Goal: Task Accomplishment & Management: Manage account settings

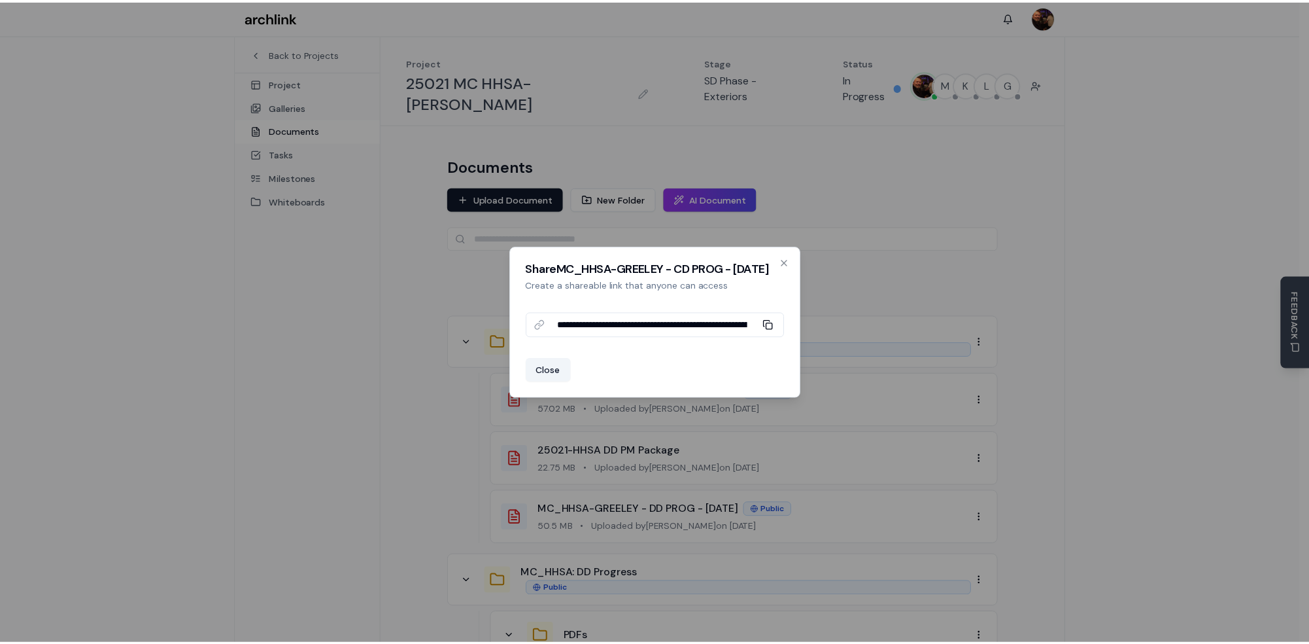
scroll to position [130, 0]
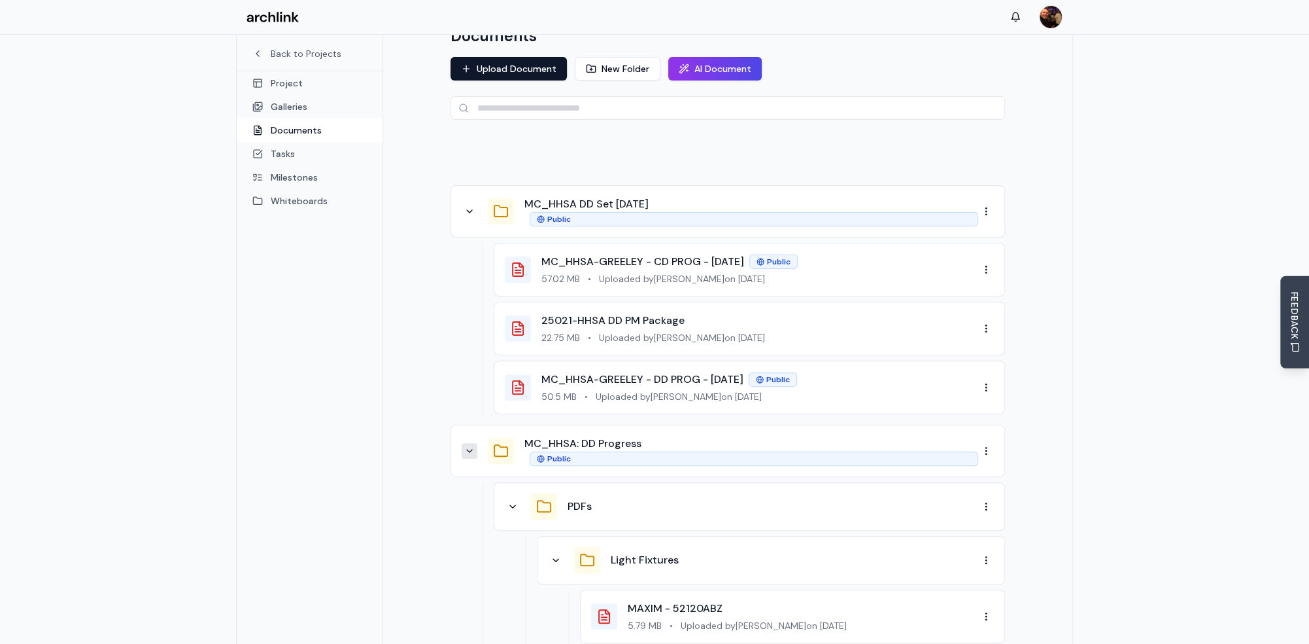
click at [471, 443] on button at bounding box center [470, 451] width 16 height 16
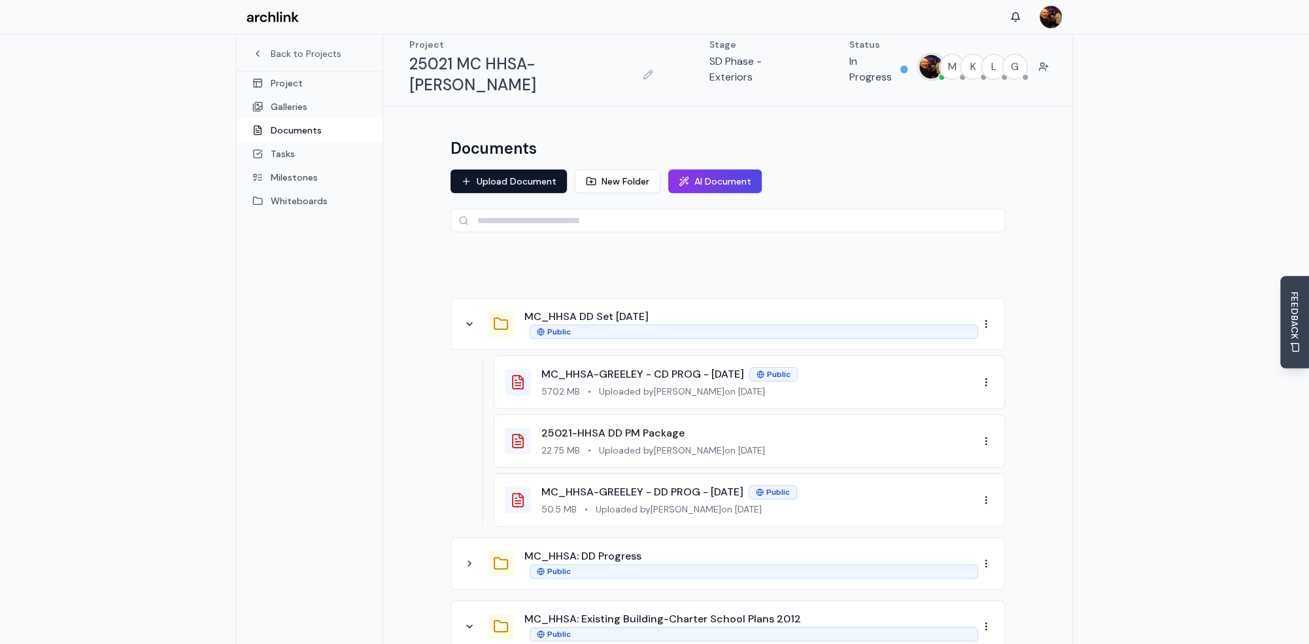
scroll to position [0, 0]
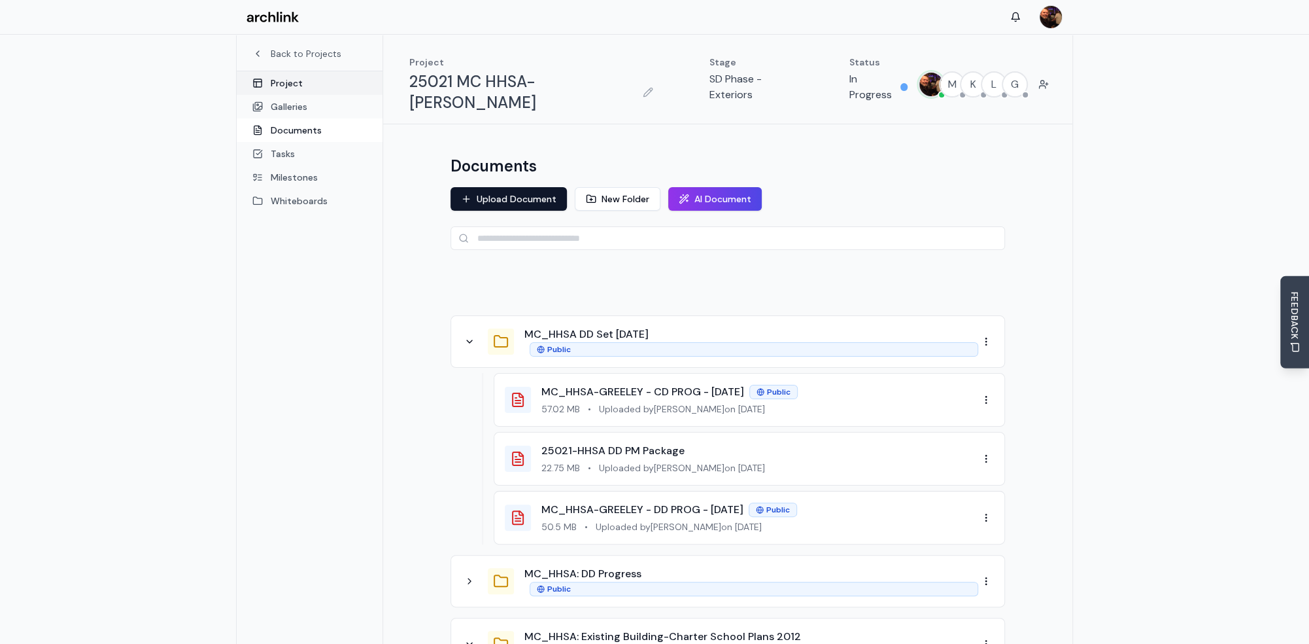
click at [296, 82] on link "Project" at bounding box center [310, 83] width 146 height 24
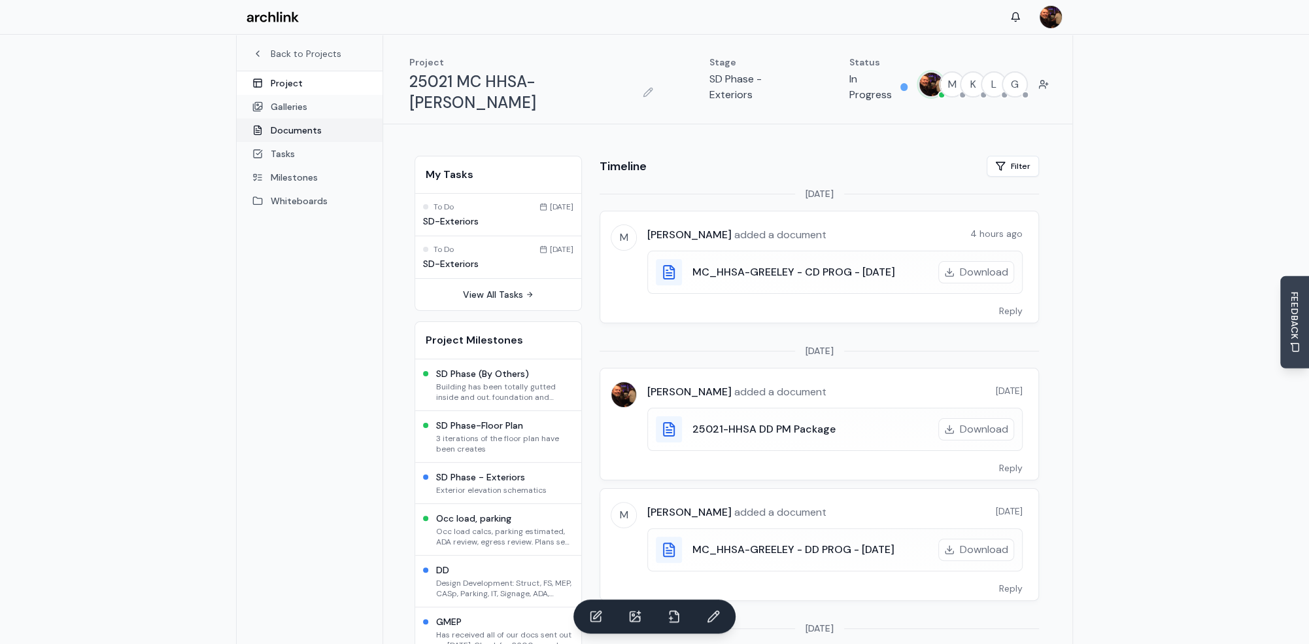
click at [297, 132] on link "Documents" at bounding box center [310, 130] width 146 height 24
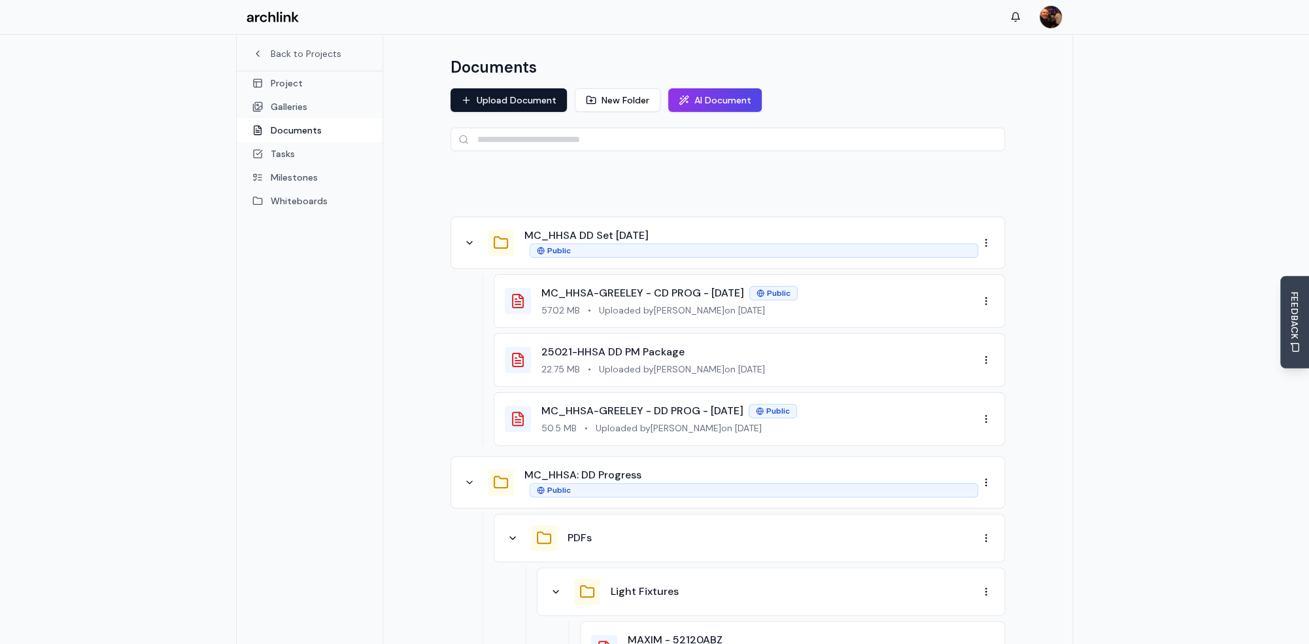
scroll to position [130, 0]
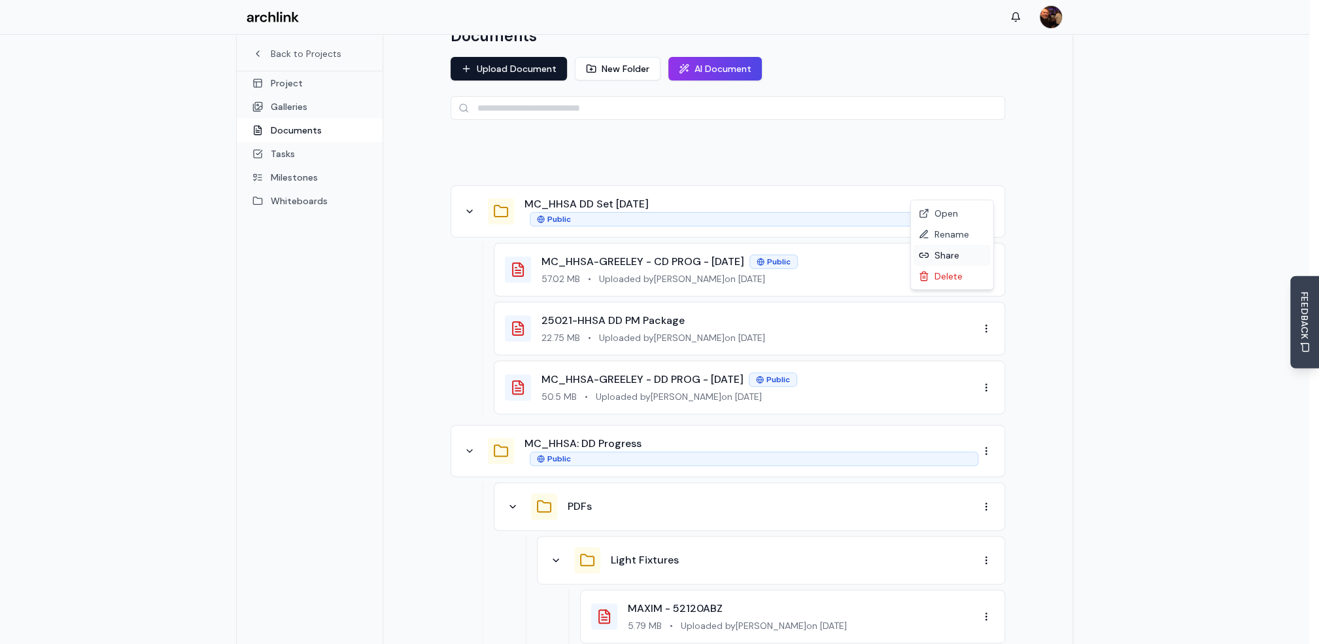
click at [948, 255] on div "Share" at bounding box center [952, 255] width 77 height 21
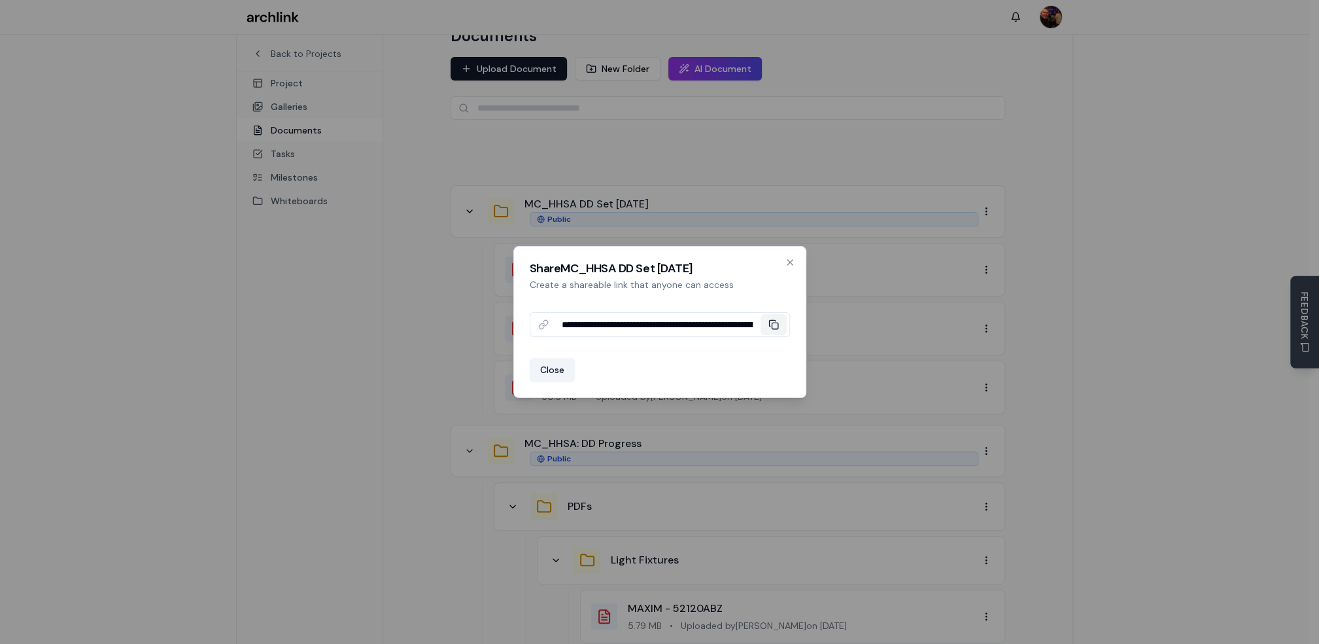
click at [773, 324] on icon at bounding box center [774, 324] width 10 height 10
click at [789, 260] on icon "button" at bounding box center [790, 262] width 10 height 10
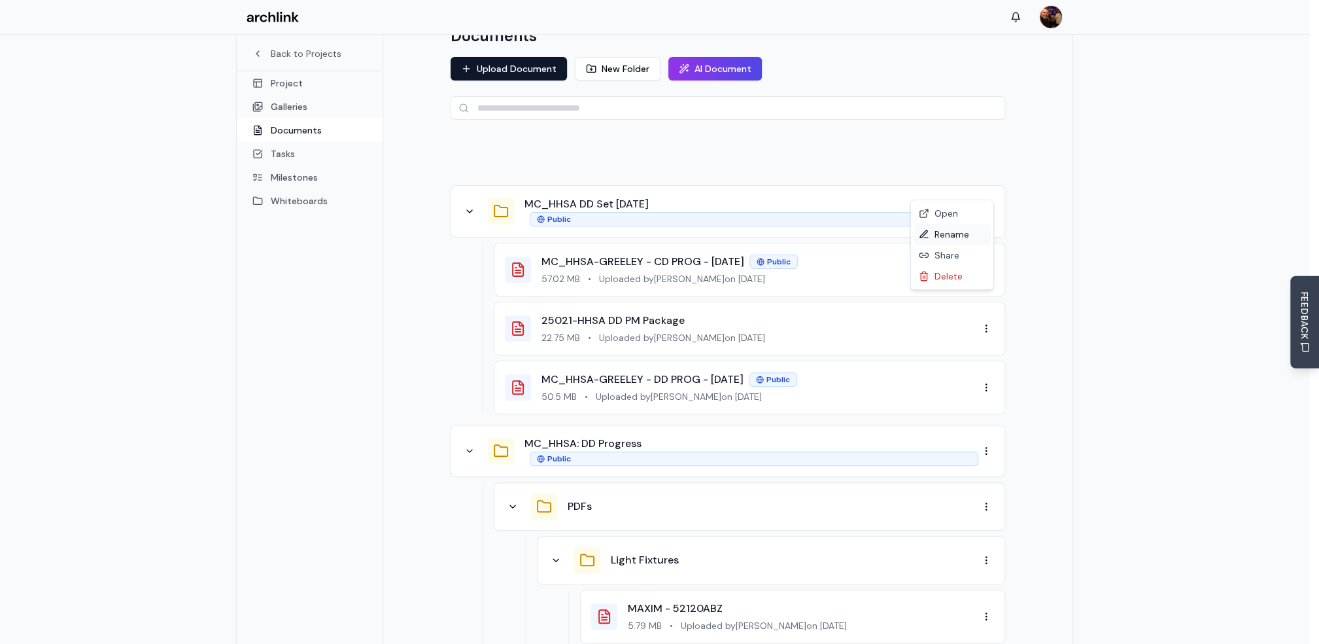
click at [954, 236] on div "Rename" at bounding box center [952, 234] width 77 height 21
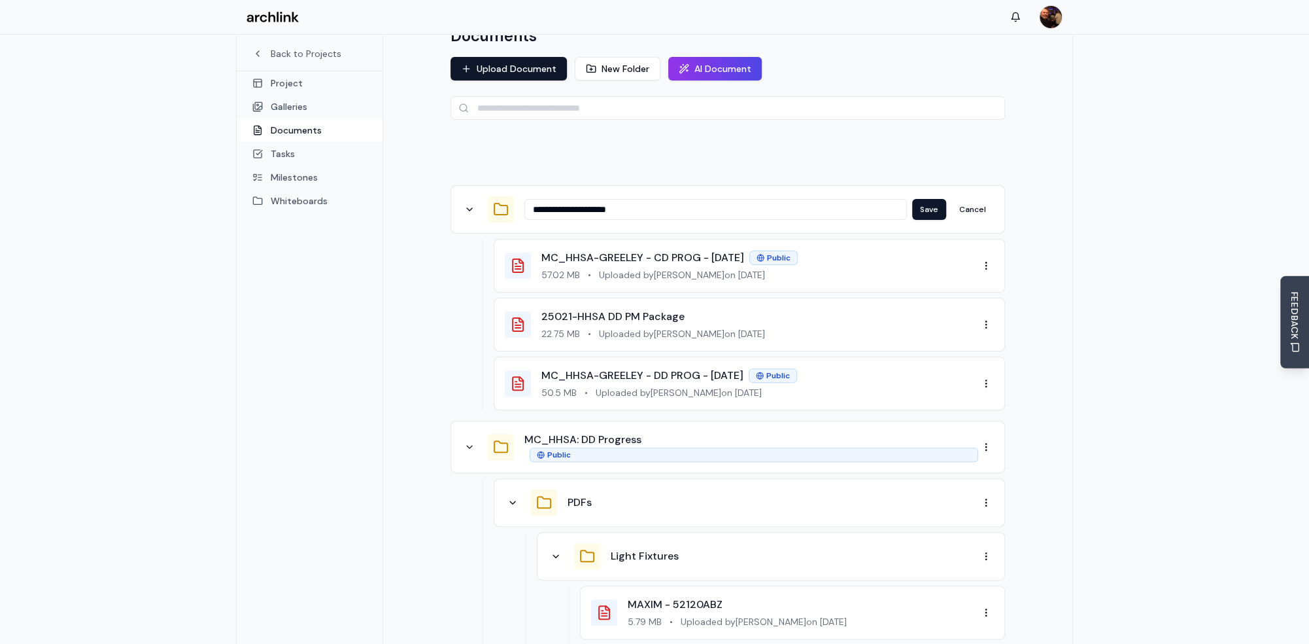
click at [643, 199] on input "**********" at bounding box center [716, 209] width 383 height 21
drag, startPoint x: 608, startPoint y: 187, endPoint x: 581, endPoint y: 189, distance: 26.9
click at [581, 199] on input "**********" at bounding box center [716, 209] width 383 height 21
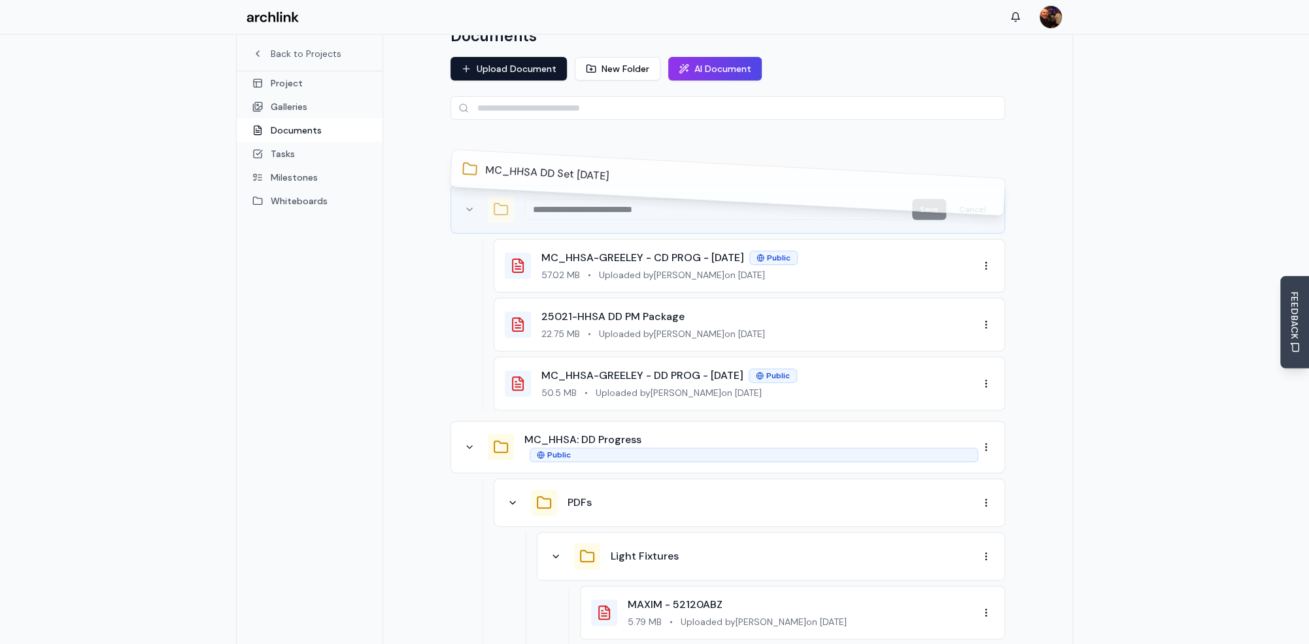
type input "**********"
click at [925, 186] on div "MC_HHSA DD Set 9.17.25" at bounding box center [728, 182] width 532 height 44
click at [934, 188] on div "MC_HHSA DD Set 9.17.25" at bounding box center [728, 182] width 532 height 44
click at [900, 152] on div at bounding box center [728, 154] width 555 height 39
click at [625, 137] on div at bounding box center [728, 154] width 555 height 39
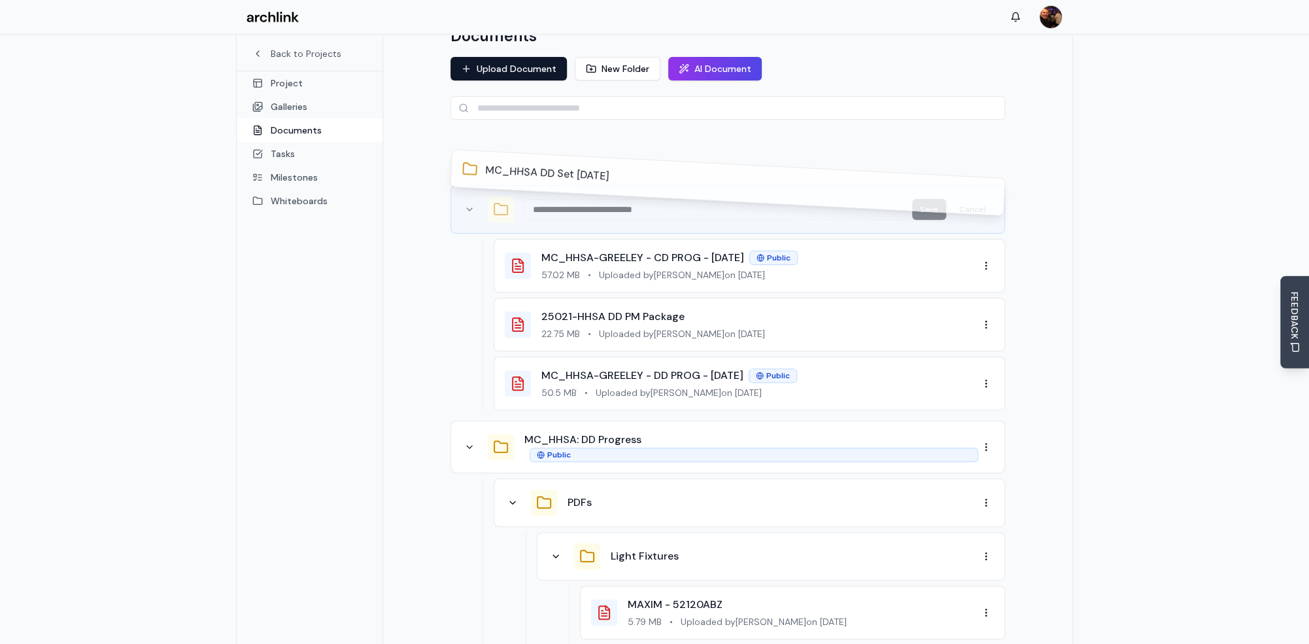
click at [986, 151] on div at bounding box center [728, 154] width 555 height 39
click at [292, 81] on link "Project" at bounding box center [310, 83] width 146 height 24
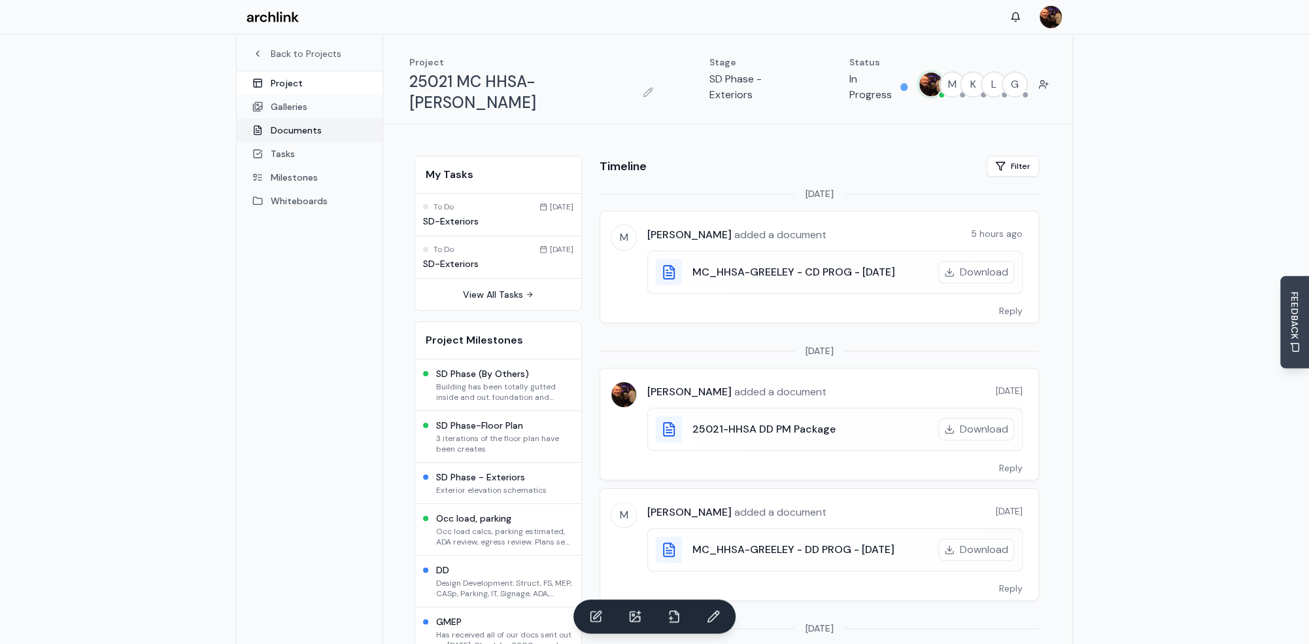
click at [304, 131] on link "Documents" at bounding box center [310, 130] width 146 height 24
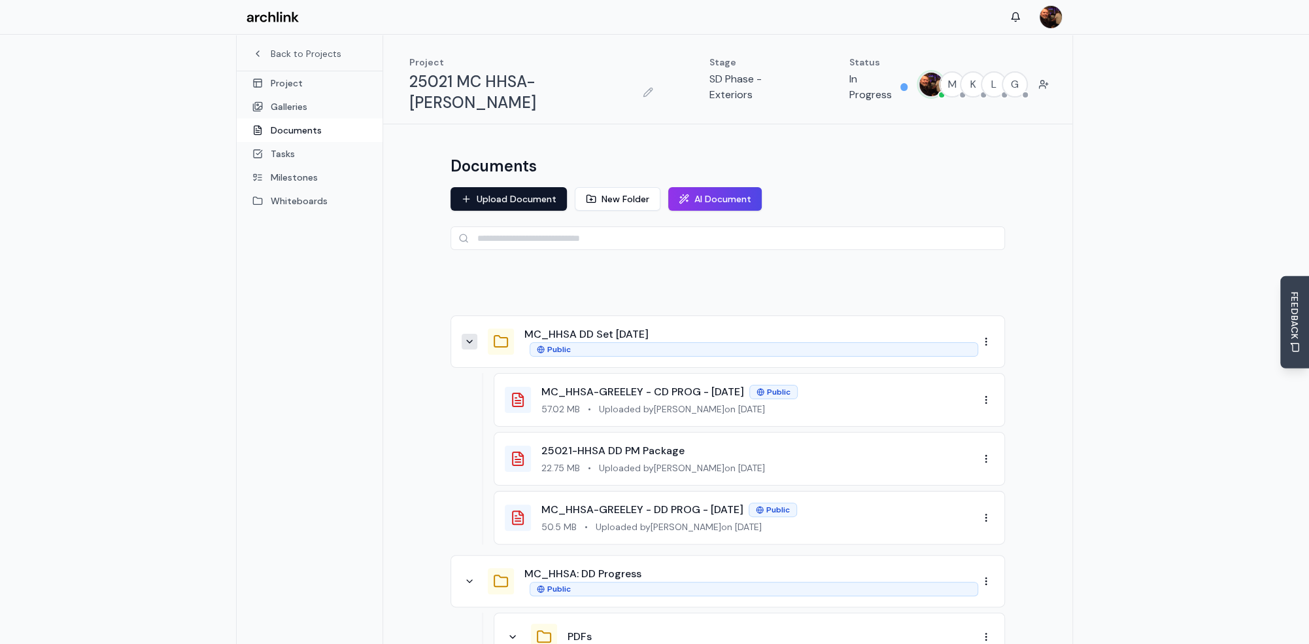
click at [469, 336] on icon at bounding box center [469, 341] width 10 height 10
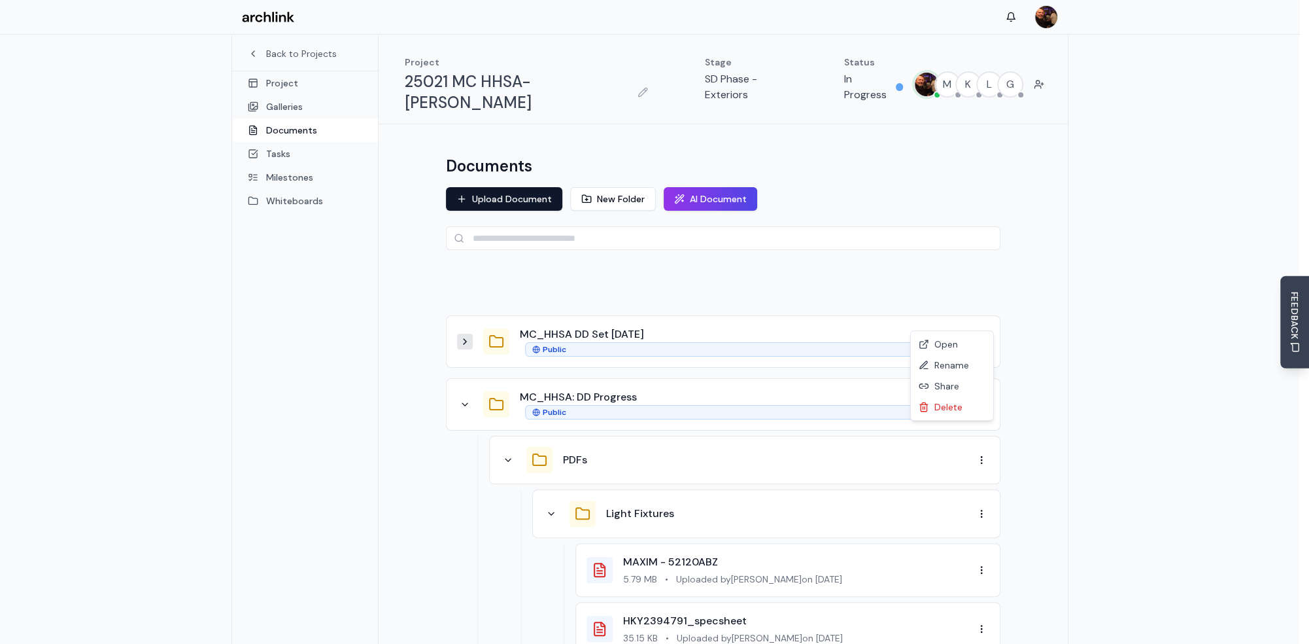
click at [956, 363] on div "Rename" at bounding box center [952, 364] width 77 height 21
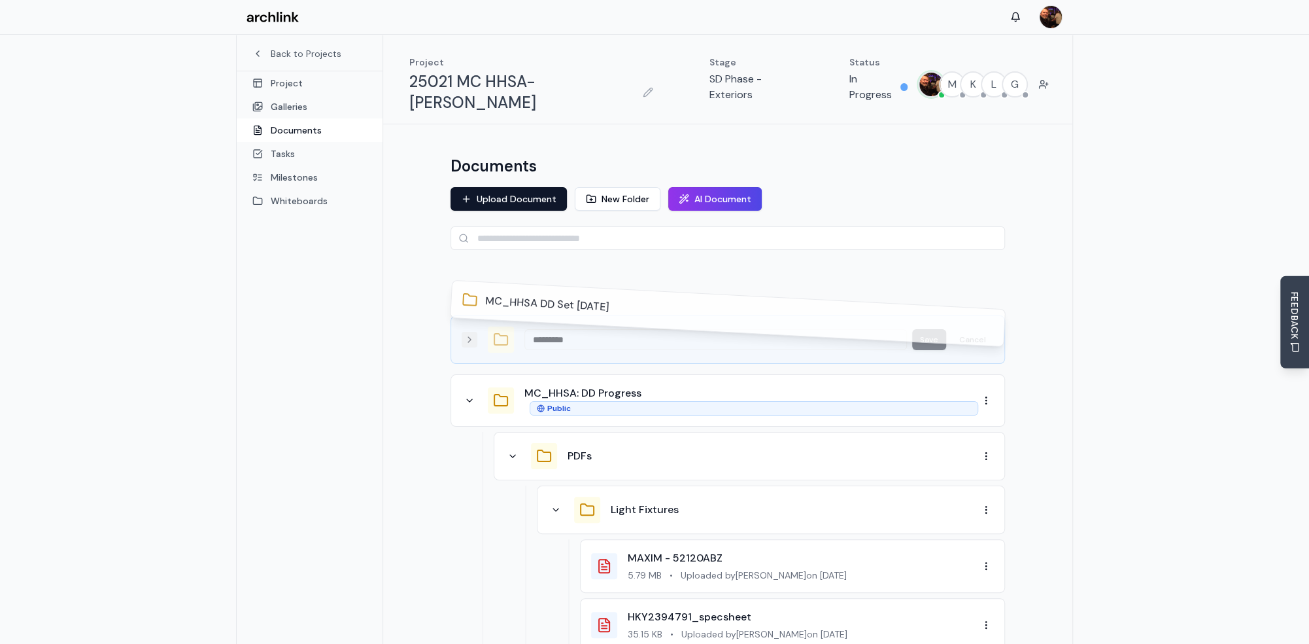
type input "*******"
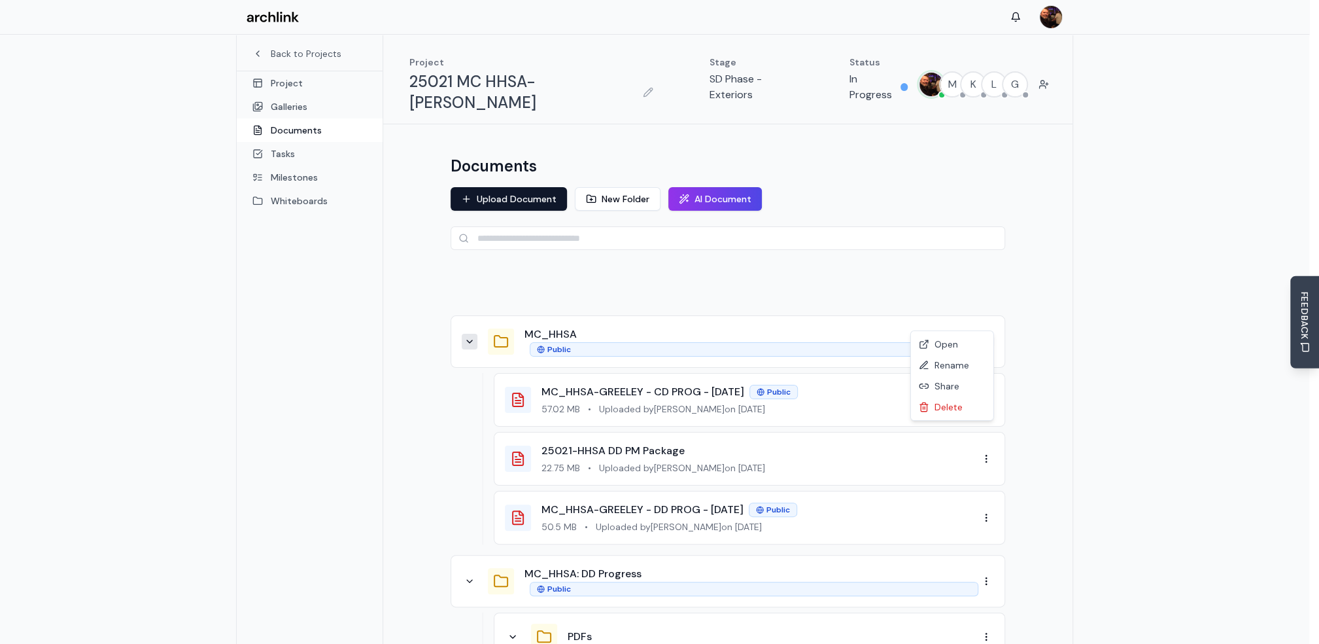
click at [959, 364] on div "Rename" at bounding box center [952, 364] width 77 height 21
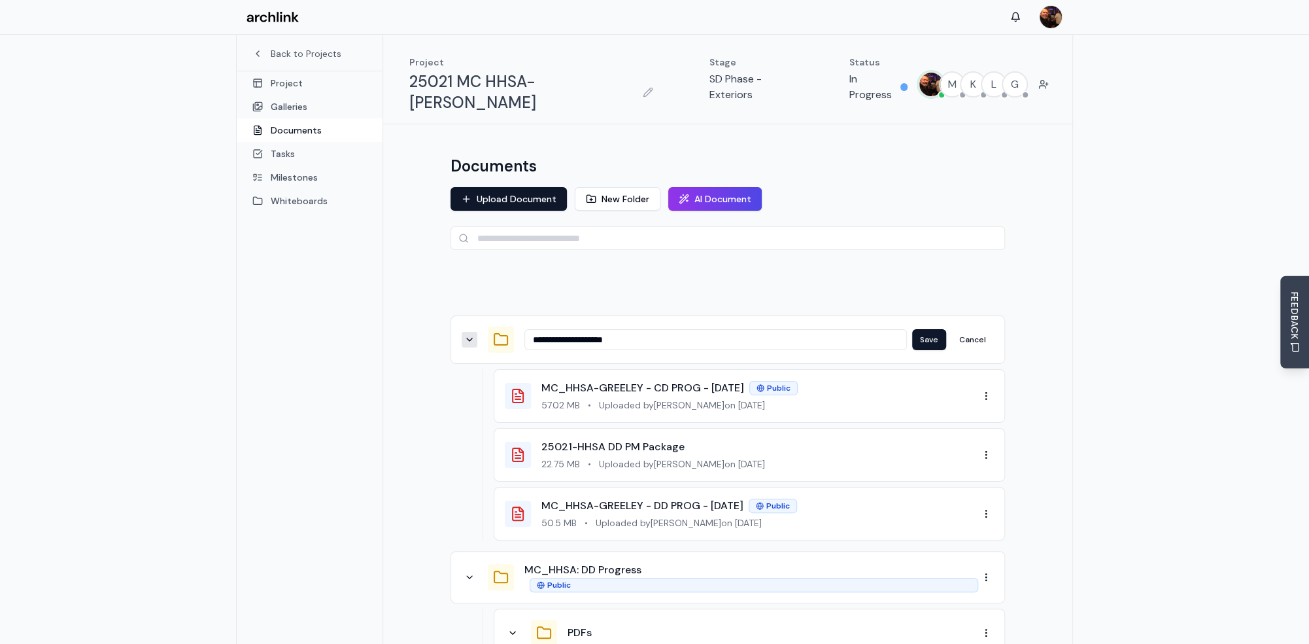
click at [576, 329] on input "**********" at bounding box center [716, 339] width 383 height 21
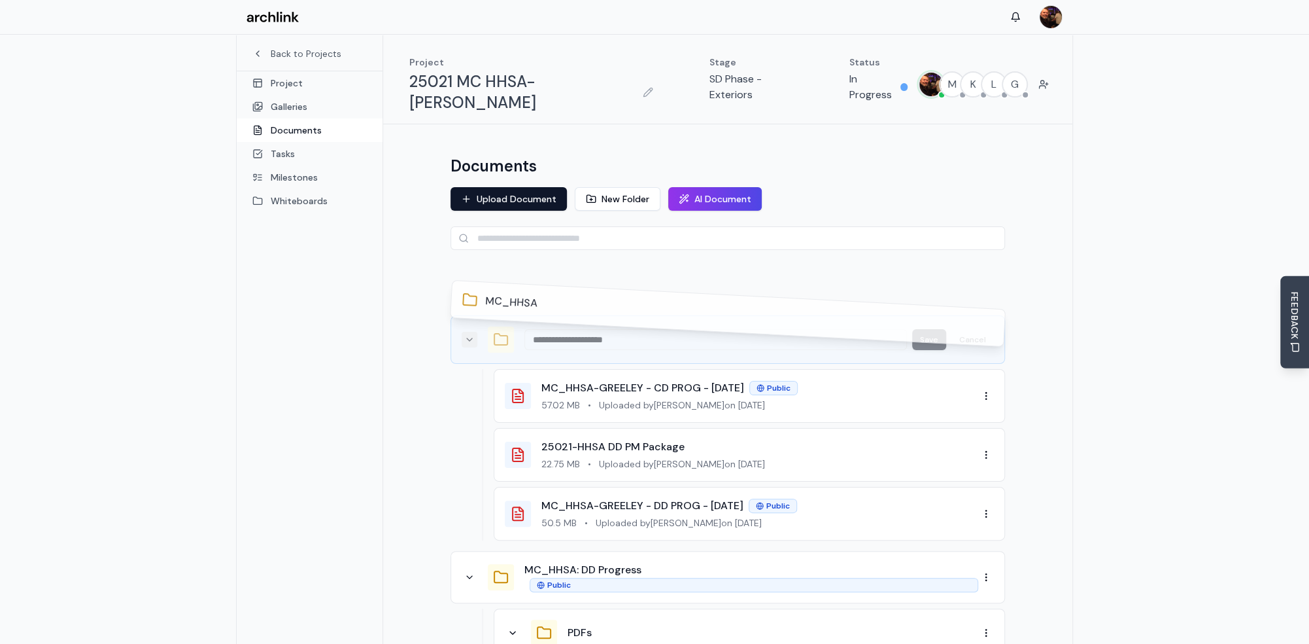
type input "**********"
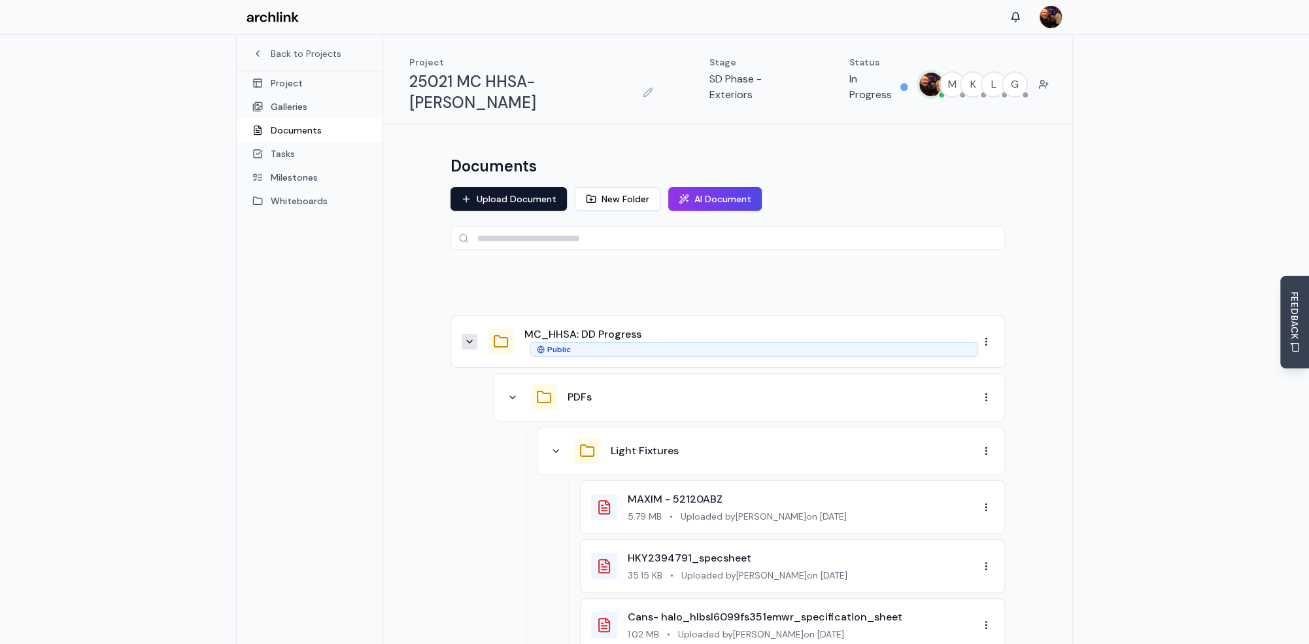
click at [468, 336] on icon at bounding box center [469, 341] width 10 height 10
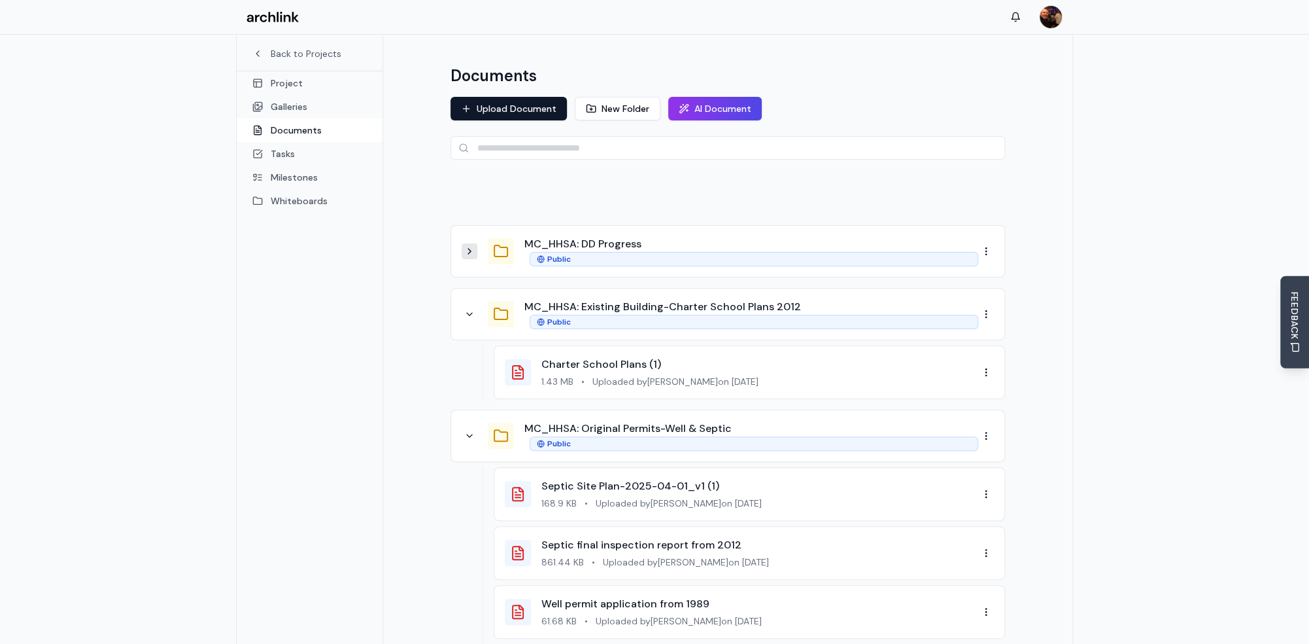
scroll to position [130, 0]
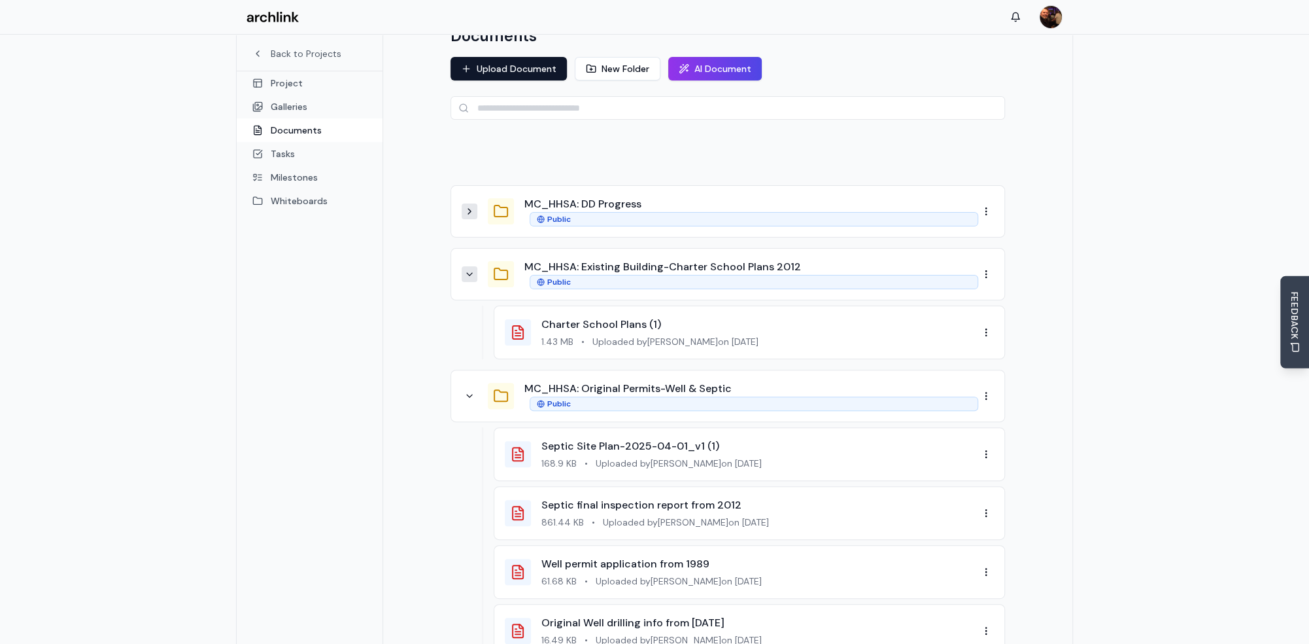
click at [472, 269] on icon at bounding box center [469, 274] width 10 height 10
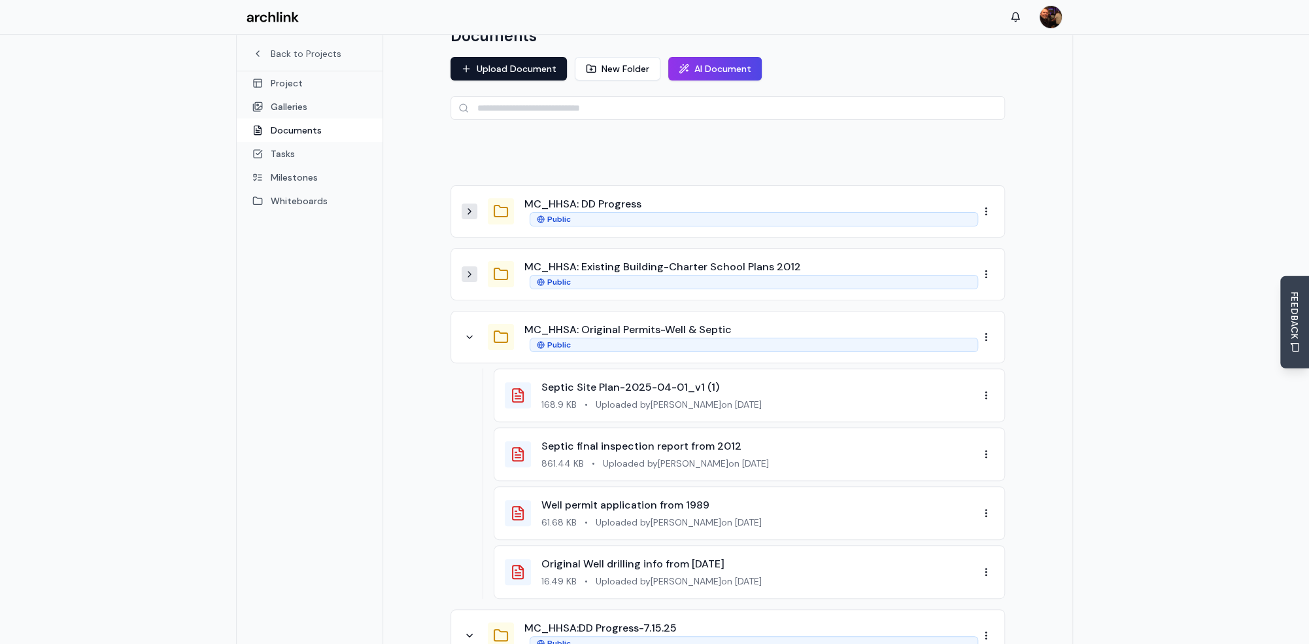
click at [472, 269] on icon at bounding box center [469, 274] width 10 height 10
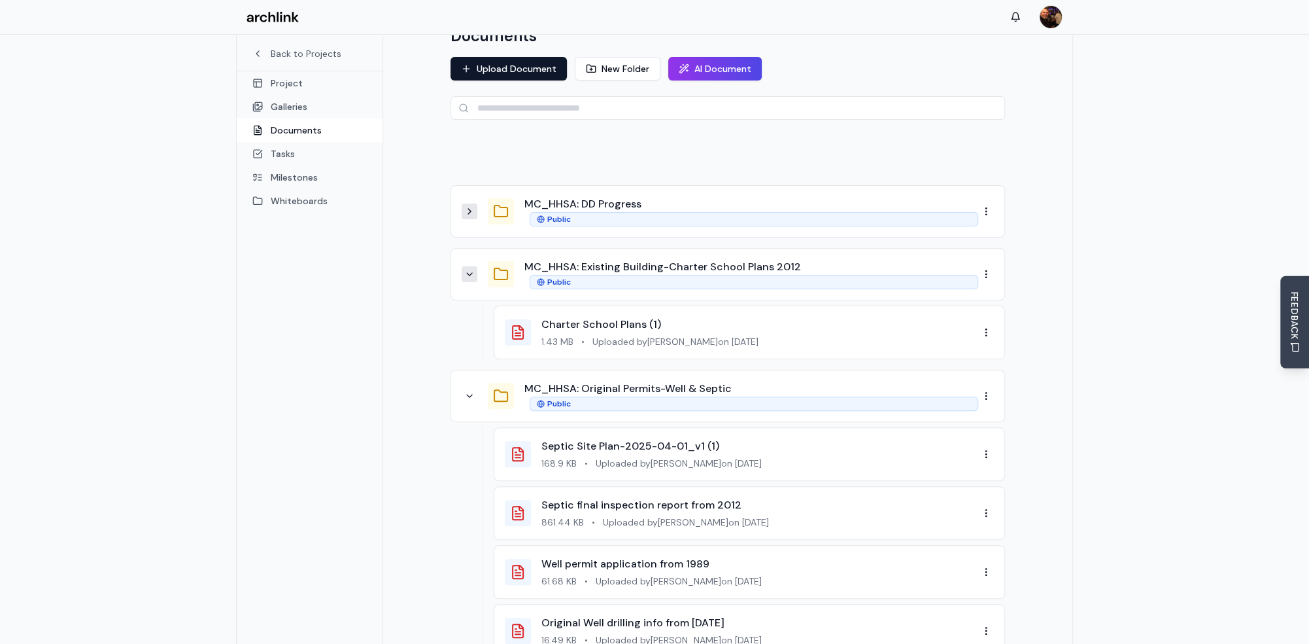
click at [471, 203] on button at bounding box center [470, 211] width 16 height 16
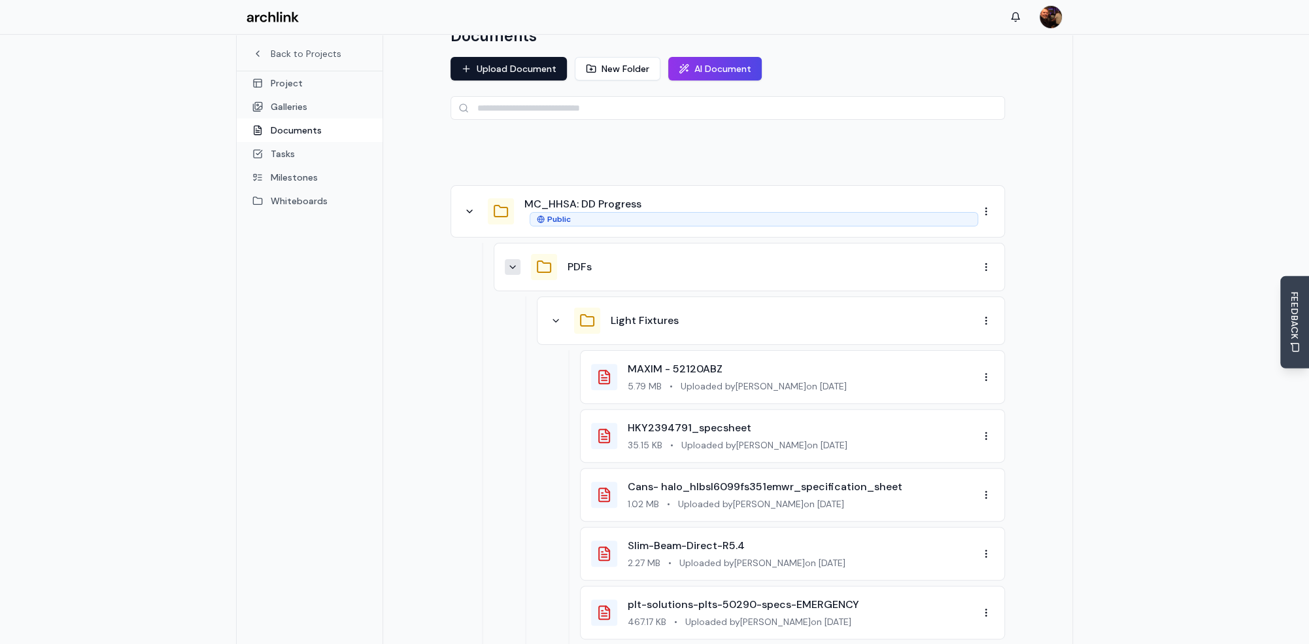
click at [514, 262] on icon at bounding box center [513, 267] width 10 height 10
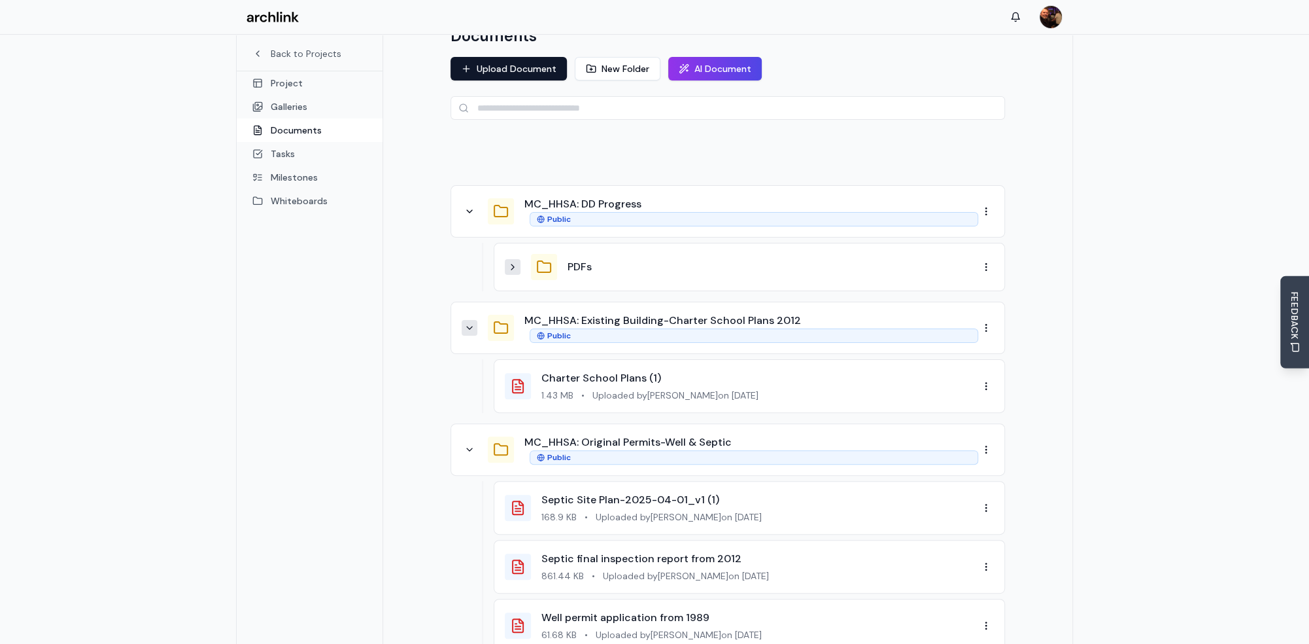
click at [514, 262] on icon at bounding box center [513, 267] width 10 height 10
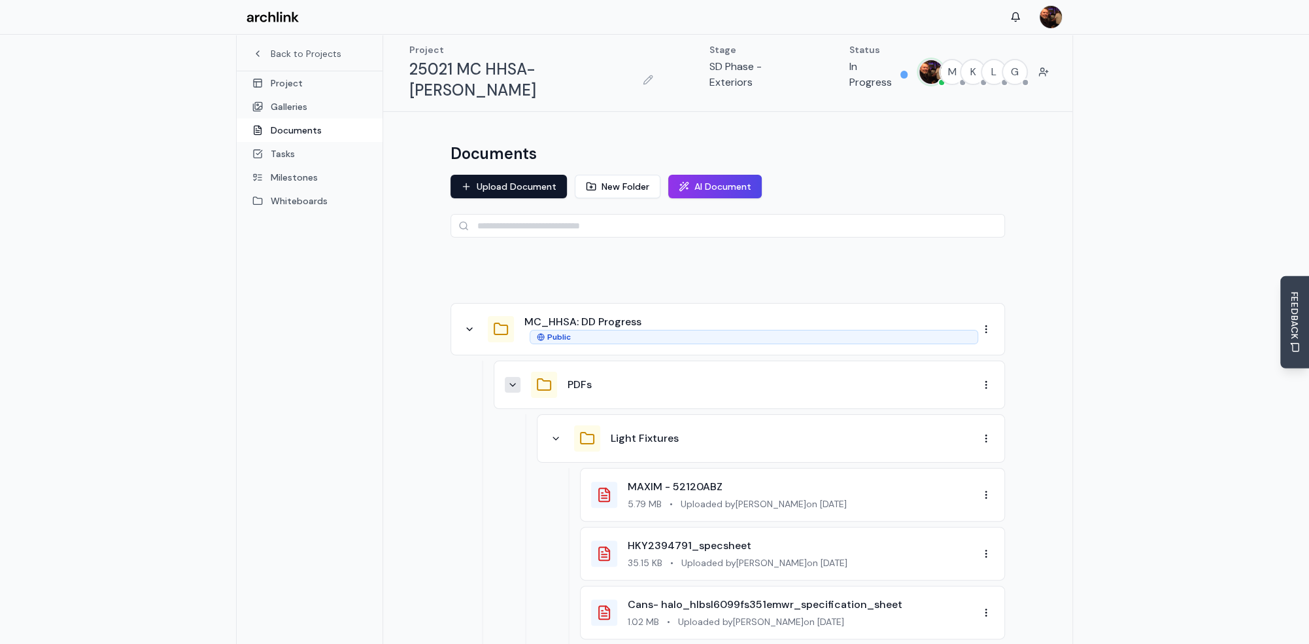
scroll to position [0, 0]
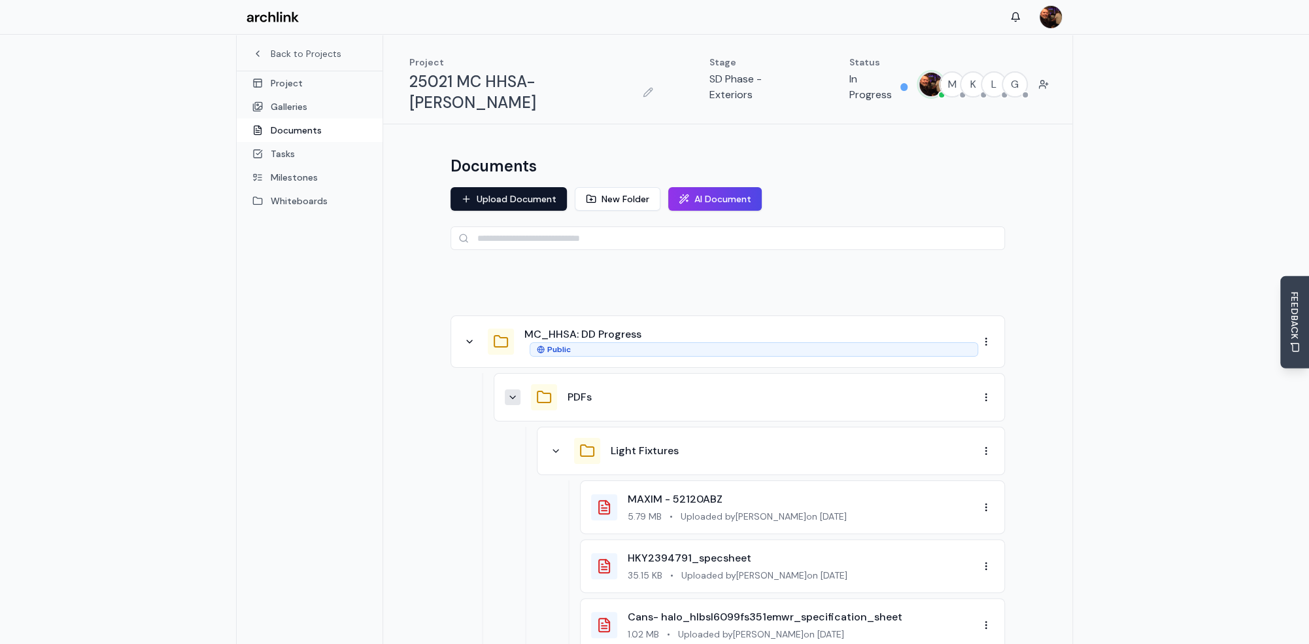
click at [643, 326] on div "MC_HHSA: DD Progress Public" at bounding box center [752, 341] width 454 height 30
click at [623, 326] on button "MC_HHSA: DD Progress" at bounding box center [583, 334] width 117 height 16
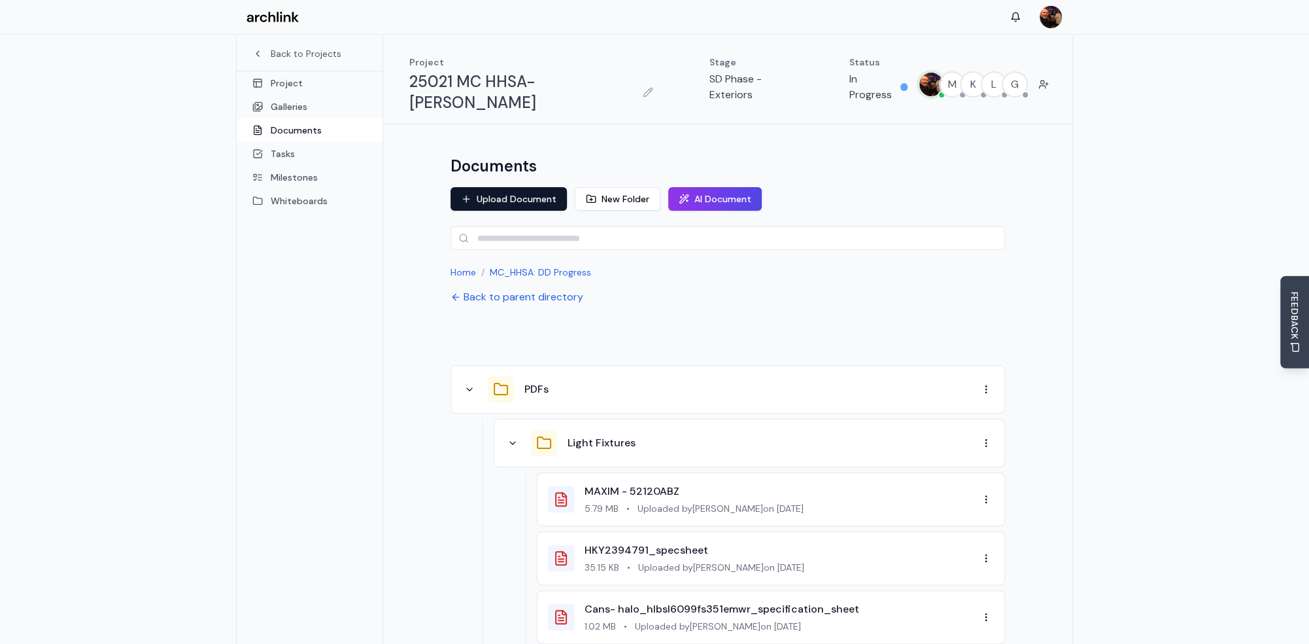
click at [530, 289] on button "Back to parent directory" at bounding box center [517, 297] width 133 height 16
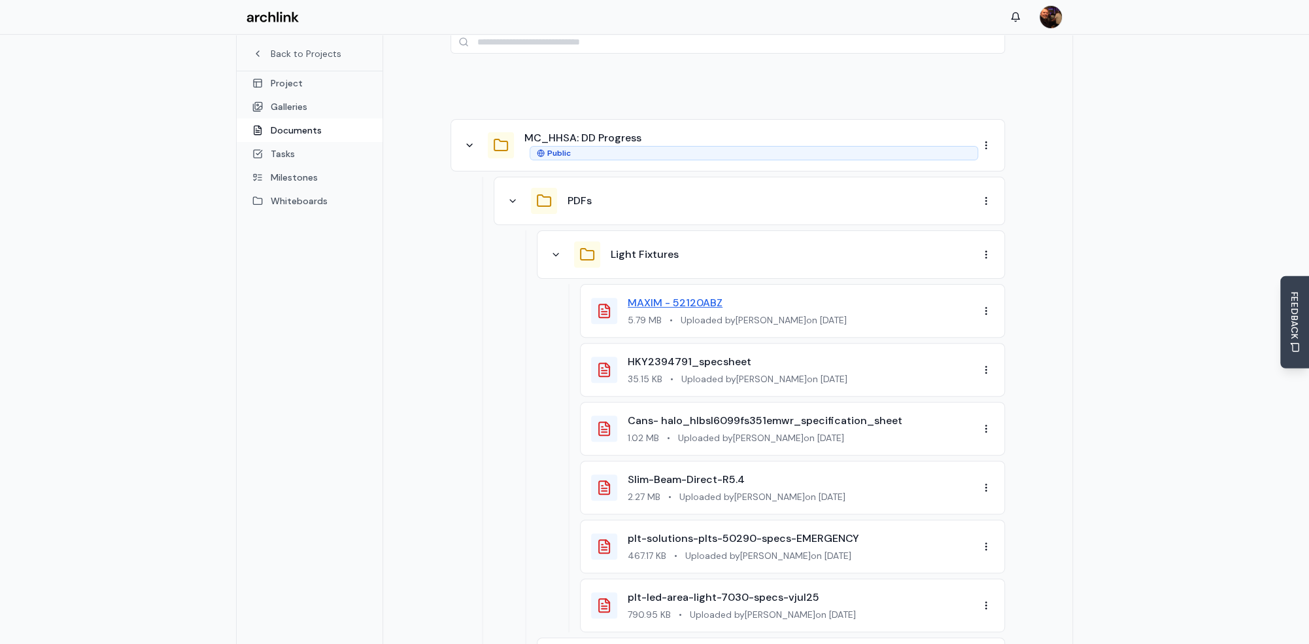
scroll to position [196, 0]
click at [555, 249] on icon at bounding box center [556, 254] width 10 height 10
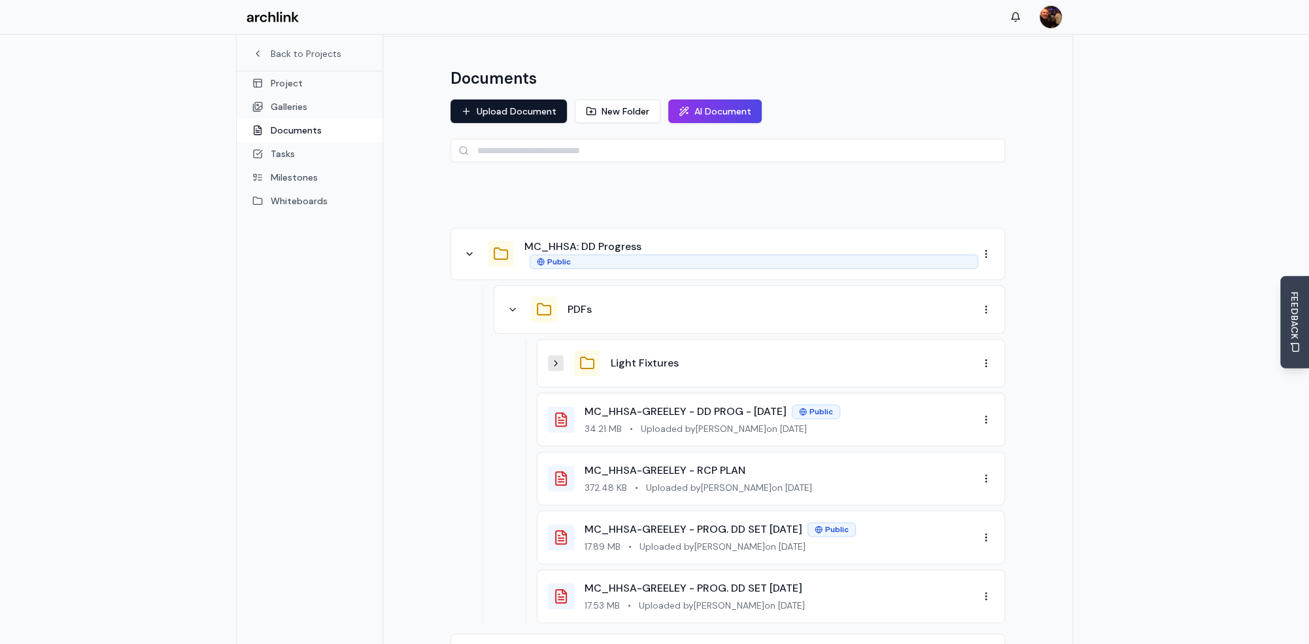
scroll to position [0, 0]
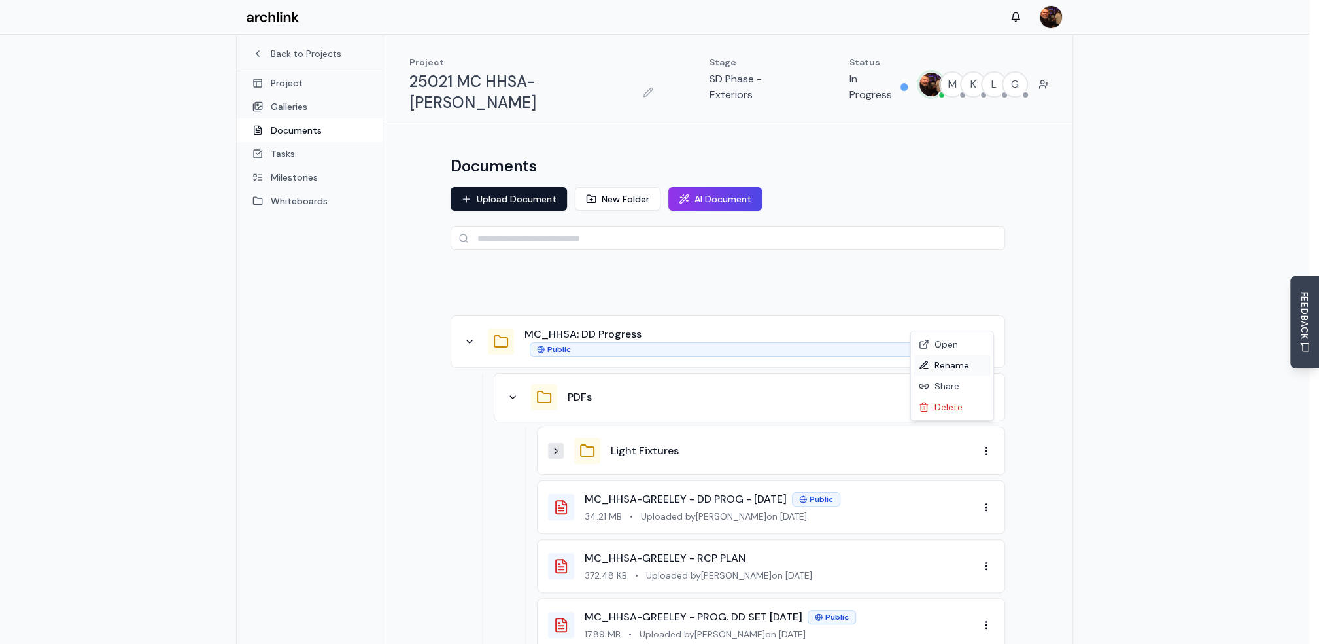
click at [955, 364] on div "Rename" at bounding box center [952, 364] width 77 height 21
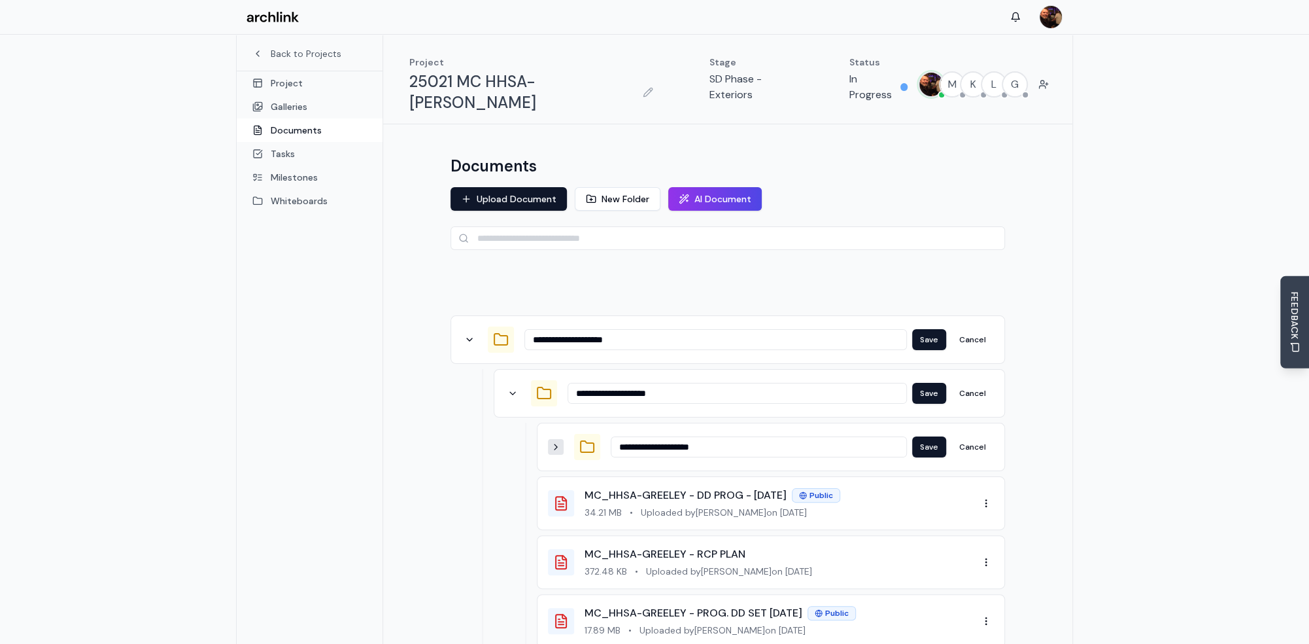
click at [600, 329] on input "**********" at bounding box center [716, 339] width 383 height 21
type input "**********"
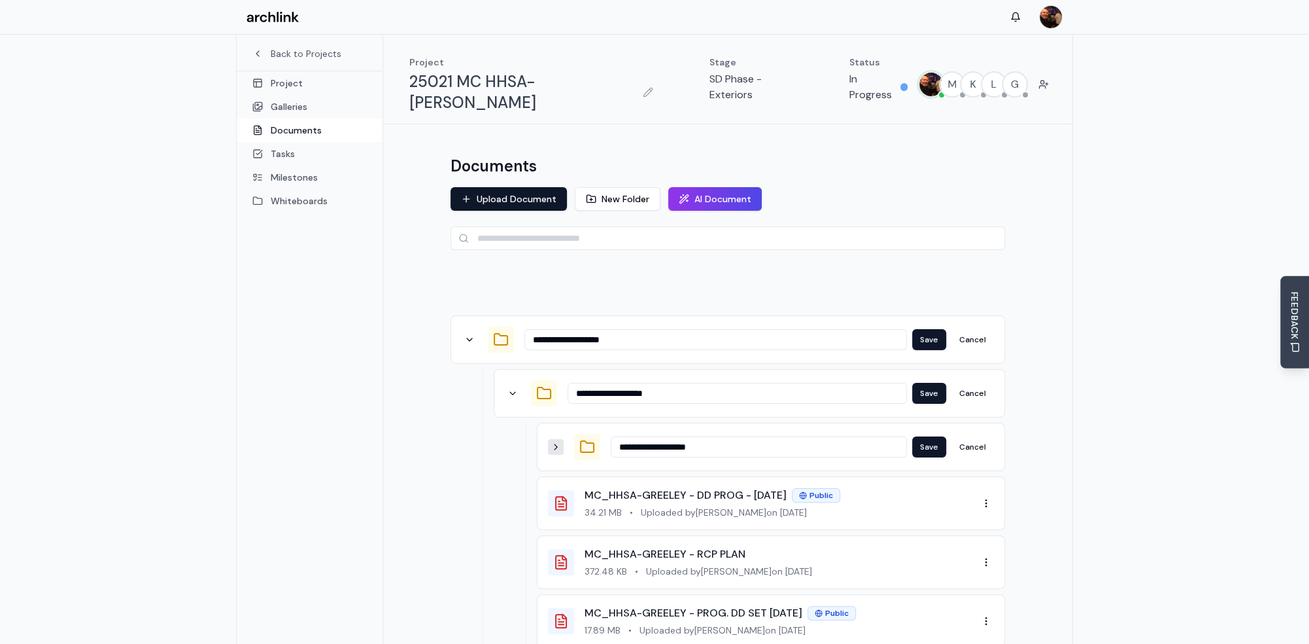
type input "**********"
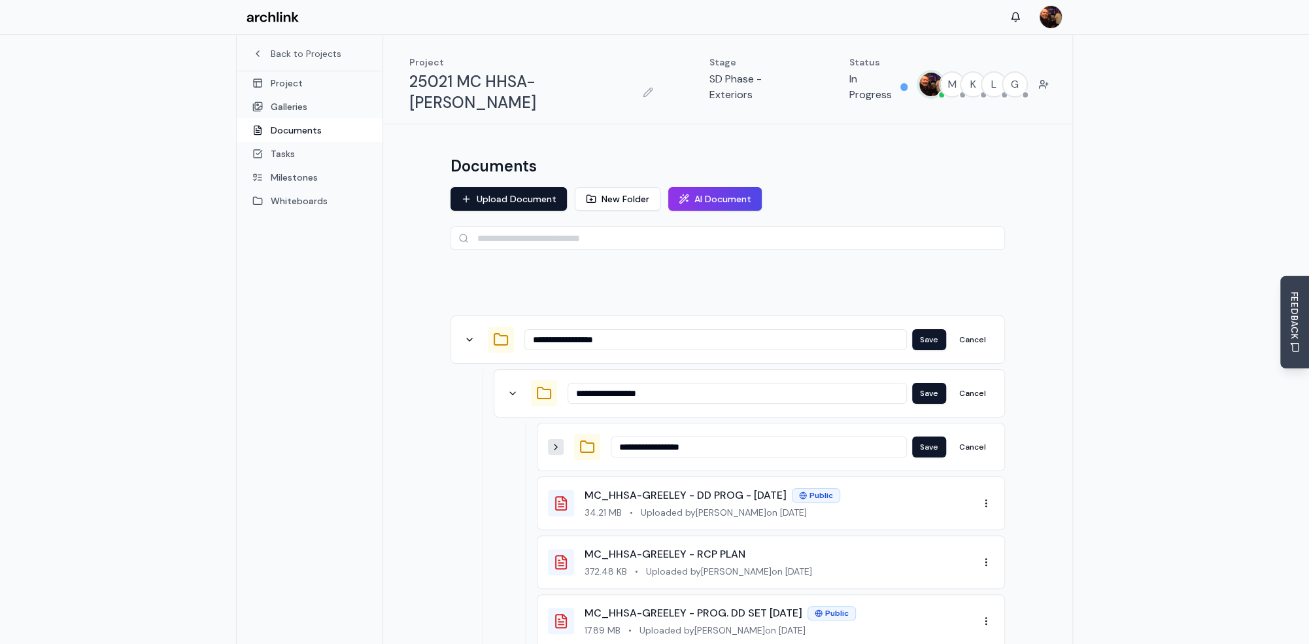
click at [627, 329] on input "**********" at bounding box center [716, 339] width 383 height 21
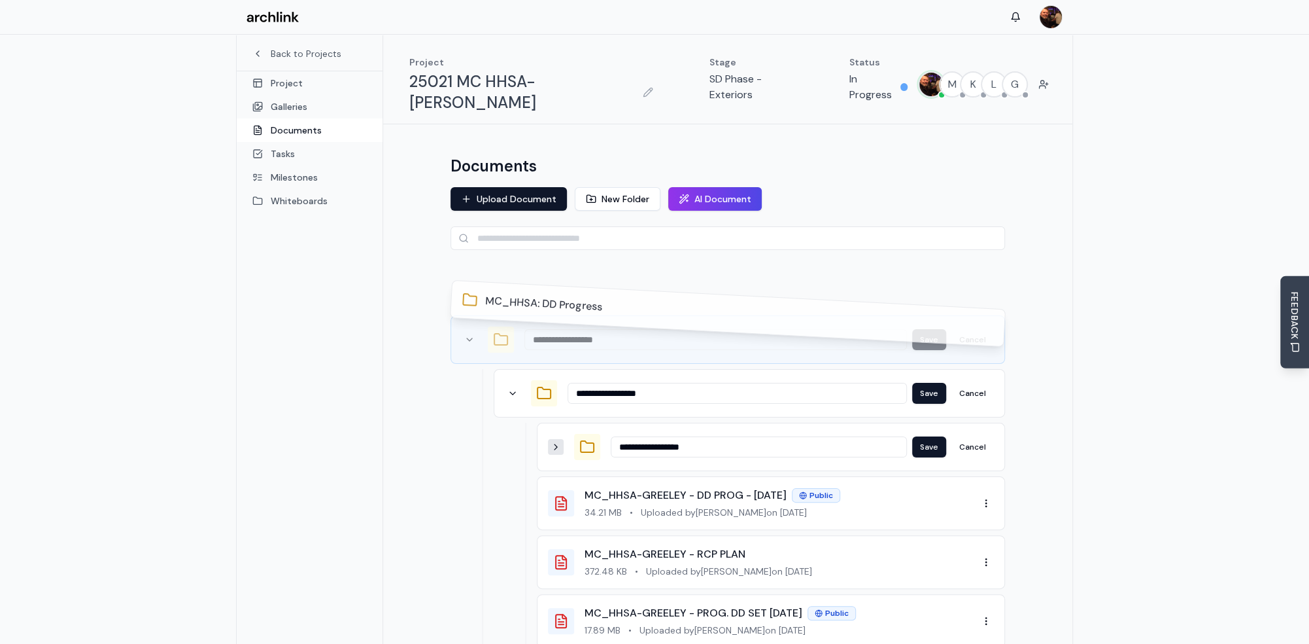
type input "**********"
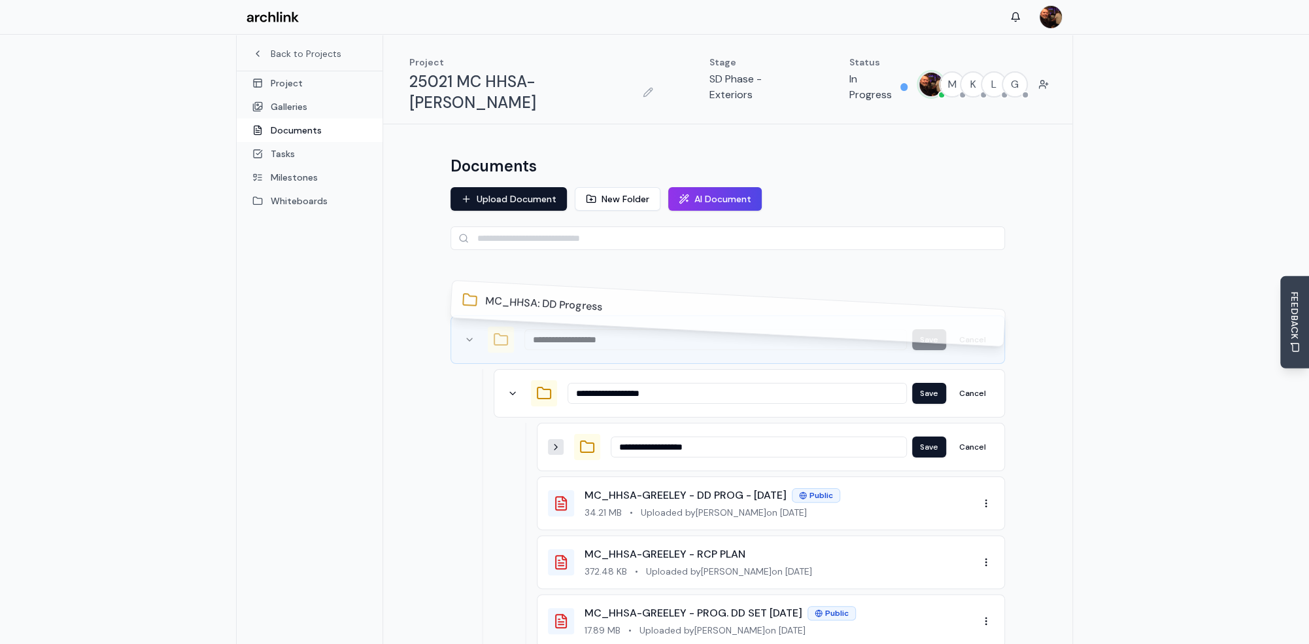
type input "**********"
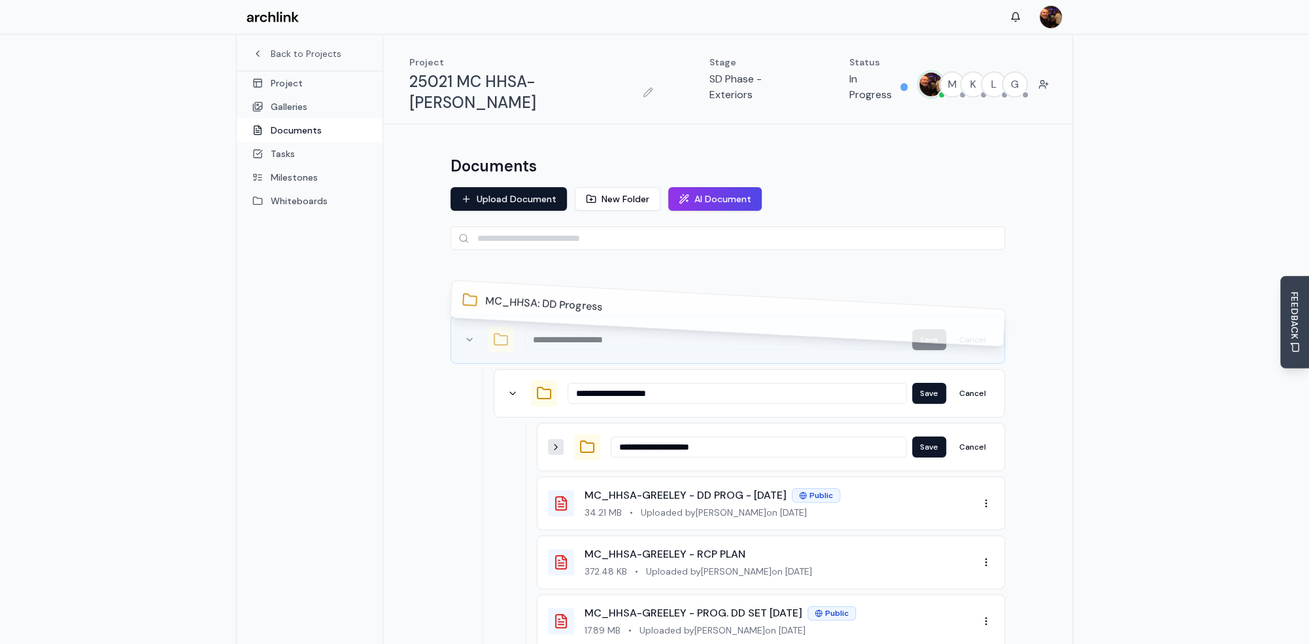
type input "**********"
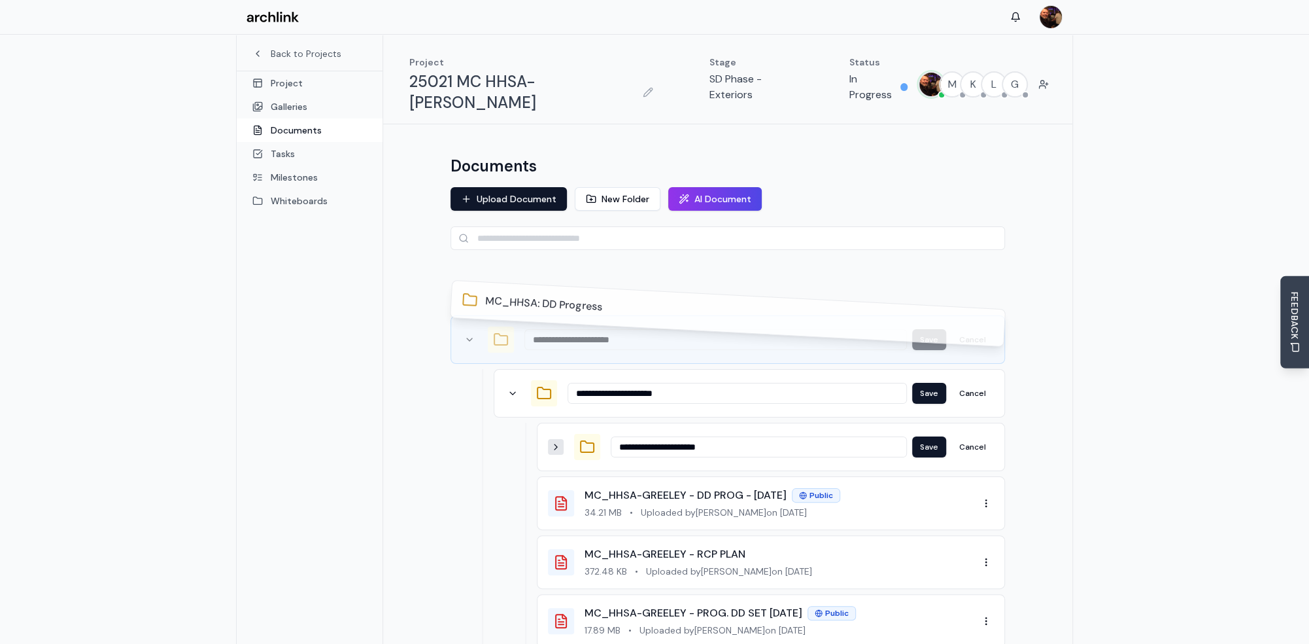
type input "**********"
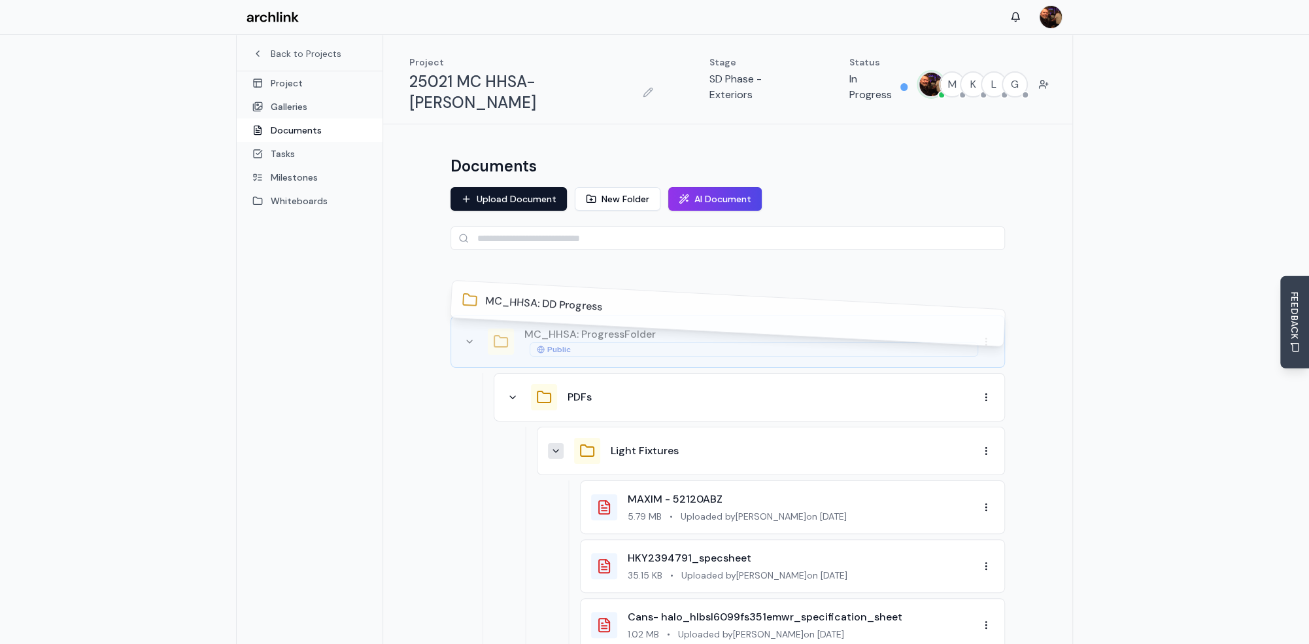
click at [701, 389] on div "PDFs" at bounding box center [773, 397] width 411 height 16
click at [657, 273] on div at bounding box center [728, 285] width 555 height 39
click at [286, 83] on link "Project" at bounding box center [310, 83] width 146 height 24
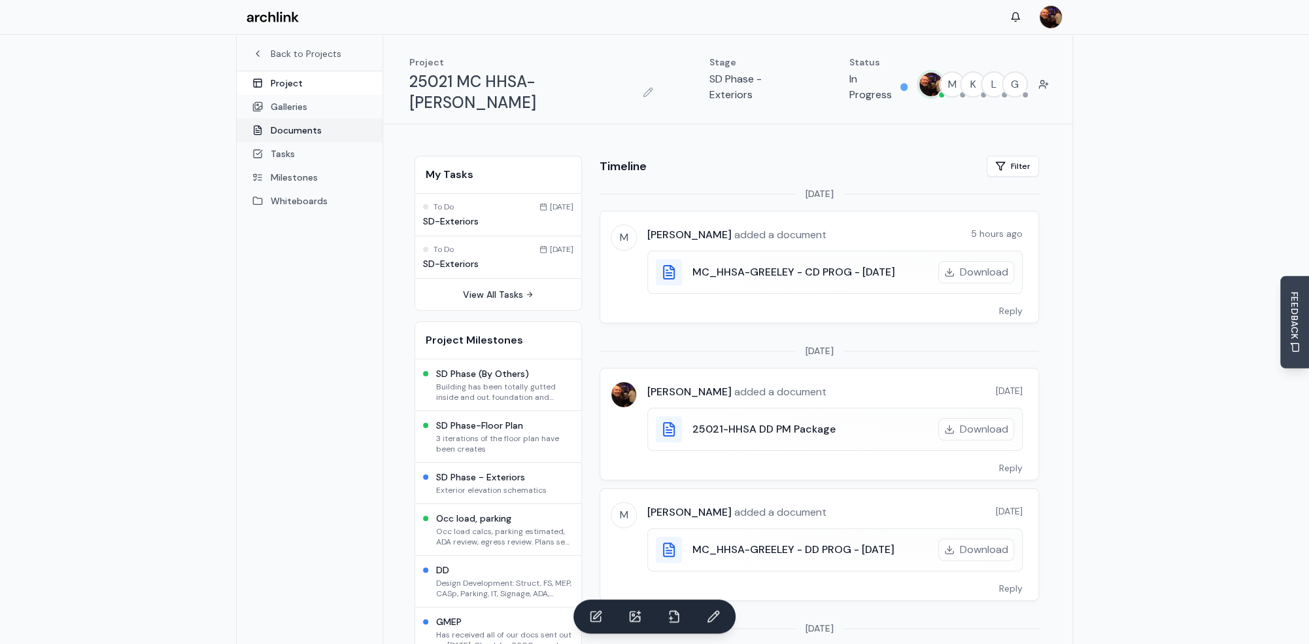
click at [309, 131] on link "Documents" at bounding box center [310, 130] width 146 height 24
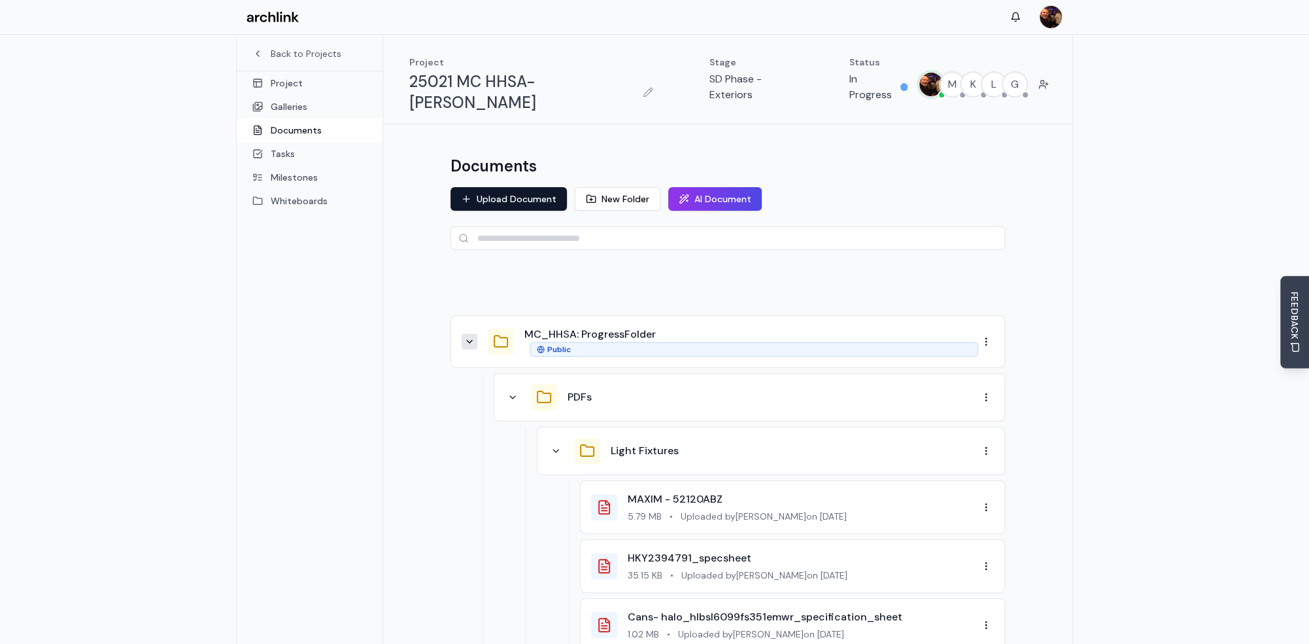
click at [472, 336] on icon at bounding box center [469, 341] width 10 height 10
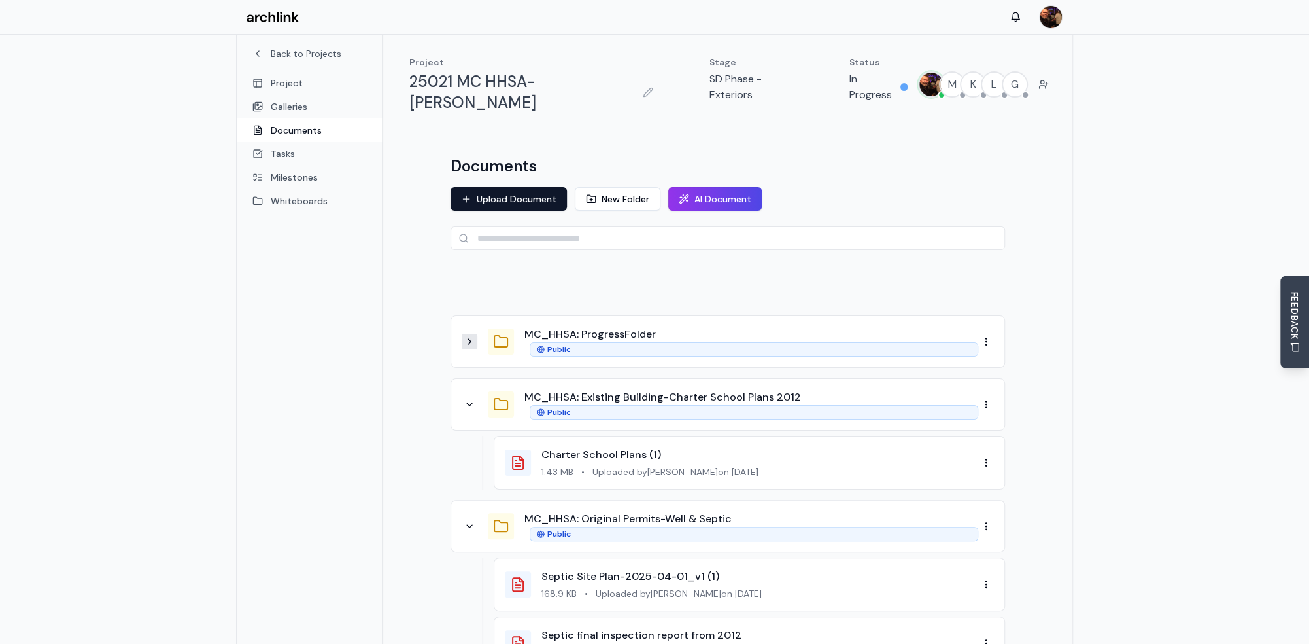
click at [471, 336] on icon at bounding box center [469, 341] width 10 height 10
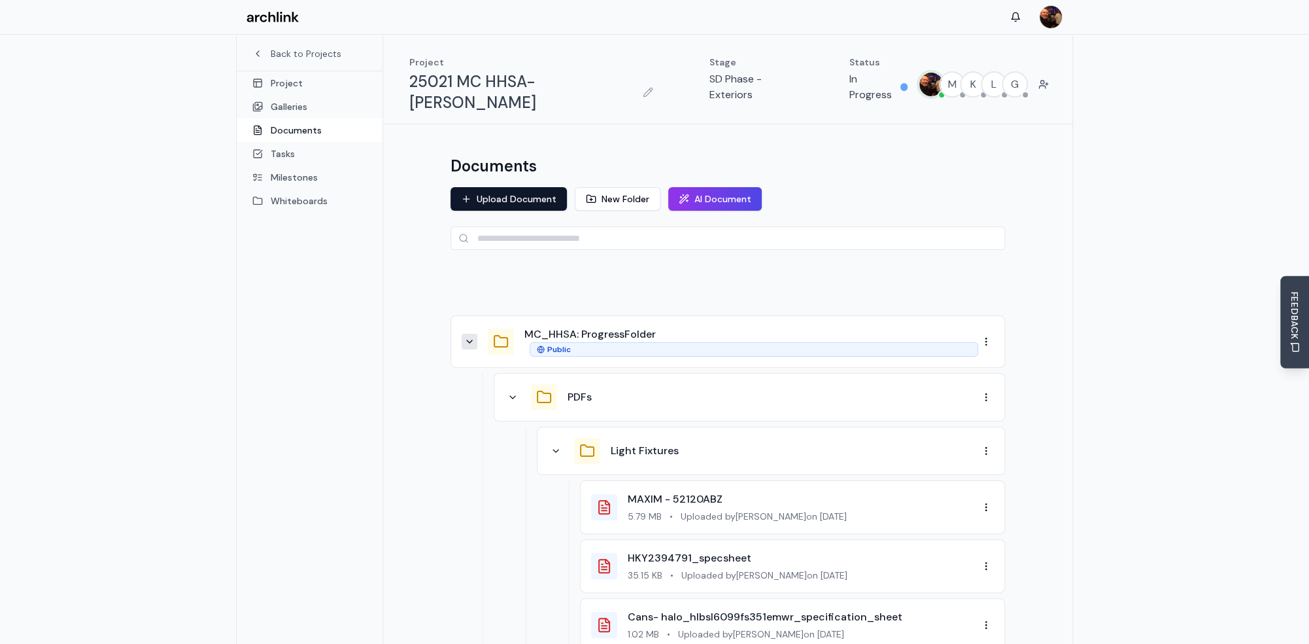
click at [471, 340] on icon at bounding box center [469, 341] width 5 height 3
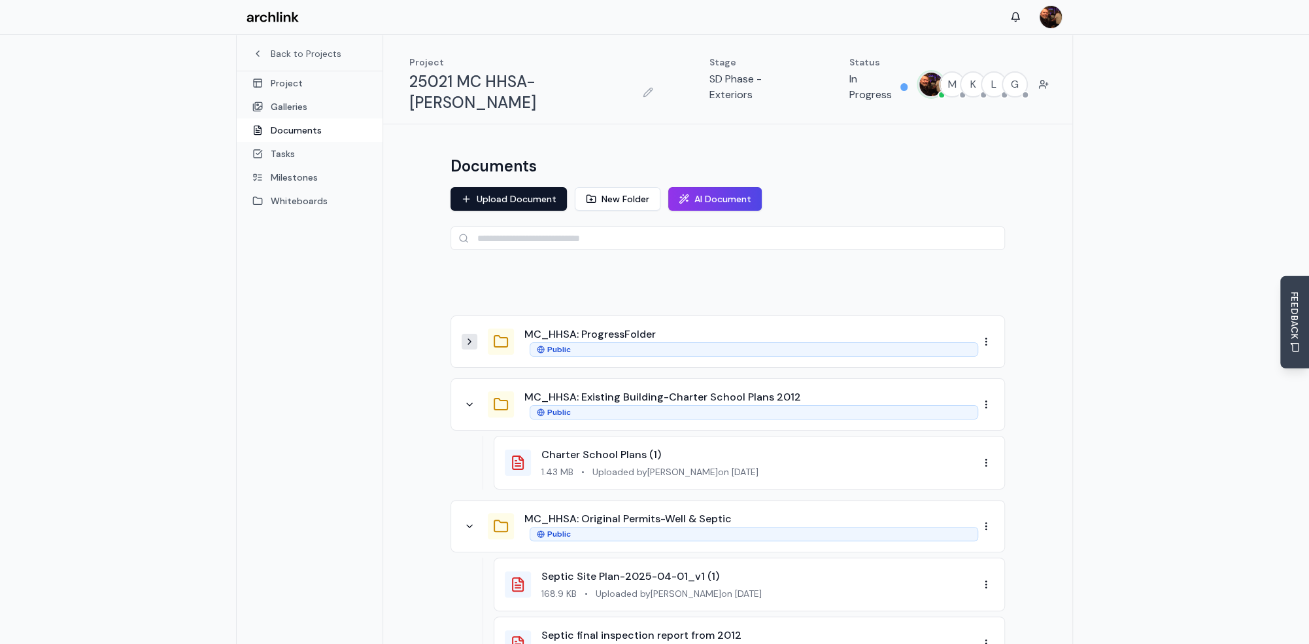
click at [474, 336] on icon at bounding box center [469, 341] width 10 height 10
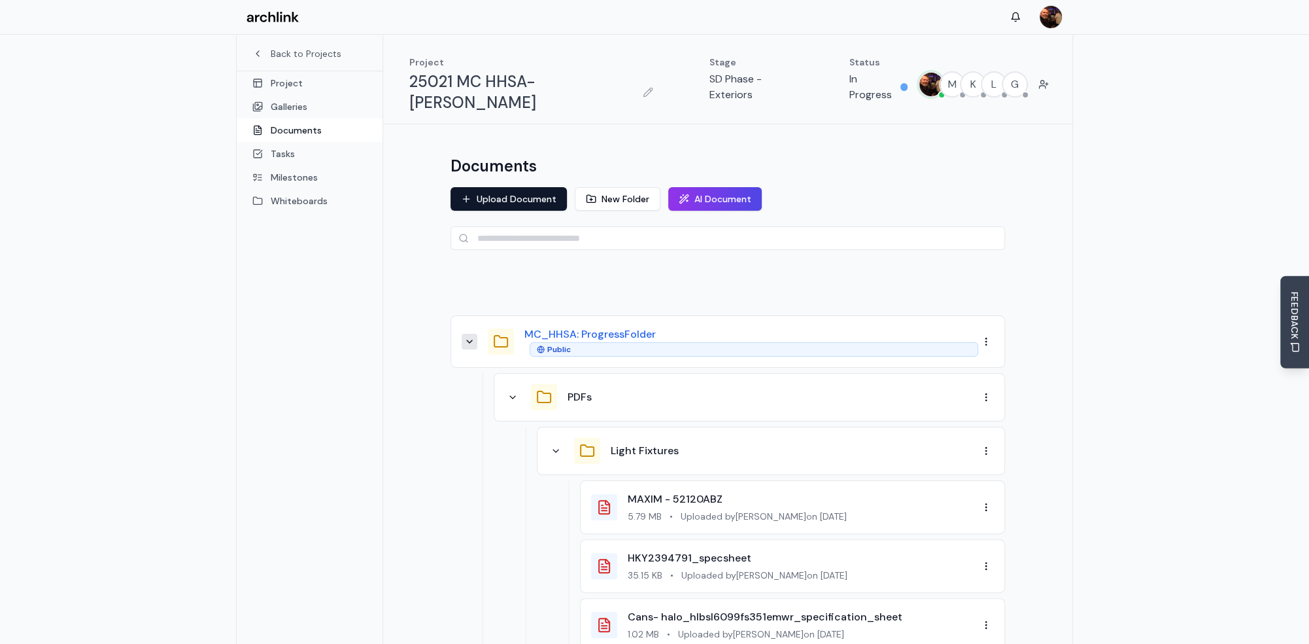
click at [578, 326] on button "MC_HHSA: ProgressFolder" at bounding box center [590, 334] width 131 height 16
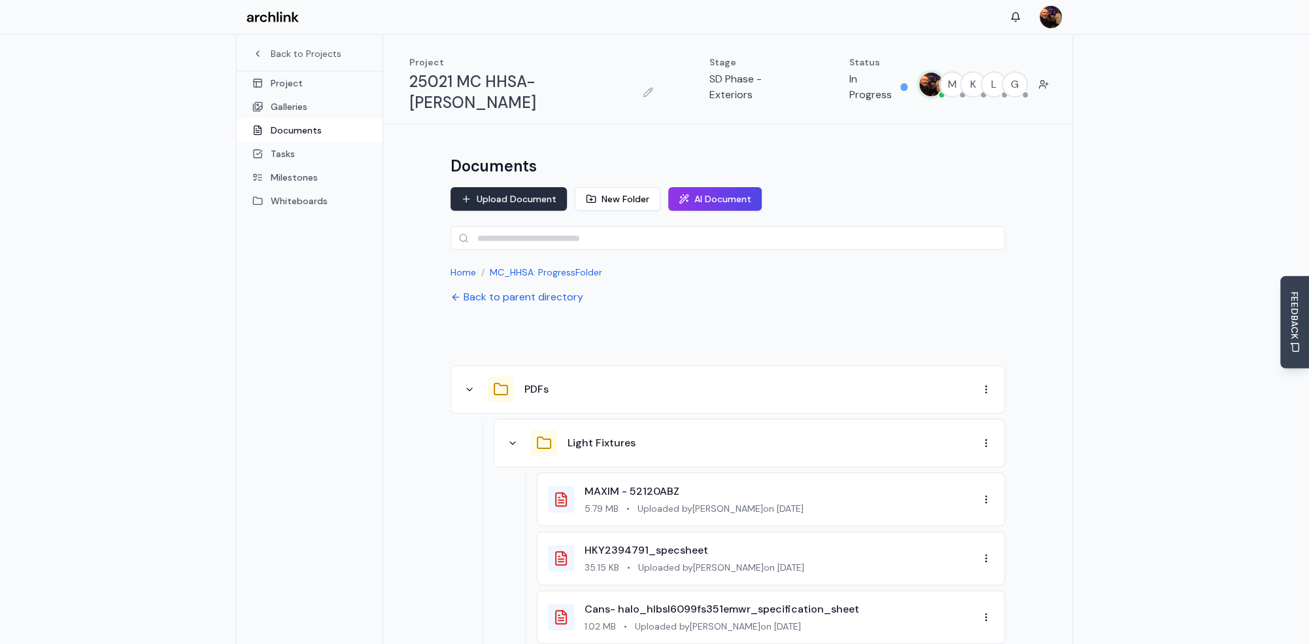
click at [523, 187] on button "Upload Document" at bounding box center [509, 199] width 116 height 24
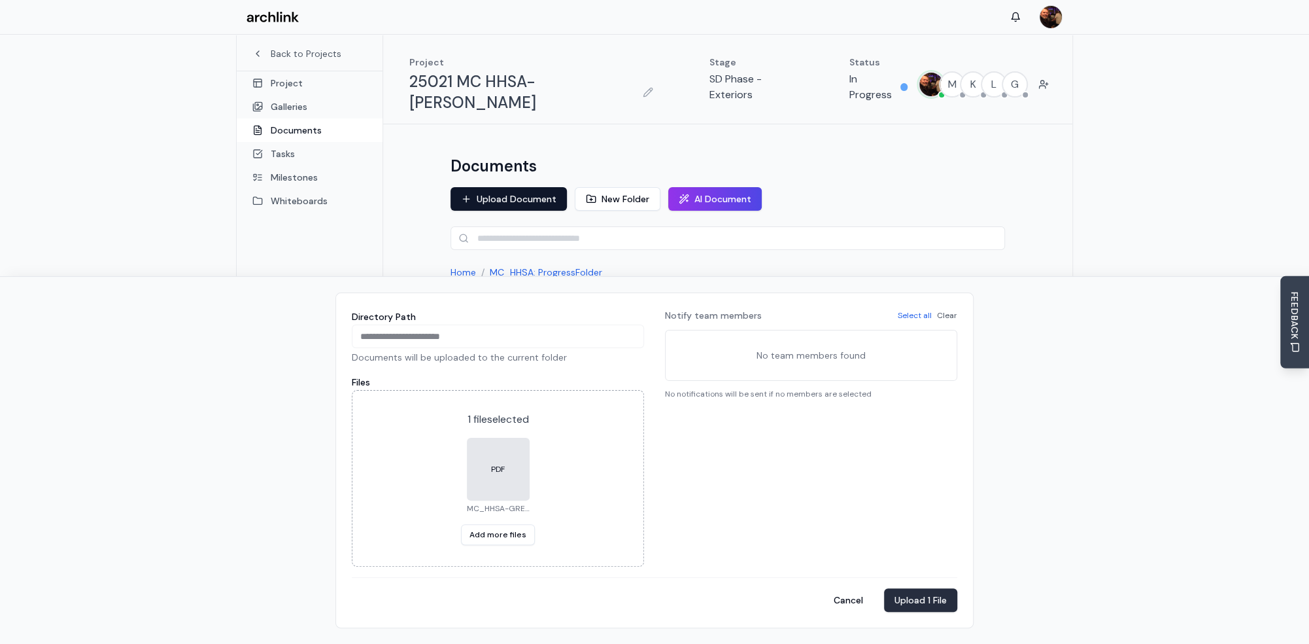
click at [921, 596] on button "Upload 1 File" at bounding box center [920, 600] width 73 height 24
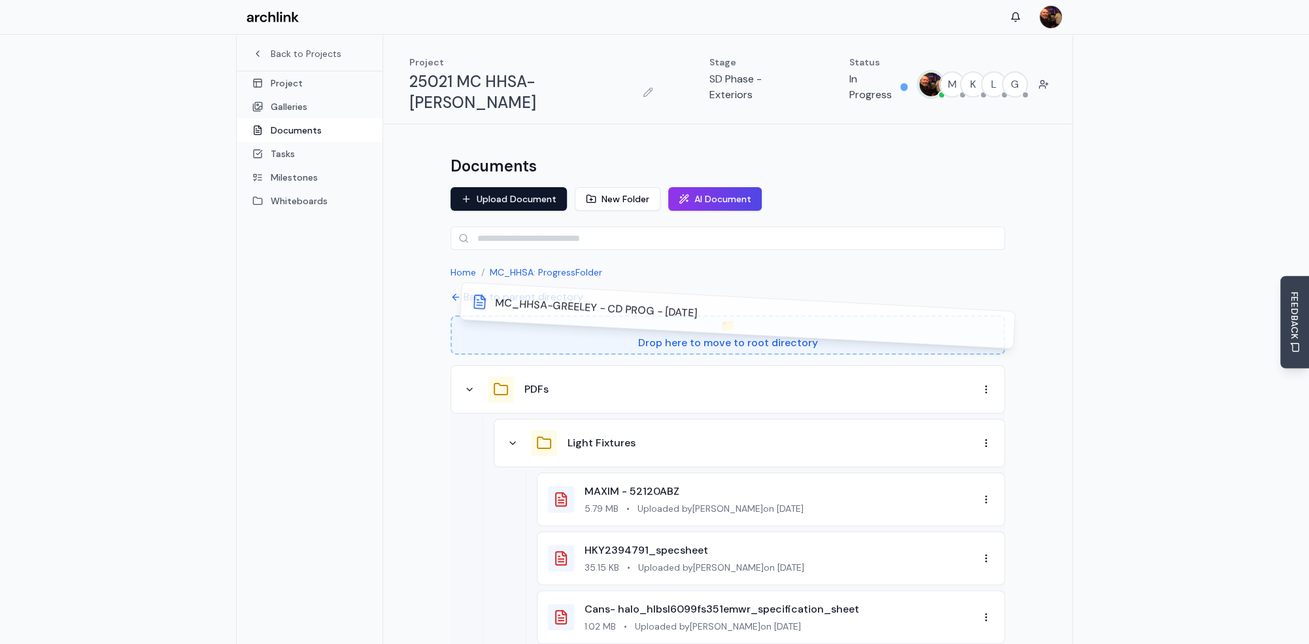
drag, startPoint x: 484, startPoint y: 507, endPoint x: 494, endPoint y: 329, distance: 178.2
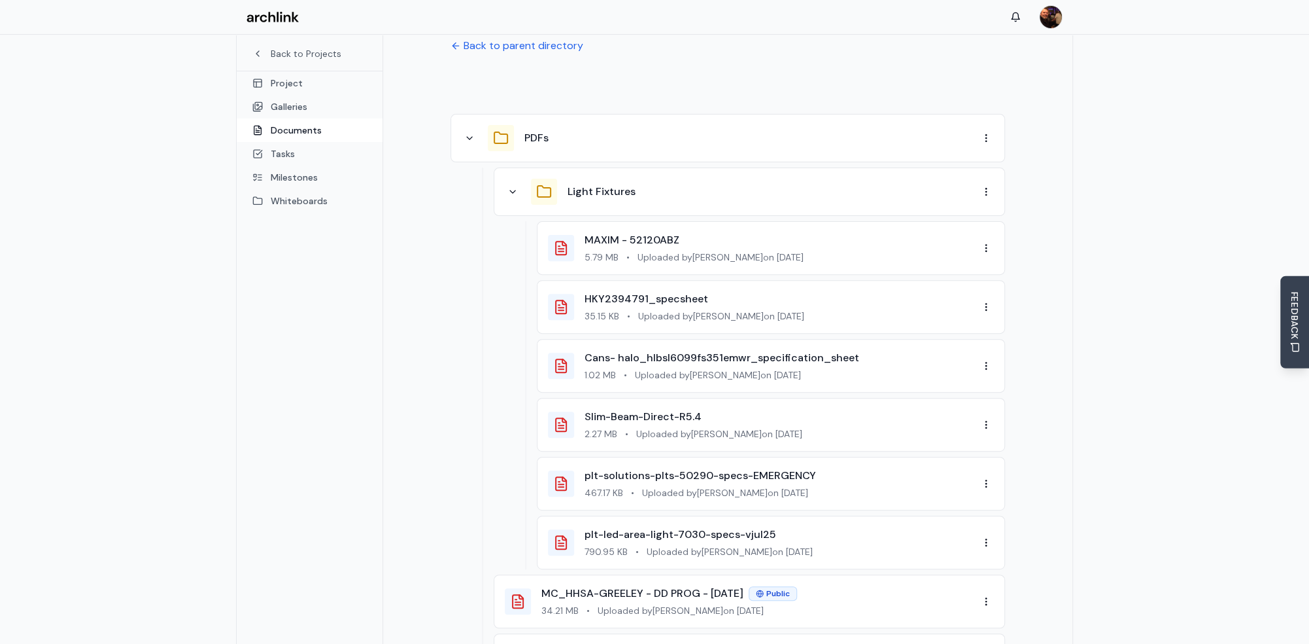
scroll to position [242, 0]
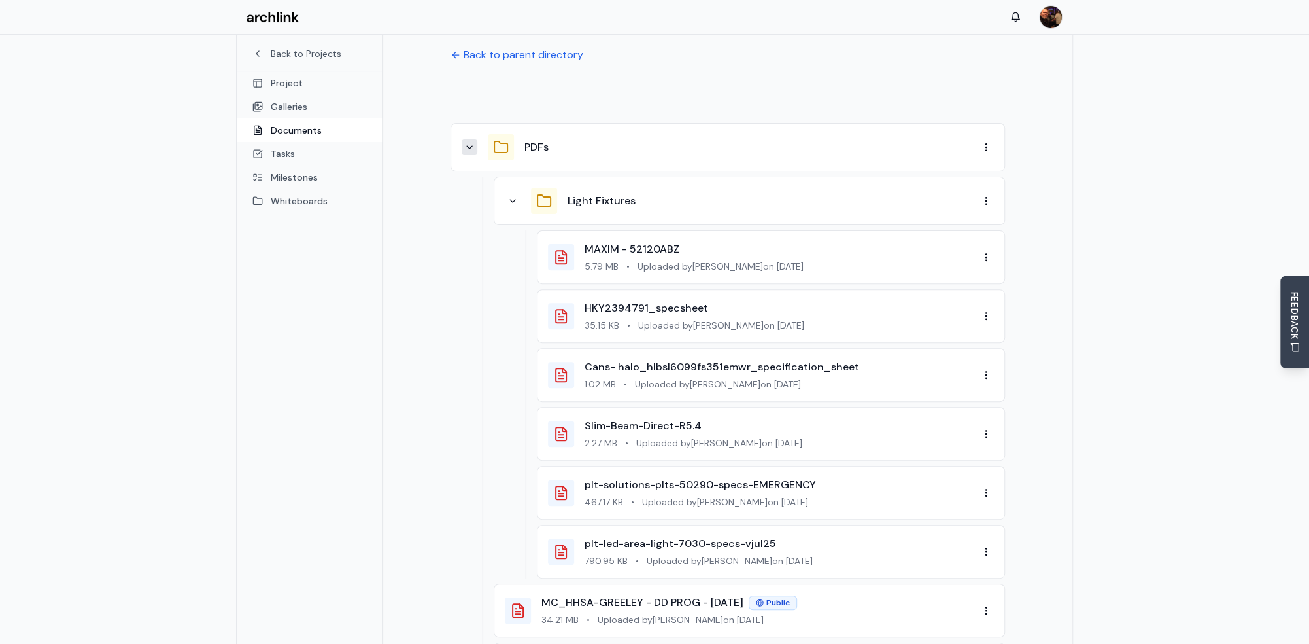
click at [471, 142] on icon at bounding box center [469, 147] width 10 height 10
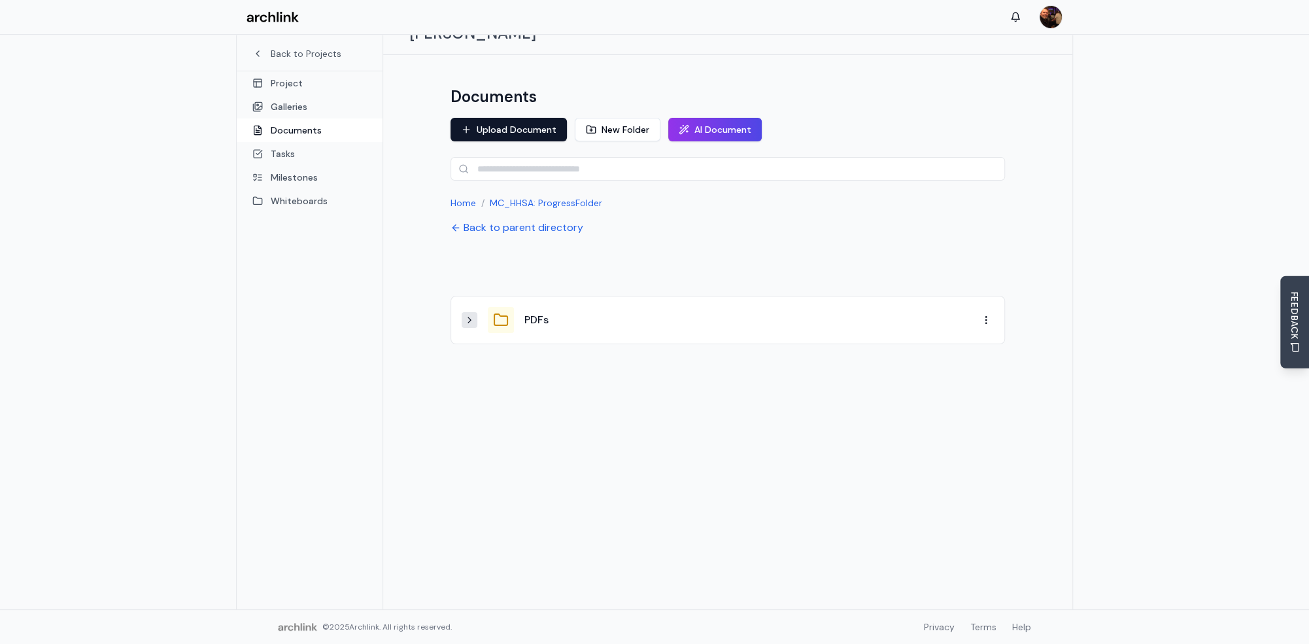
scroll to position [69, 0]
click at [468, 315] on icon at bounding box center [469, 320] width 10 height 10
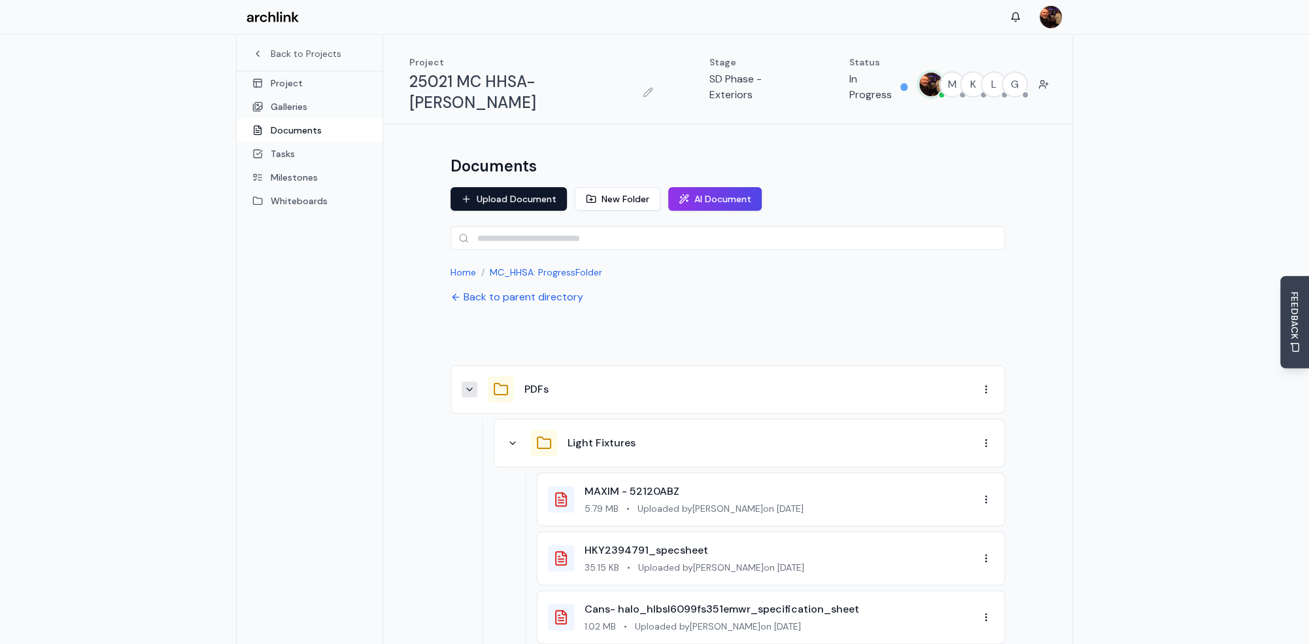
scroll to position [0, 0]
click at [511, 289] on button "Back to parent directory" at bounding box center [517, 297] width 133 height 16
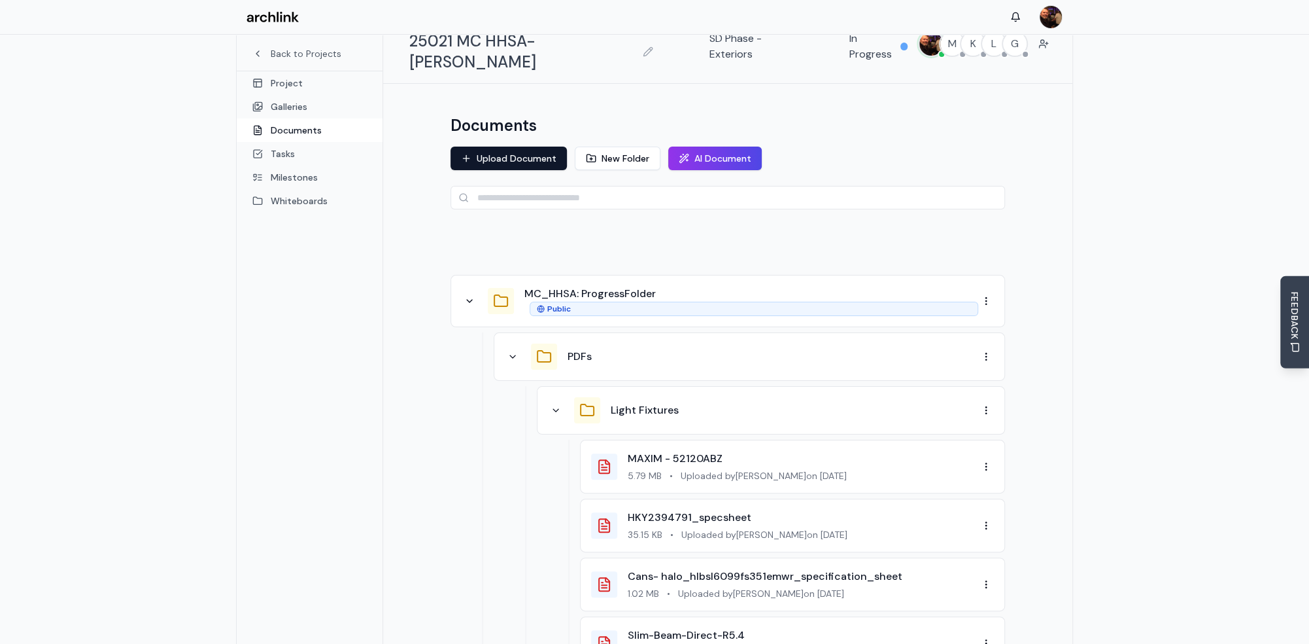
scroll to position [22, 0]
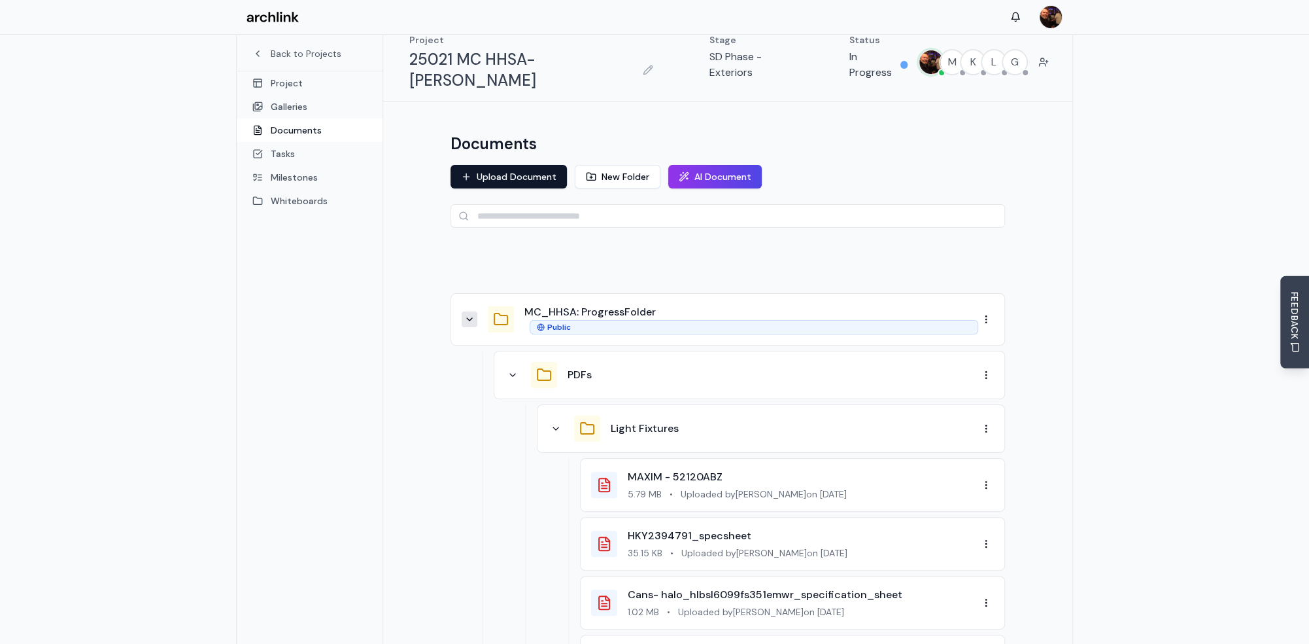
click at [472, 314] on icon at bounding box center [469, 319] width 10 height 10
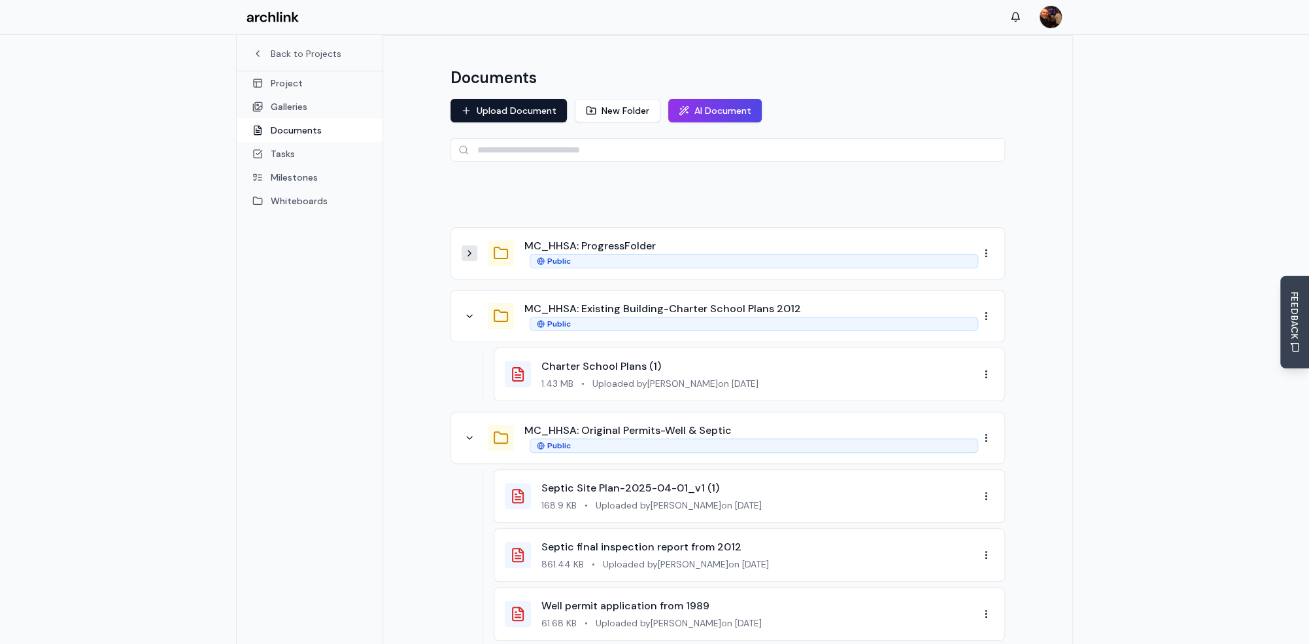
scroll to position [88, 0]
click at [470, 311] on icon at bounding box center [469, 316] width 10 height 10
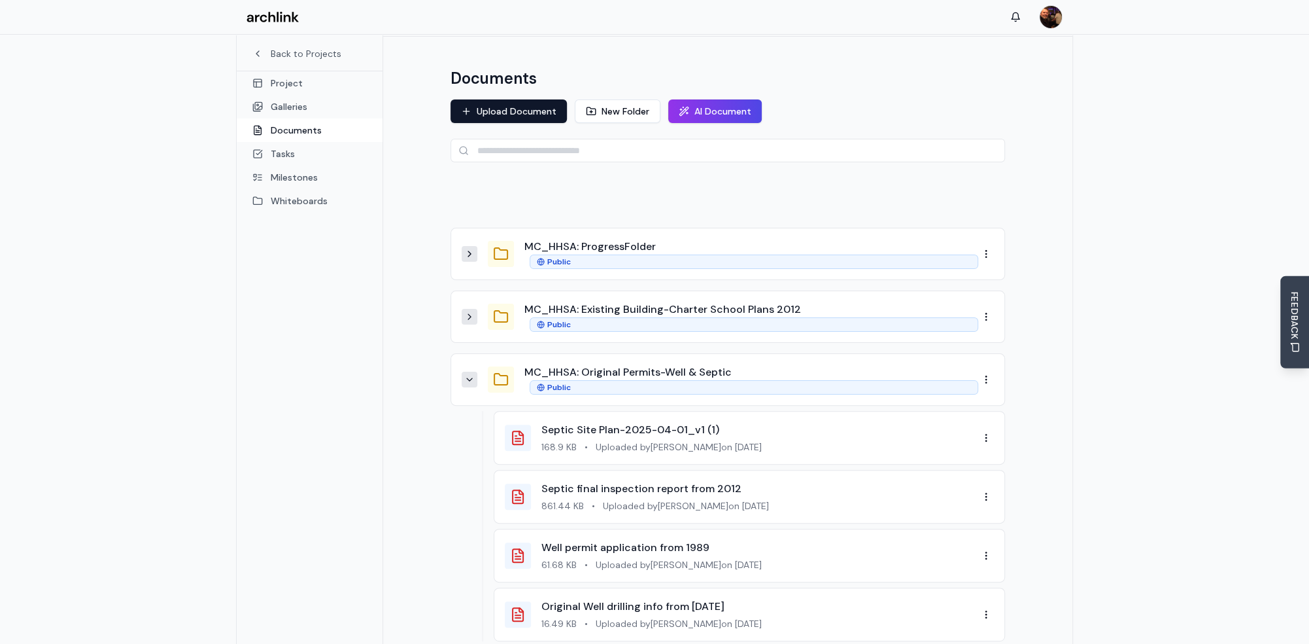
click at [474, 371] on button at bounding box center [470, 379] width 16 height 16
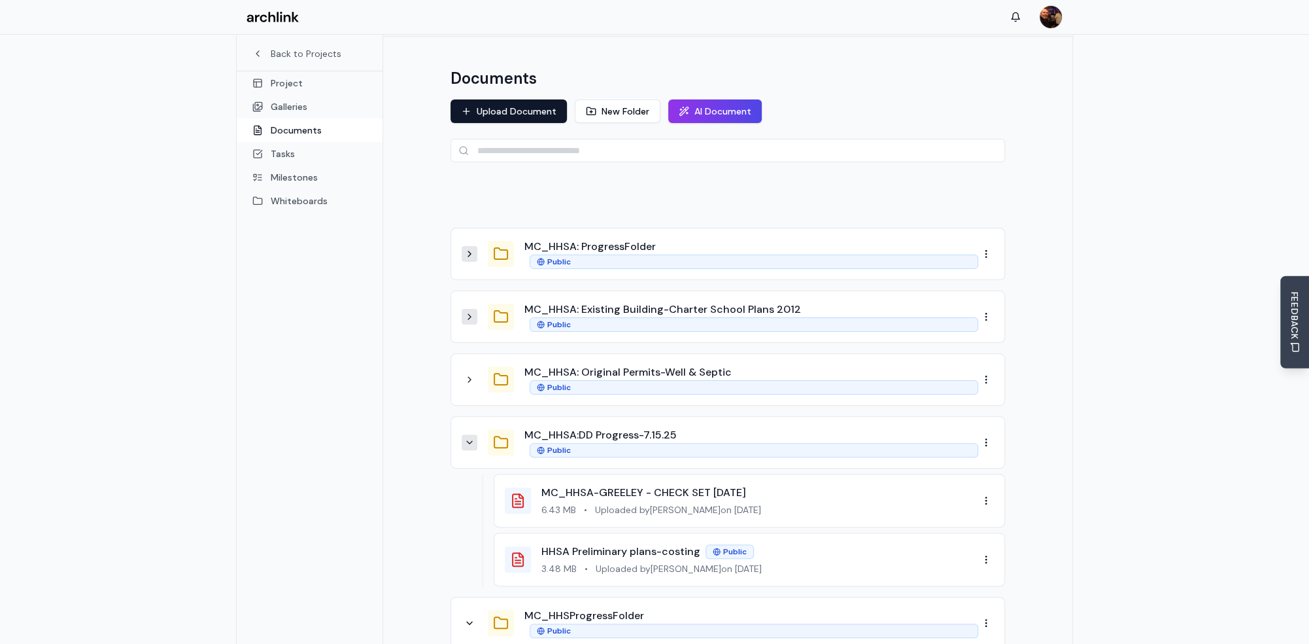
click at [468, 434] on button at bounding box center [470, 442] width 16 height 16
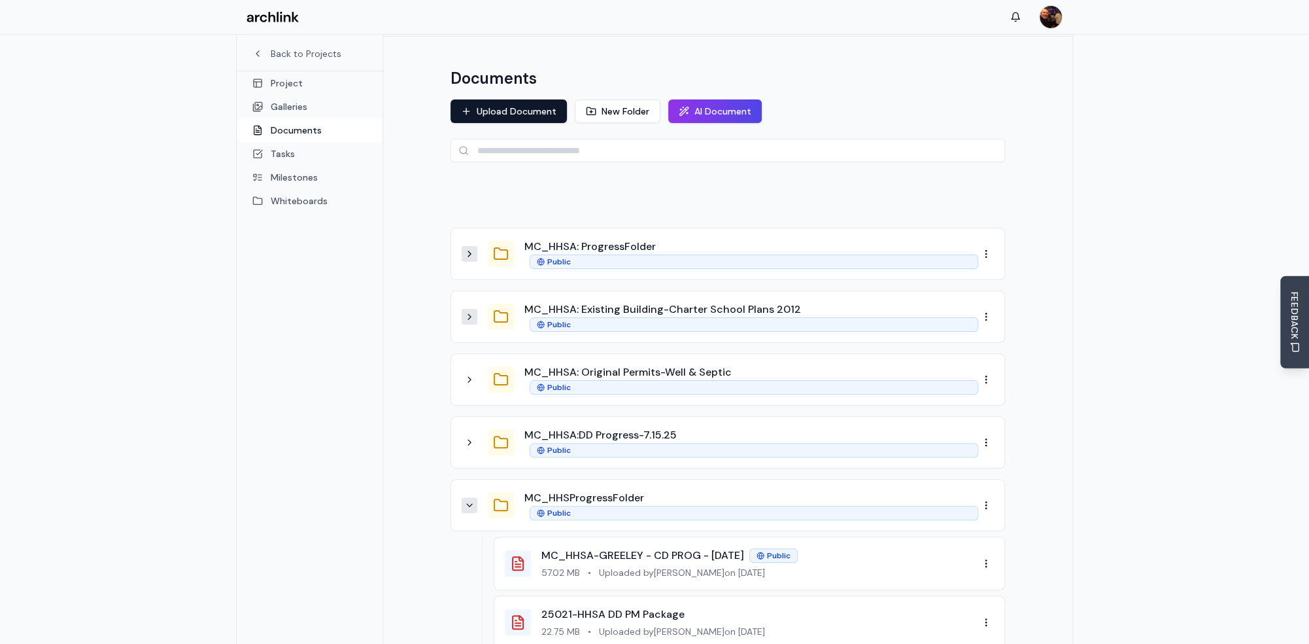
click at [468, 500] on icon at bounding box center [469, 505] width 10 height 10
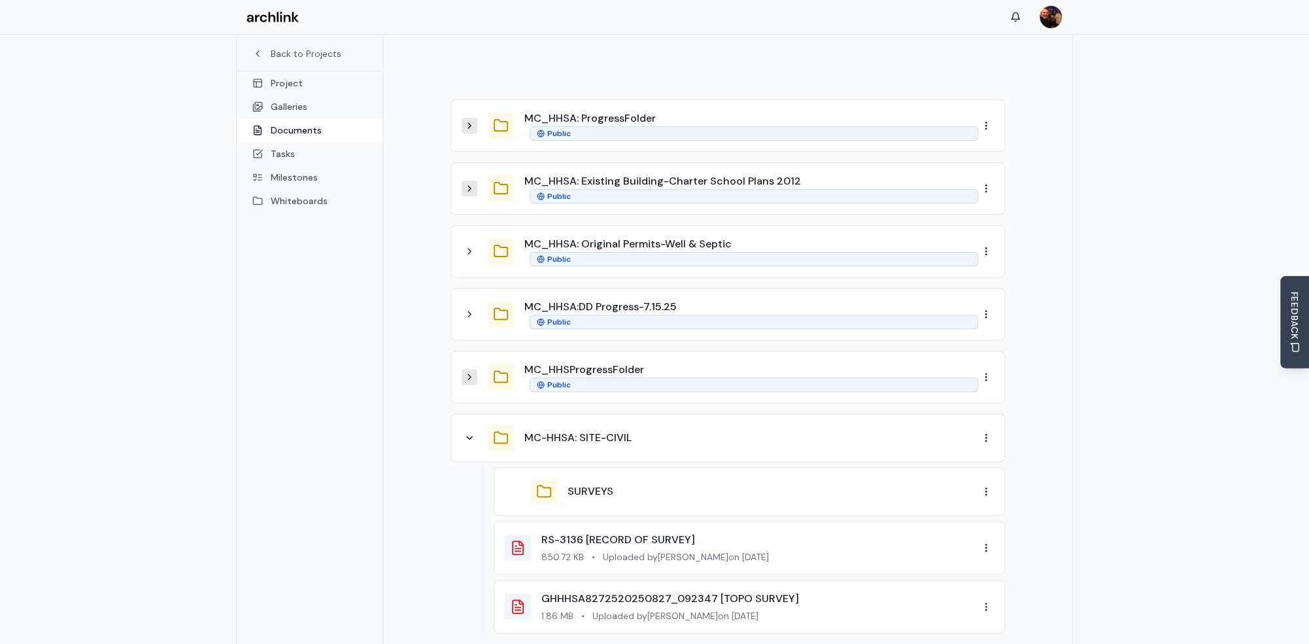
scroll to position [218, 0]
click at [472, 430] on icon at bounding box center [469, 435] width 10 height 10
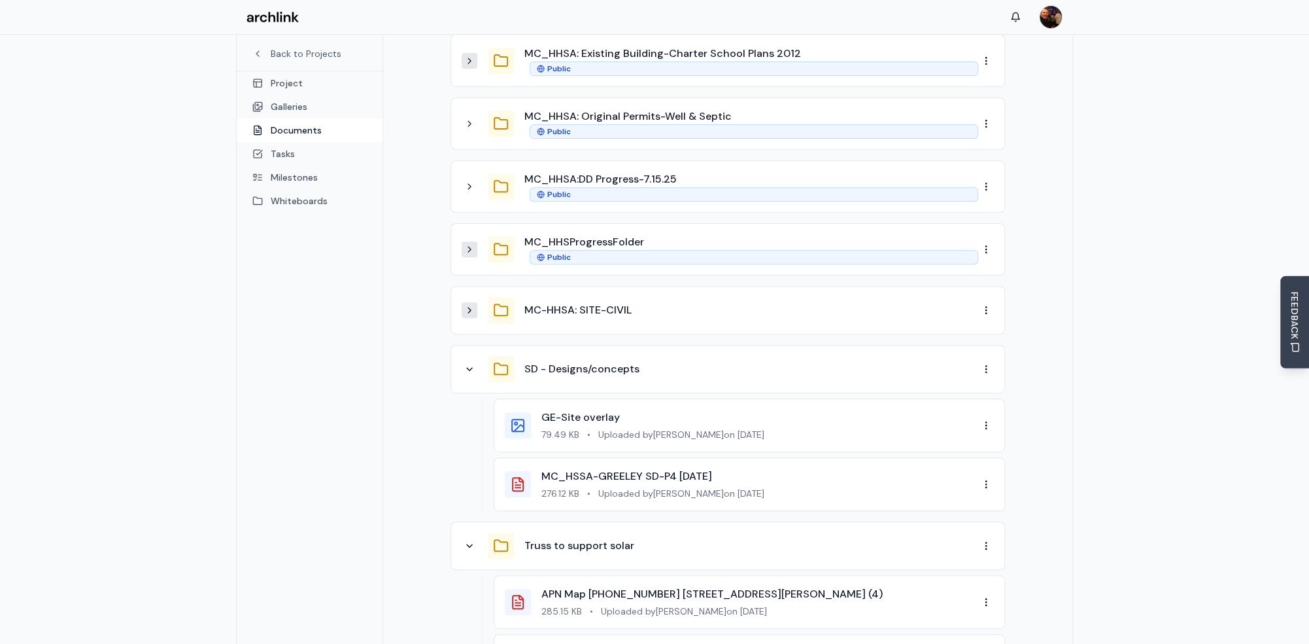
scroll to position [349, 0]
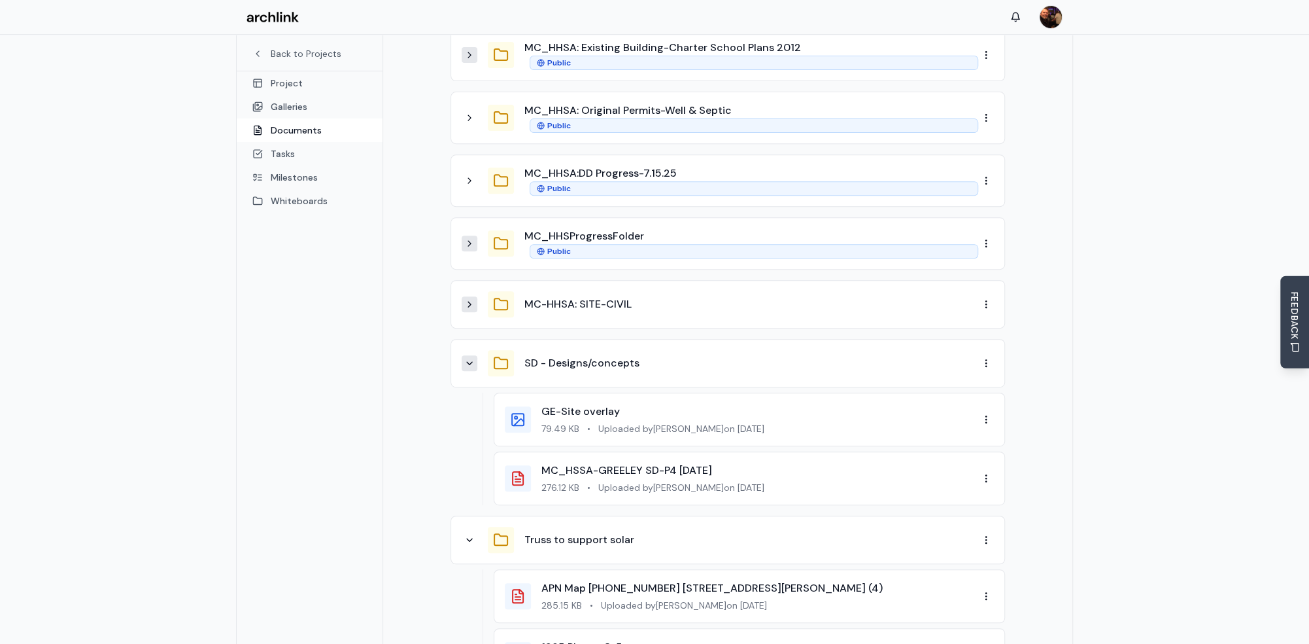
click at [469, 358] on icon at bounding box center [469, 363] width 10 height 10
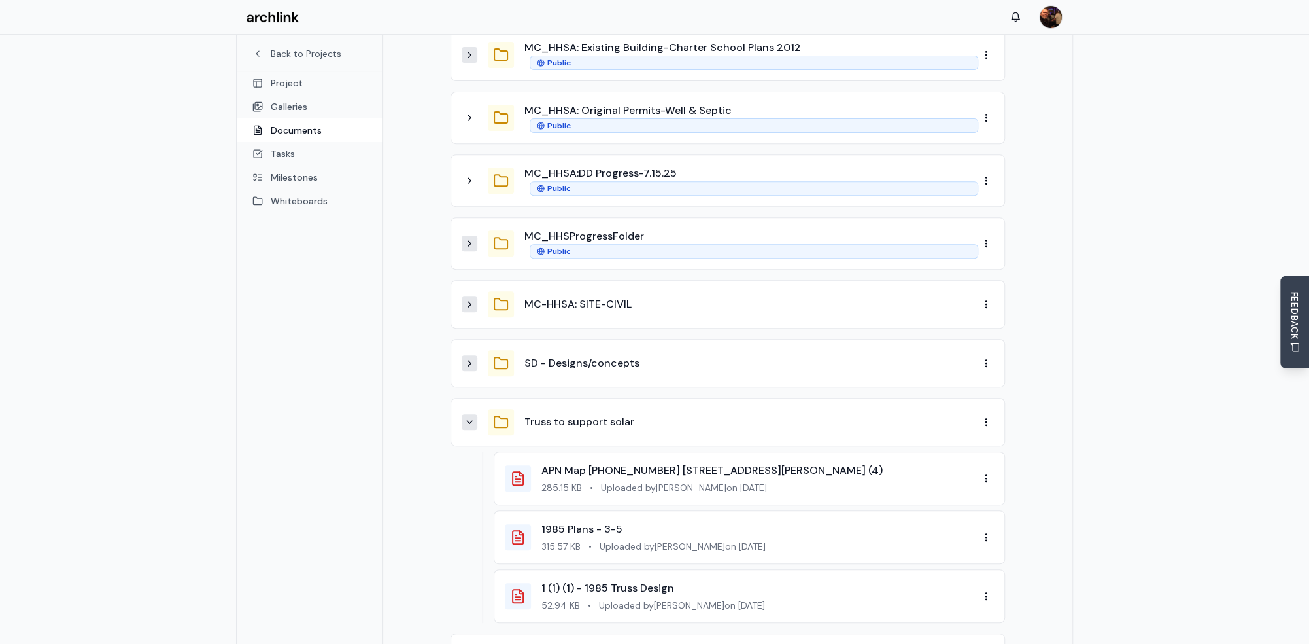
click at [474, 417] on icon at bounding box center [469, 422] width 10 height 10
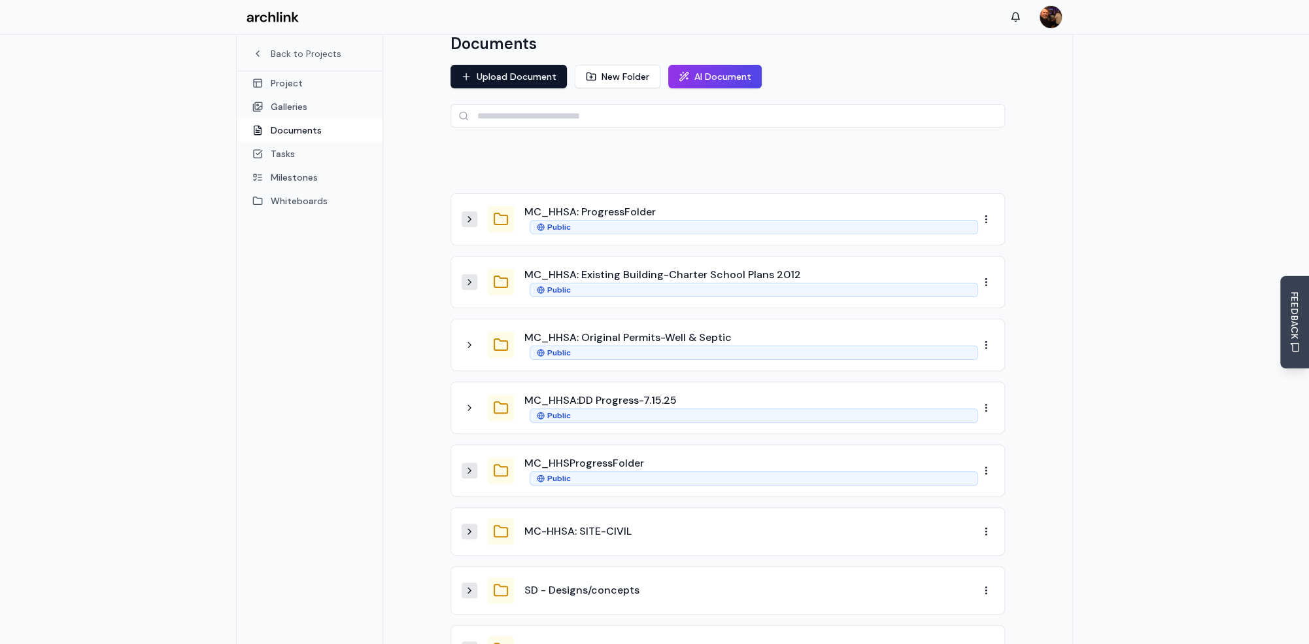
scroll to position [45, 0]
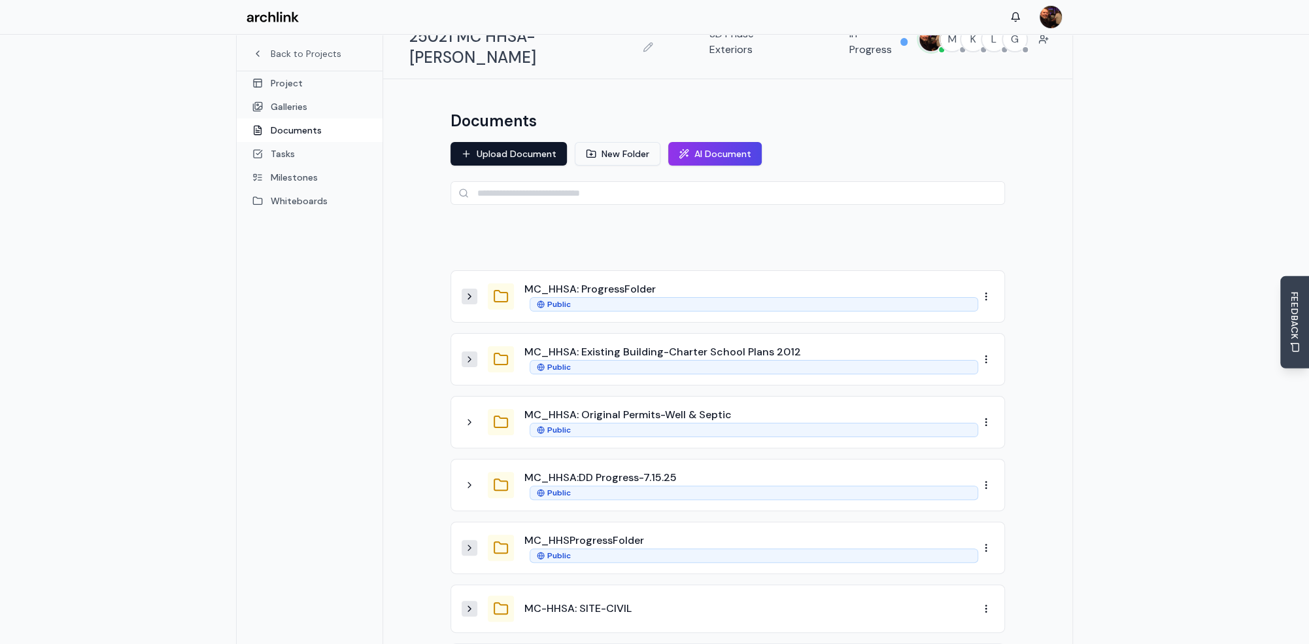
click at [618, 142] on button "New Folder" at bounding box center [618, 154] width 86 height 24
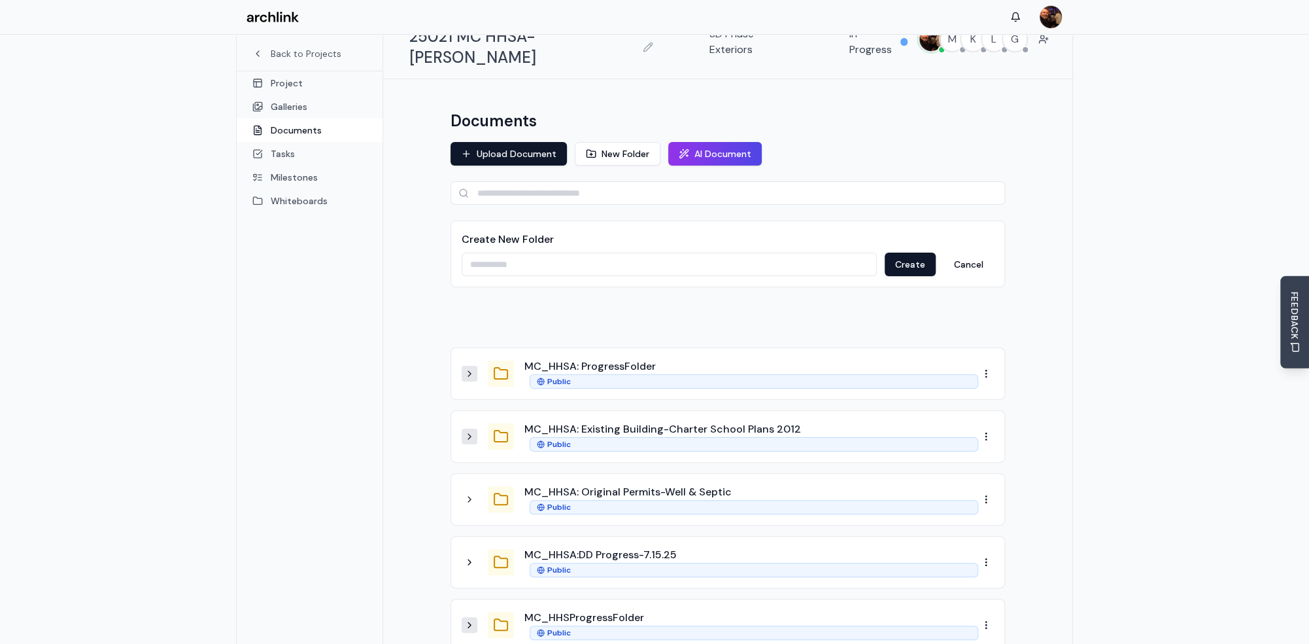
click at [566, 252] on input at bounding box center [669, 264] width 415 height 24
click at [515, 252] on input "**********" at bounding box center [669, 264] width 415 height 24
type input "**********"
click at [910, 252] on button "Create" at bounding box center [910, 264] width 51 height 24
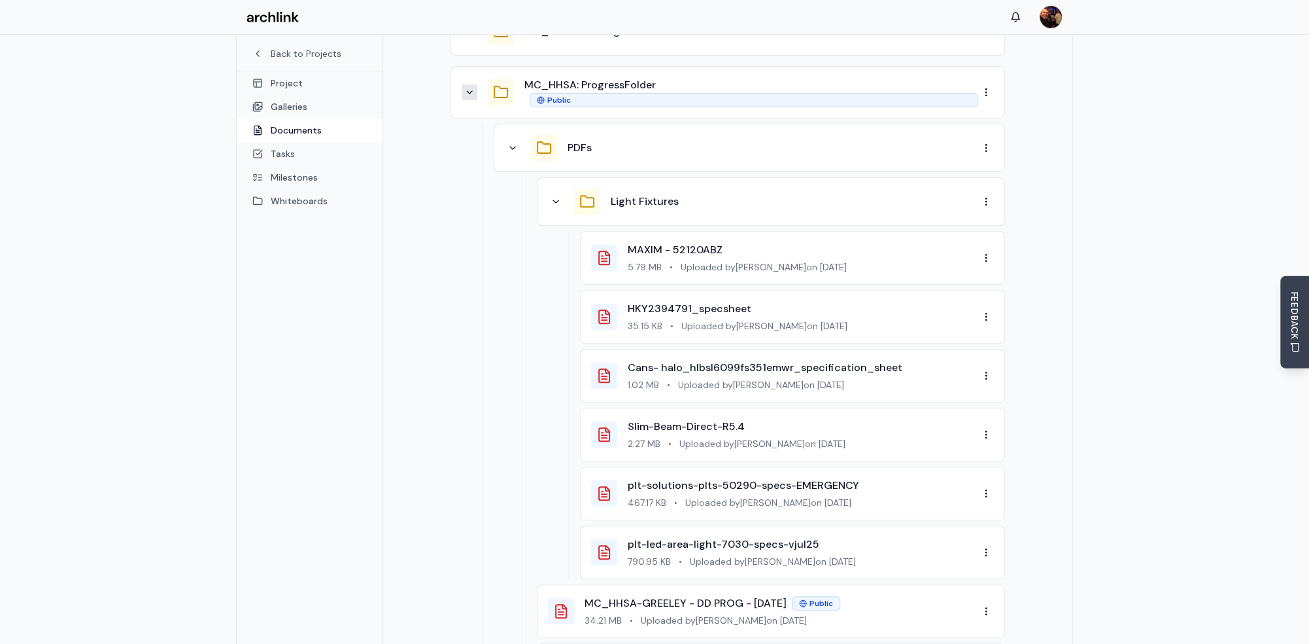
scroll to position [241, 0]
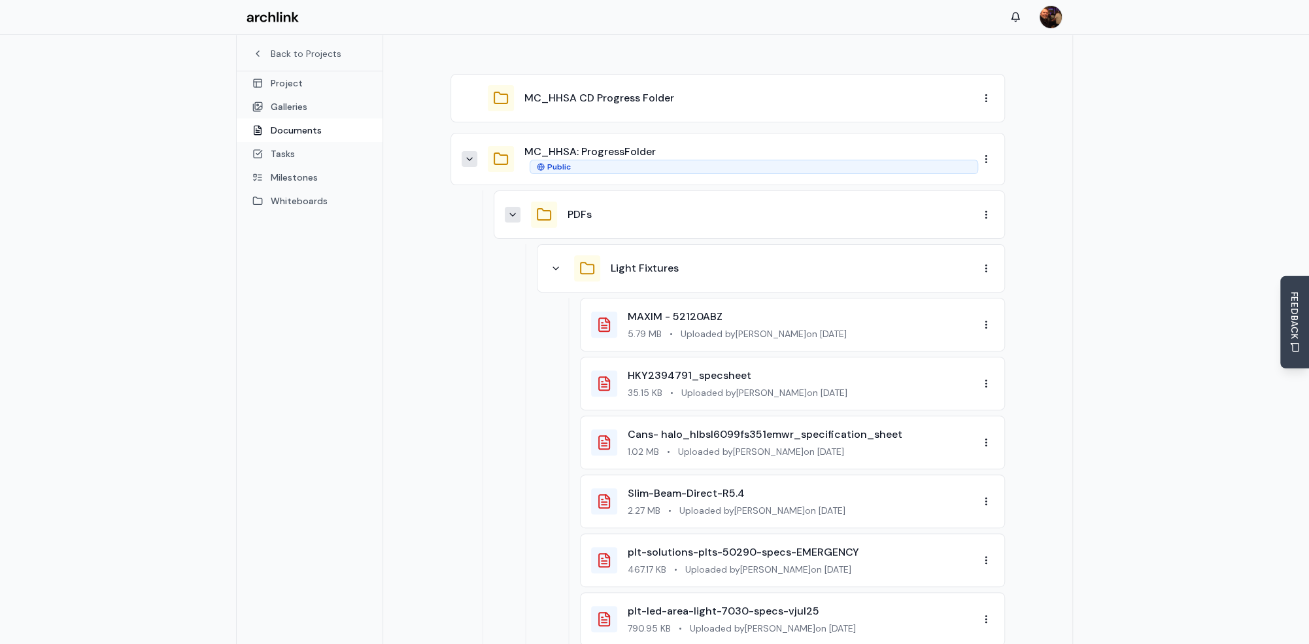
click at [511, 209] on icon at bounding box center [513, 214] width 10 height 10
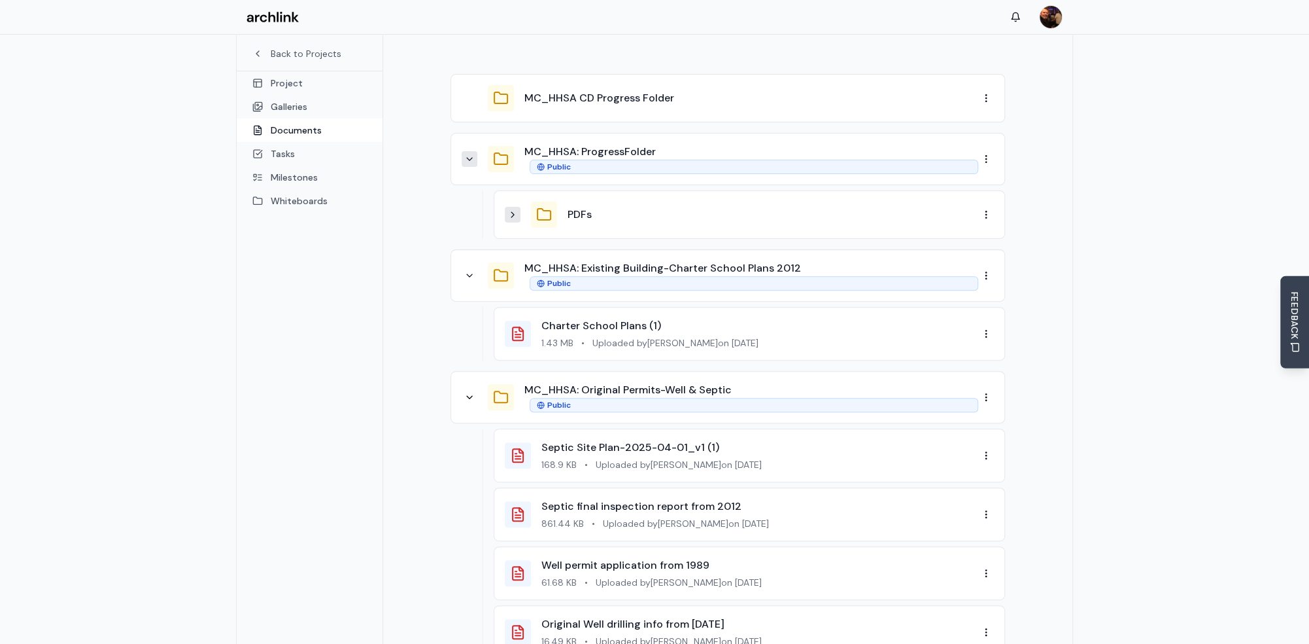
drag, startPoint x: 470, startPoint y: 256, endPoint x: 469, endPoint y: 271, distance: 15.1
click at [469, 262] on div "MC_HHSA: Existing Building-Charter School Plans 2012 Public" at bounding box center [720, 275] width 517 height 30
click at [472, 270] on icon at bounding box center [469, 275] width 10 height 10
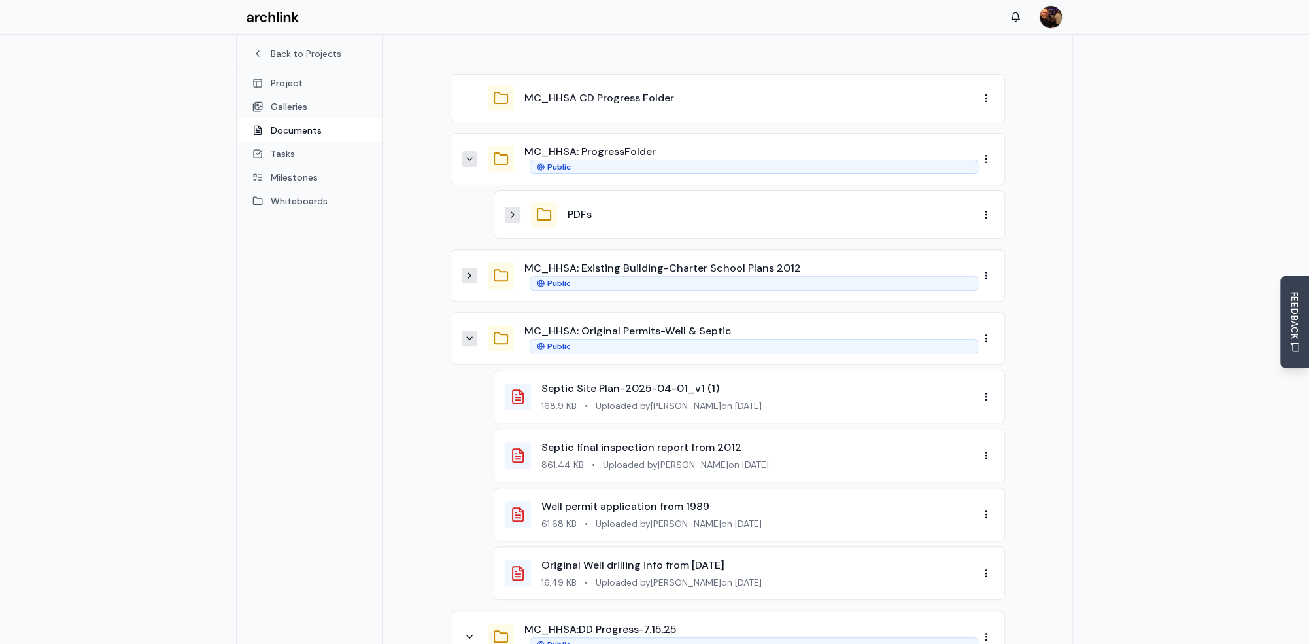
click at [474, 333] on icon at bounding box center [469, 338] width 10 height 10
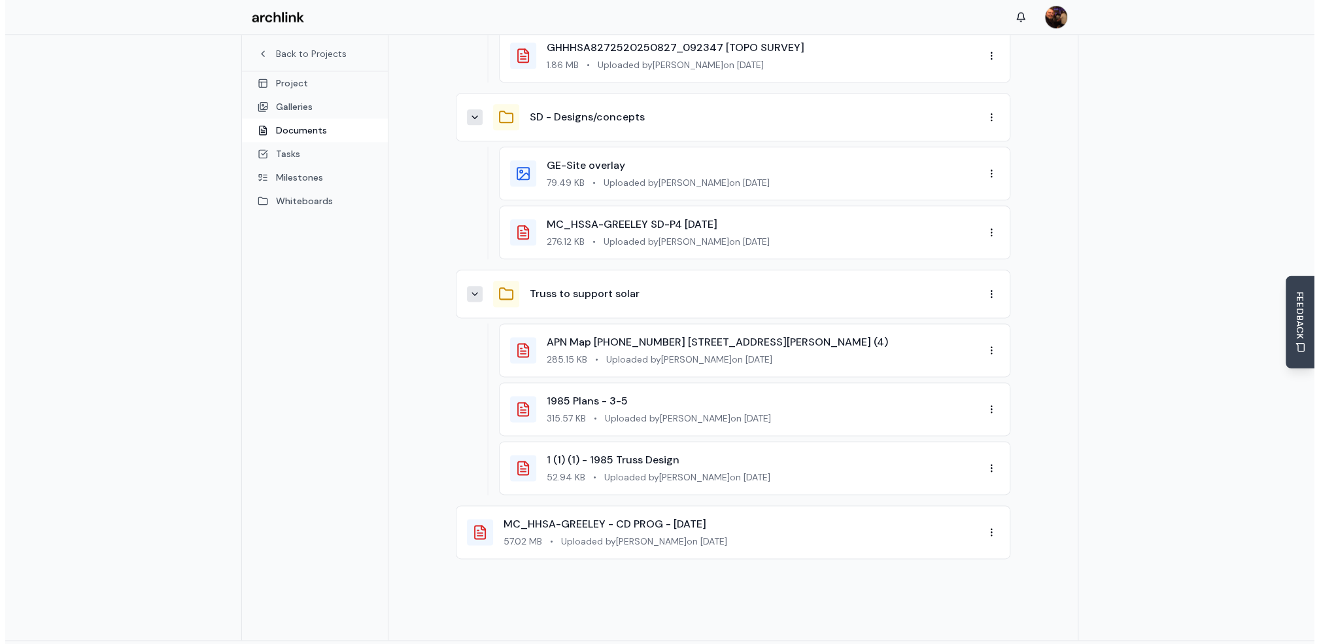
scroll to position [1175, 0]
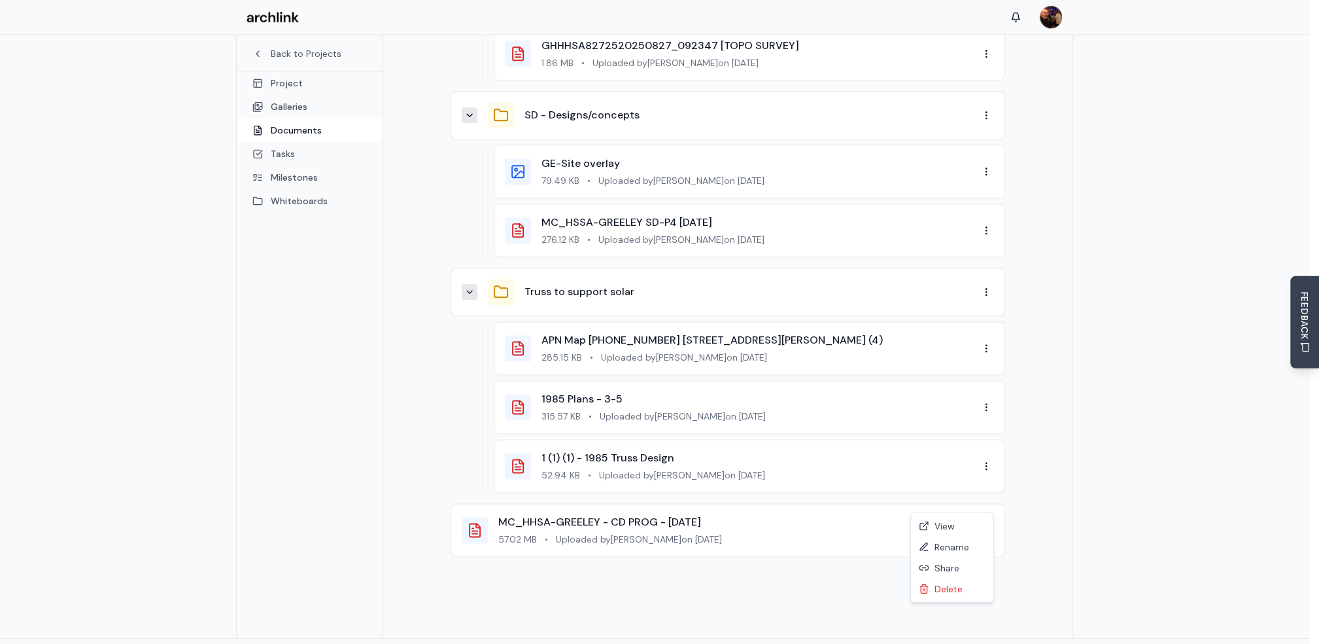
click at [950, 587] on div "Delete" at bounding box center [952, 588] width 77 height 21
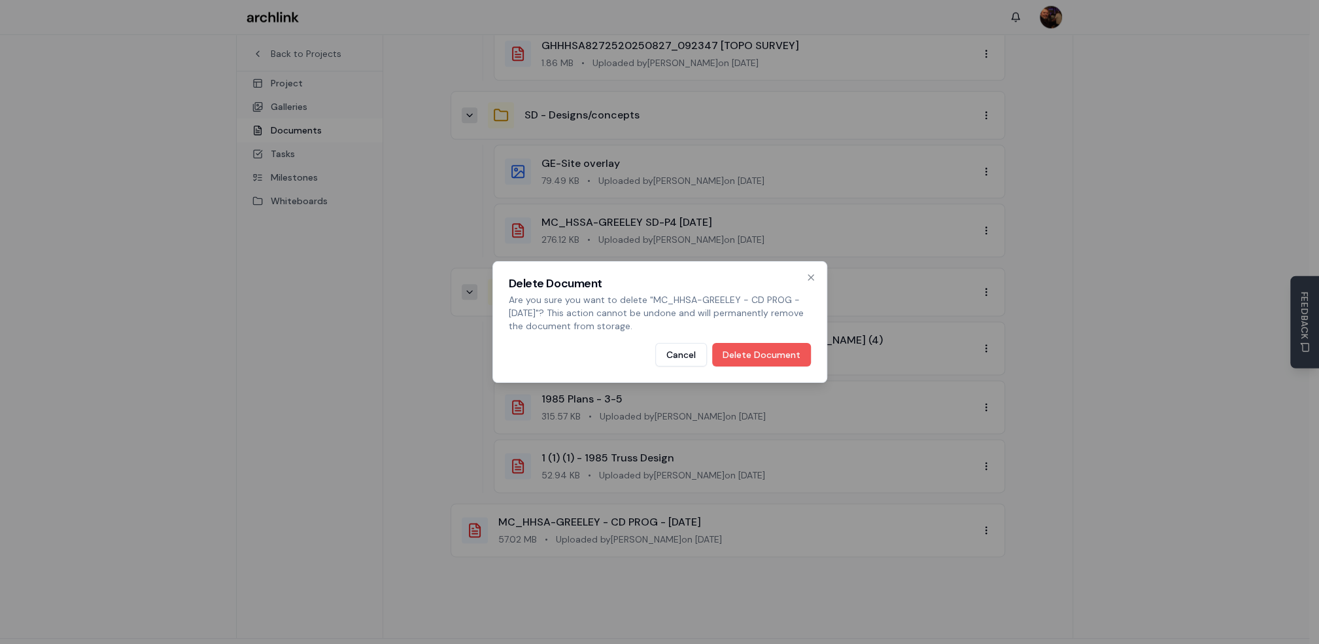
click at [753, 356] on button "Delete Document" at bounding box center [761, 355] width 99 height 24
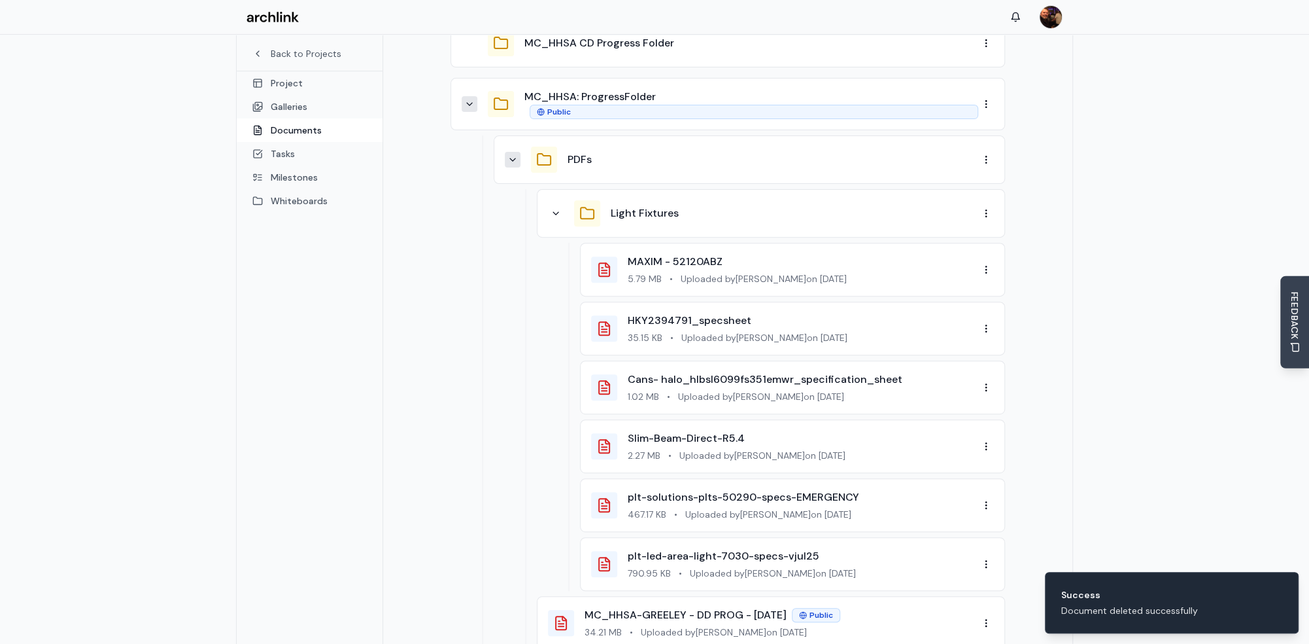
scroll to position [263, 0]
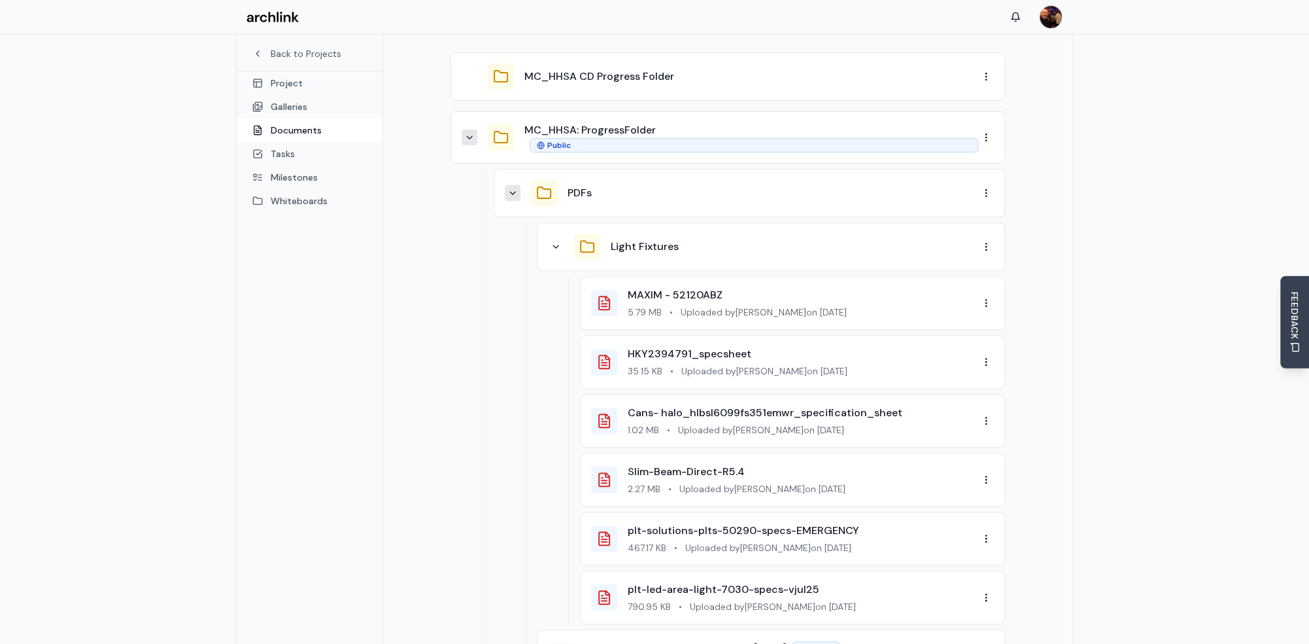
click at [512, 188] on icon at bounding box center [513, 193] width 10 height 10
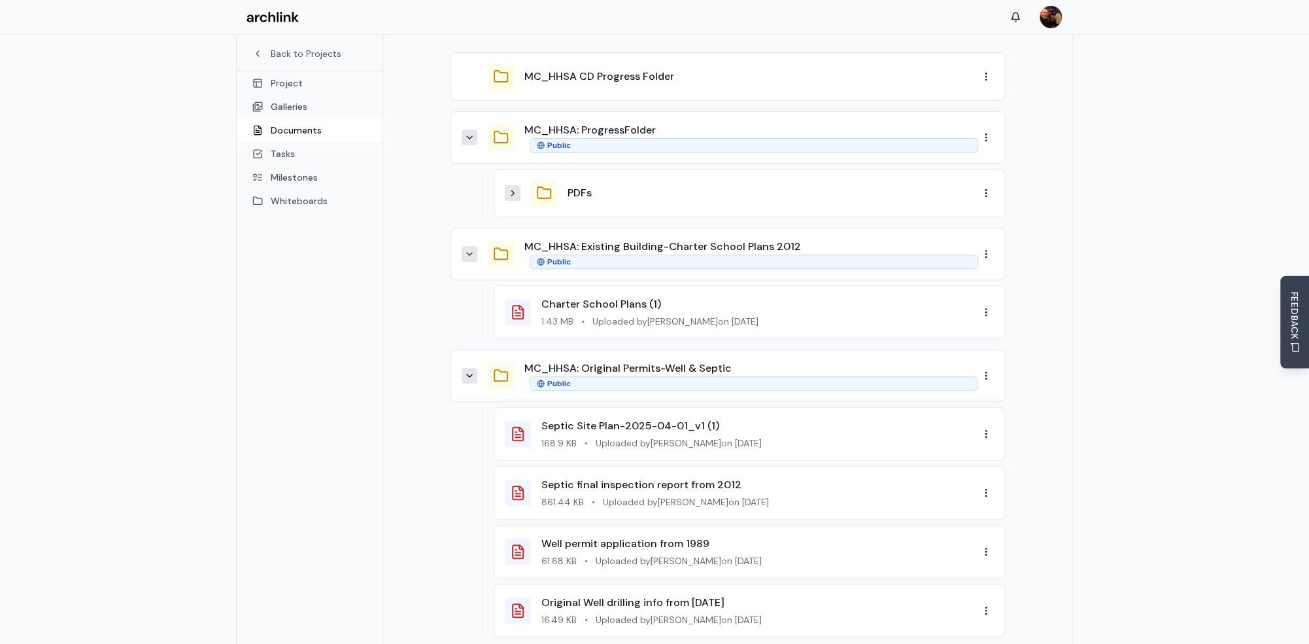
click at [470, 132] on icon at bounding box center [469, 137] width 10 height 10
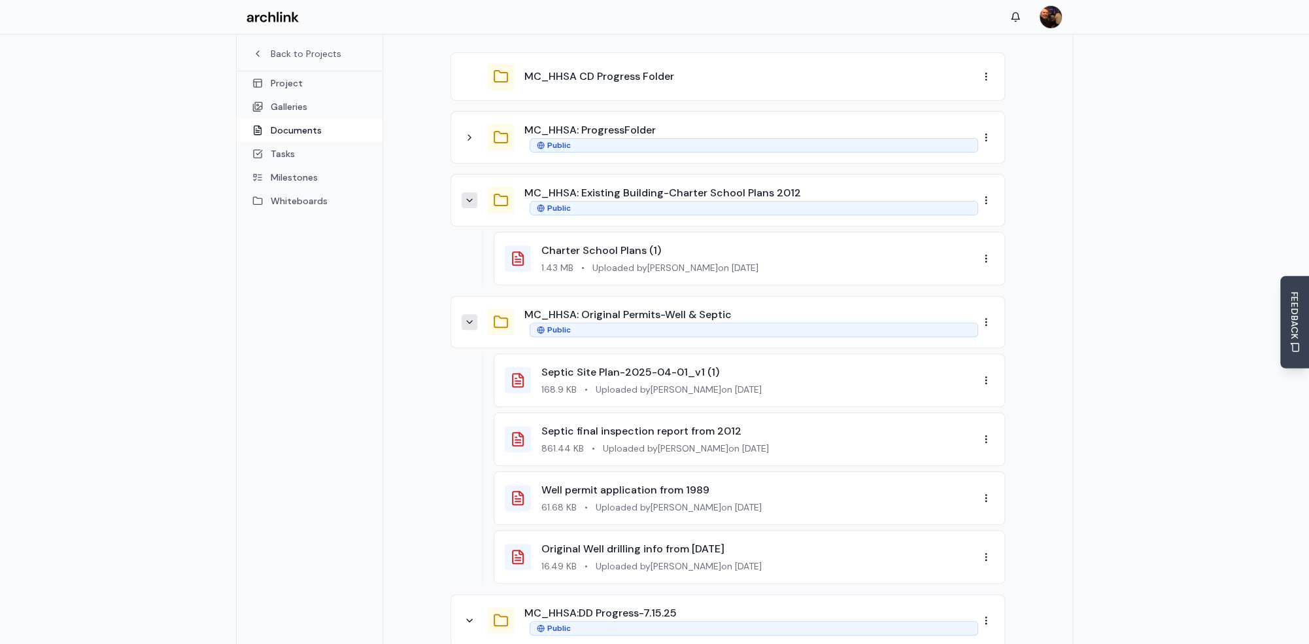
click at [472, 195] on icon at bounding box center [469, 200] width 10 height 10
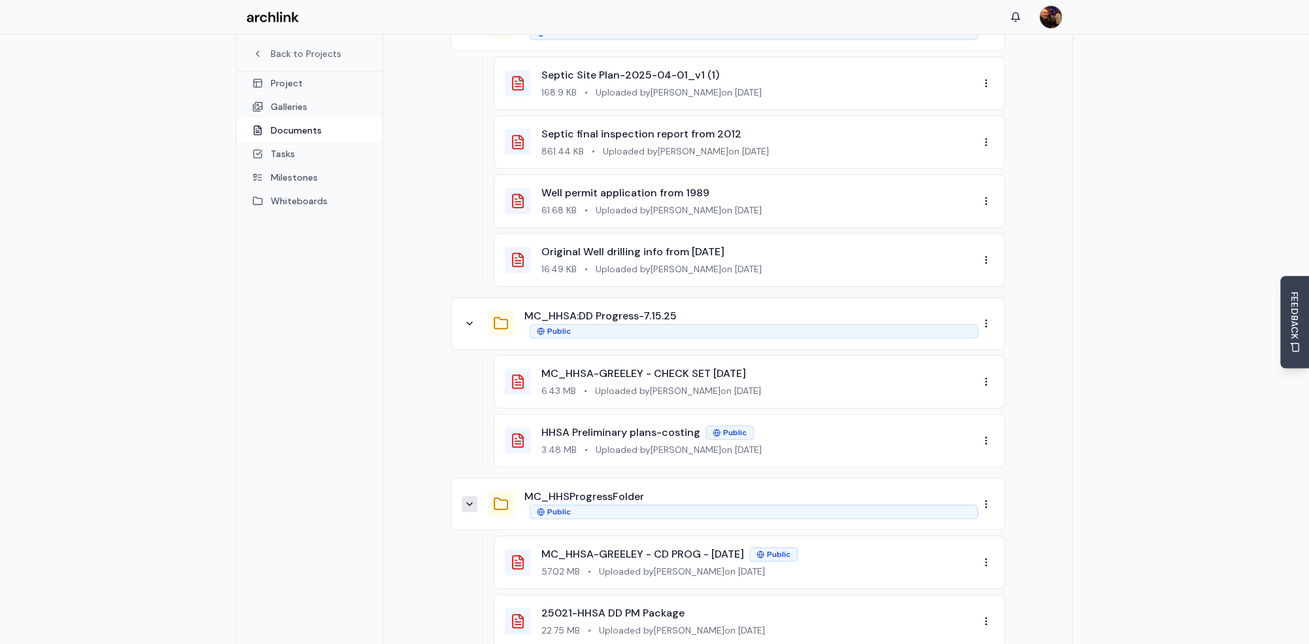
scroll to position [525, 0]
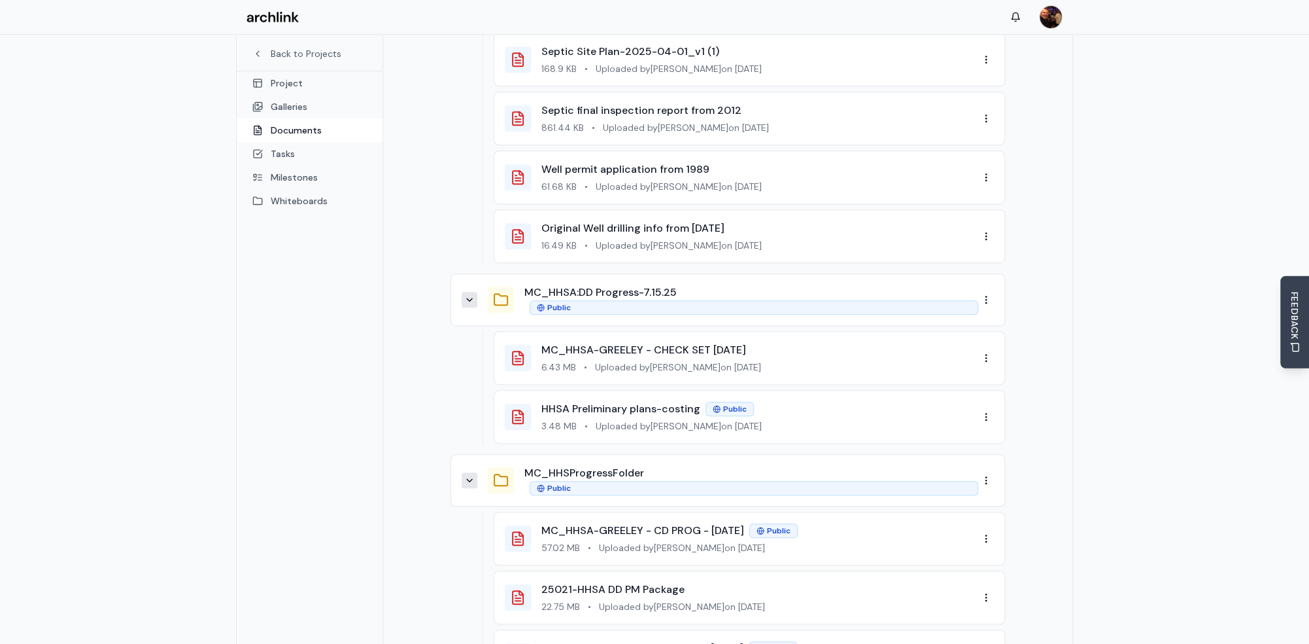
click at [471, 294] on icon at bounding box center [469, 299] width 10 height 10
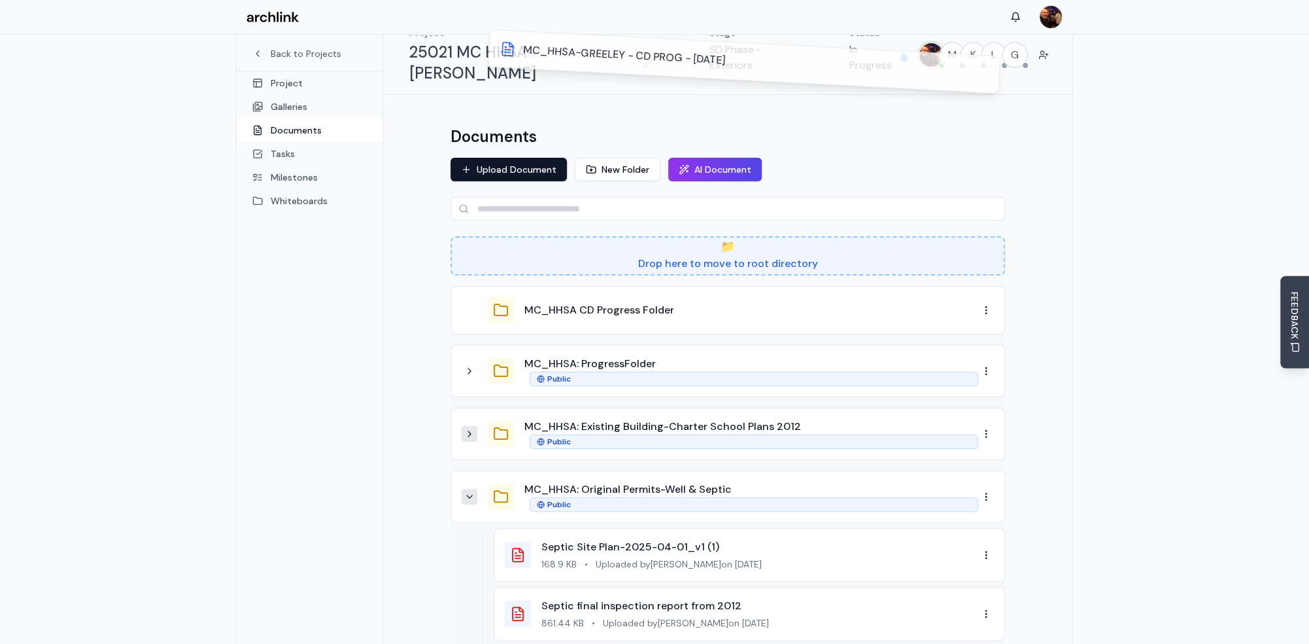
scroll to position [0, 0]
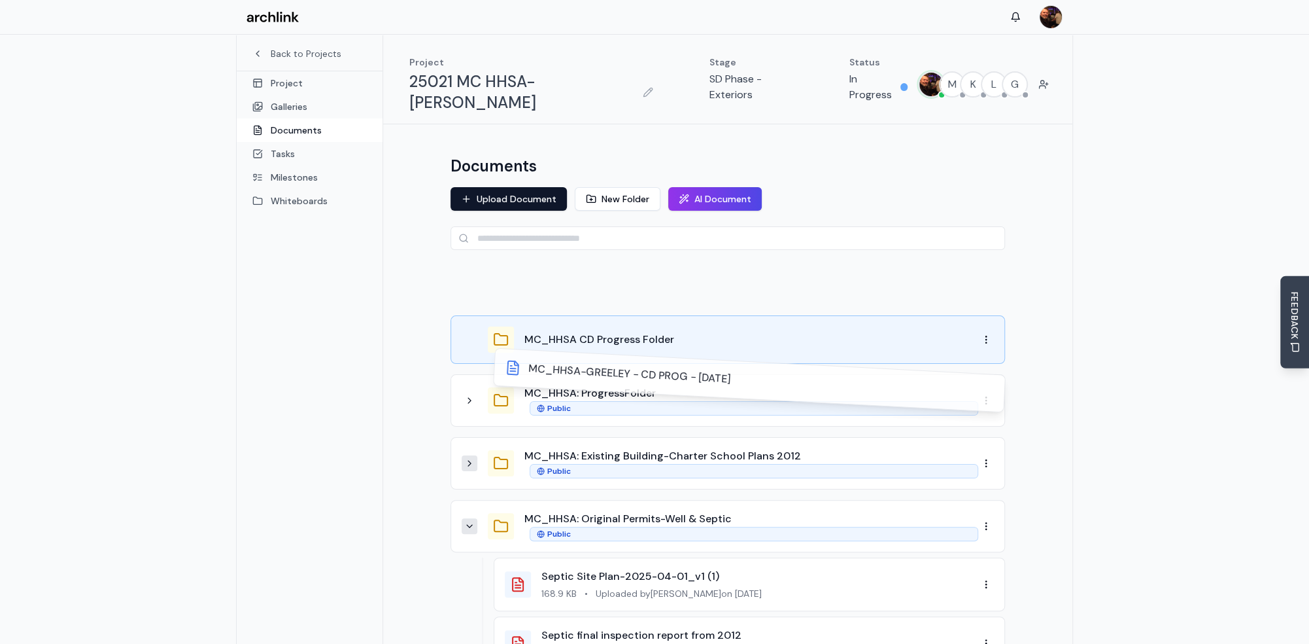
drag, startPoint x: 523, startPoint y: 398, endPoint x: 491, endPoint y: 332, distance: 73.1
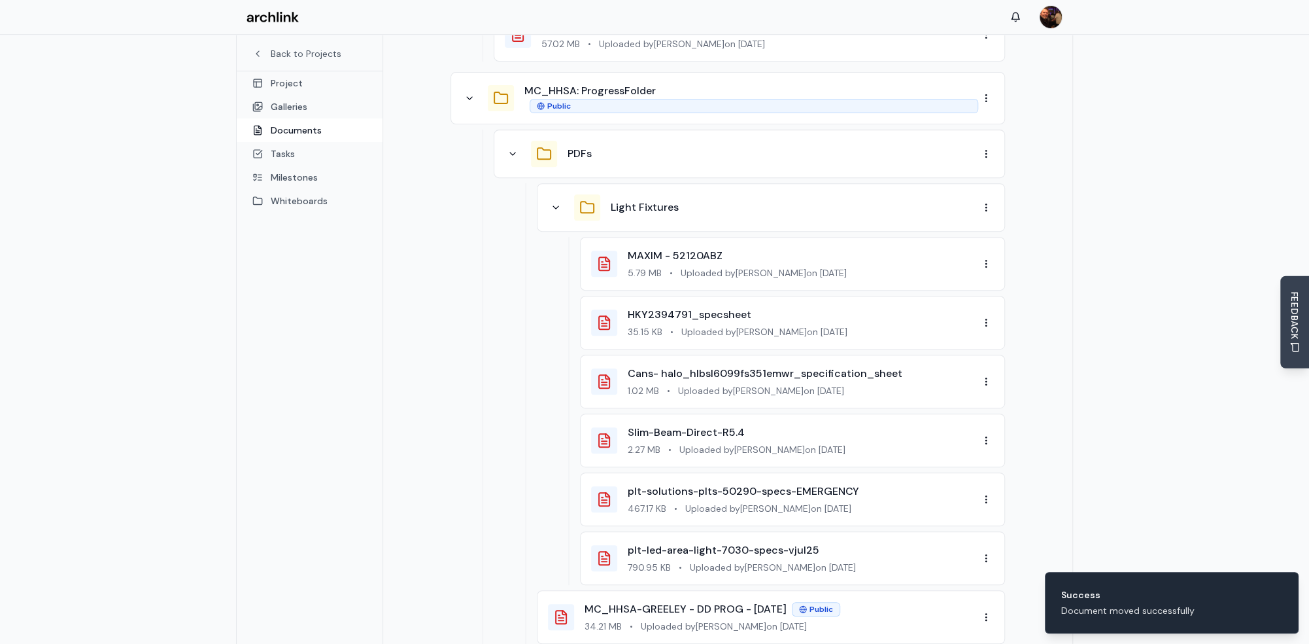
scroll to position [261, 0]
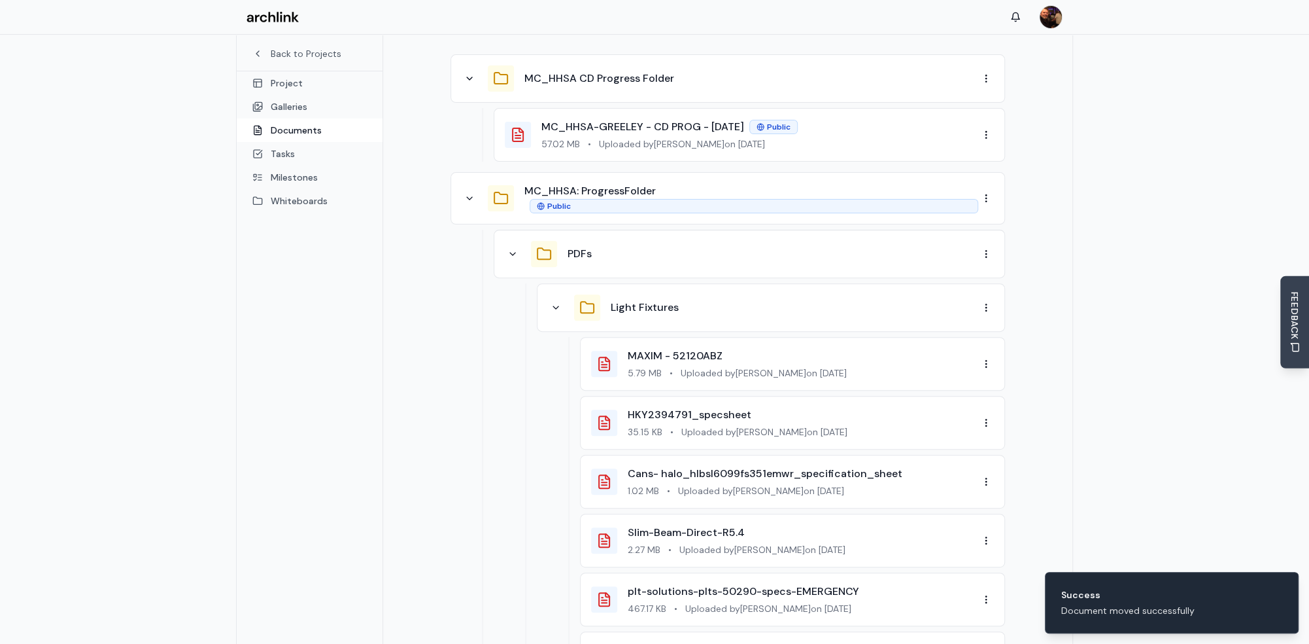
click at [472, 190] on button at bounding box center [470, 198] width 16 height 16
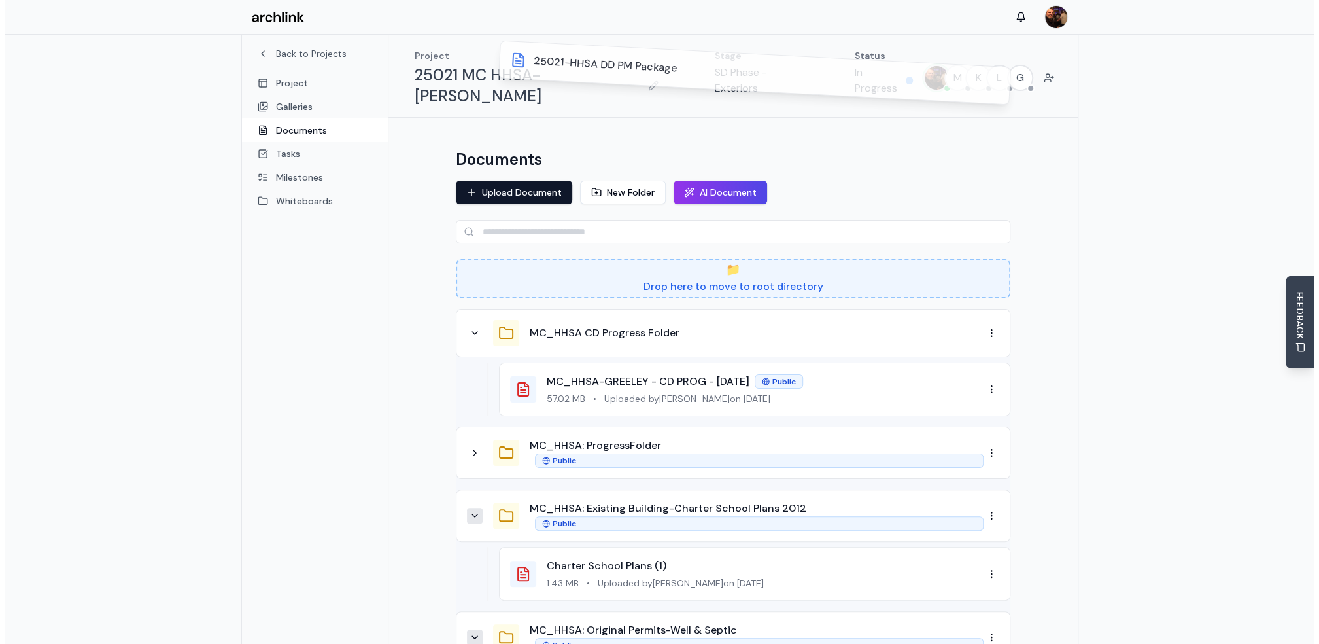
scroll to position [0, 0]
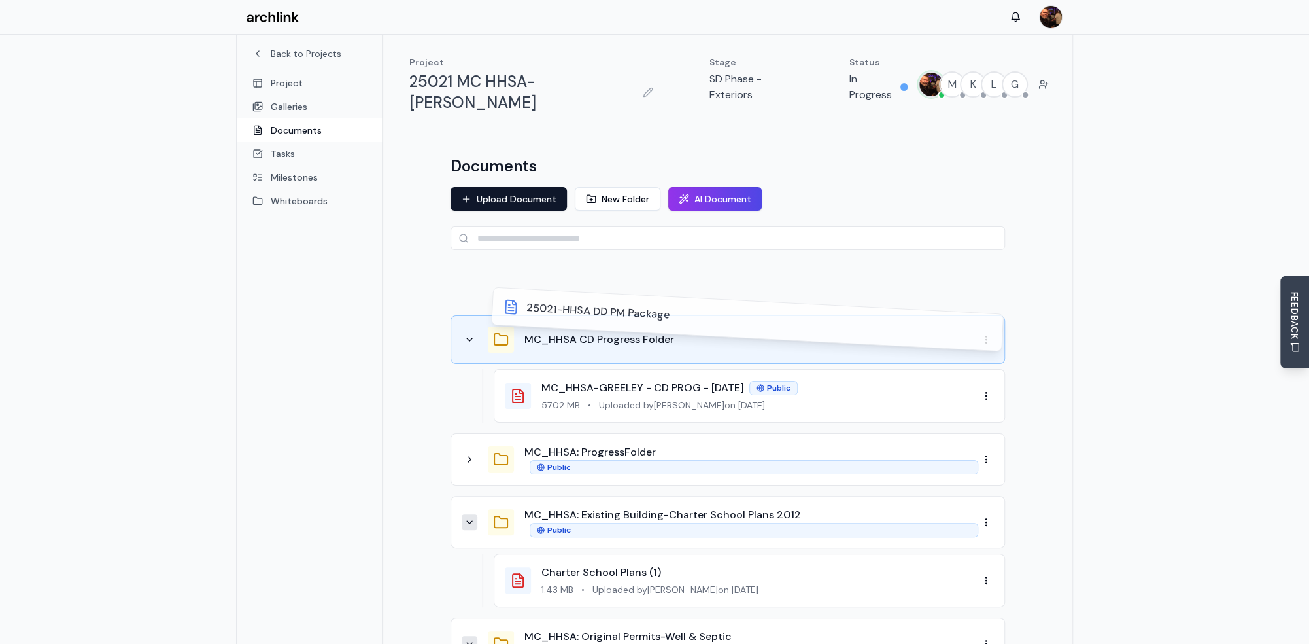
drag, startPoint x: 519, startPoint y: 375, endPoint x: 517, endPoint y: 332, distance: 43.2
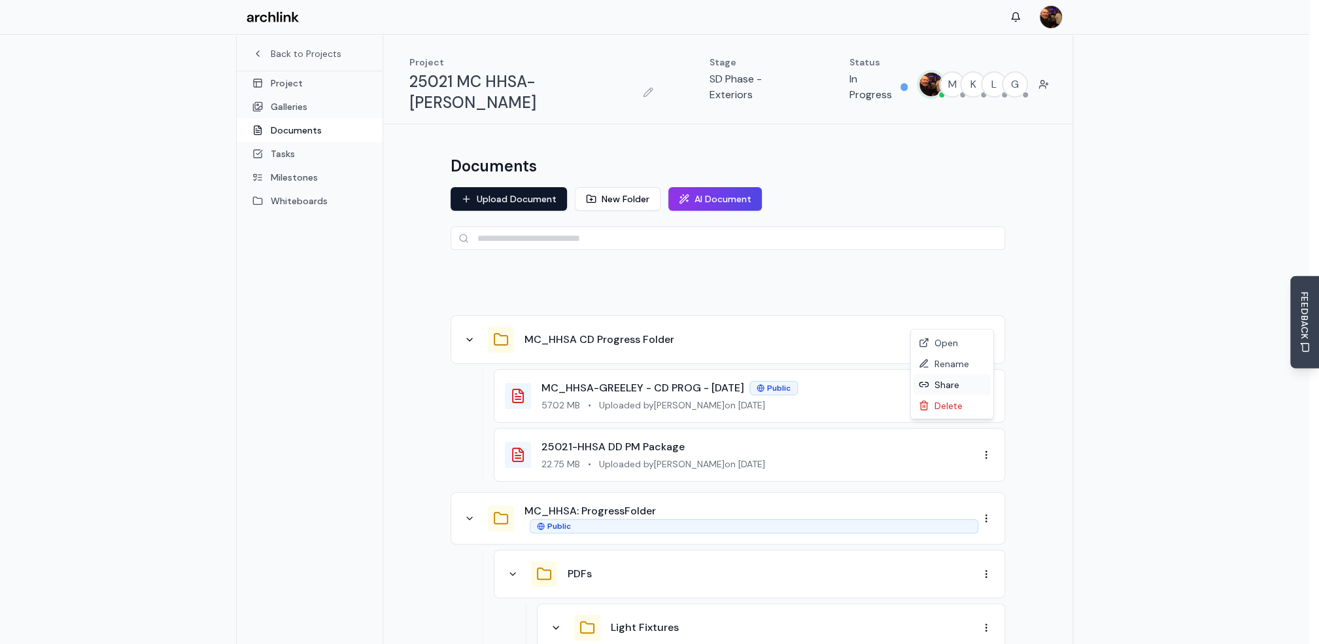
click at [951, 385] on div "Share" at bounding box center [952, 384] width 77 height 21
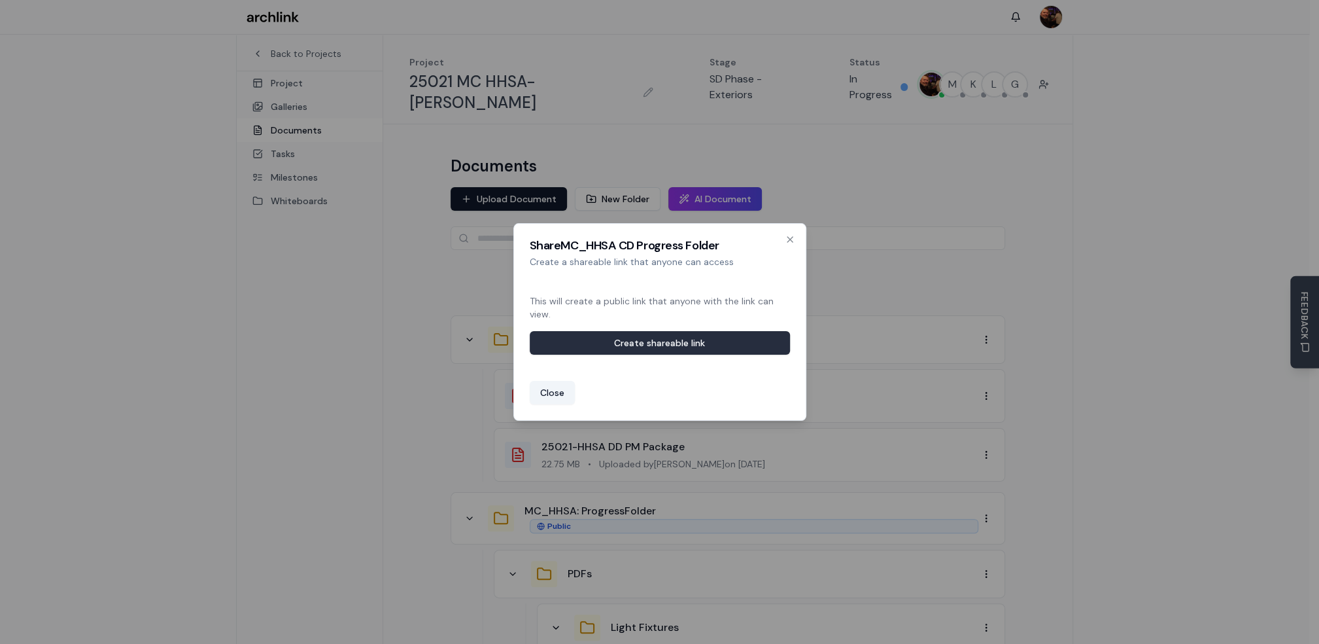
click at [742, 342] on button "Create shareable link" at bounding box center [660, 343] width 260 height 24
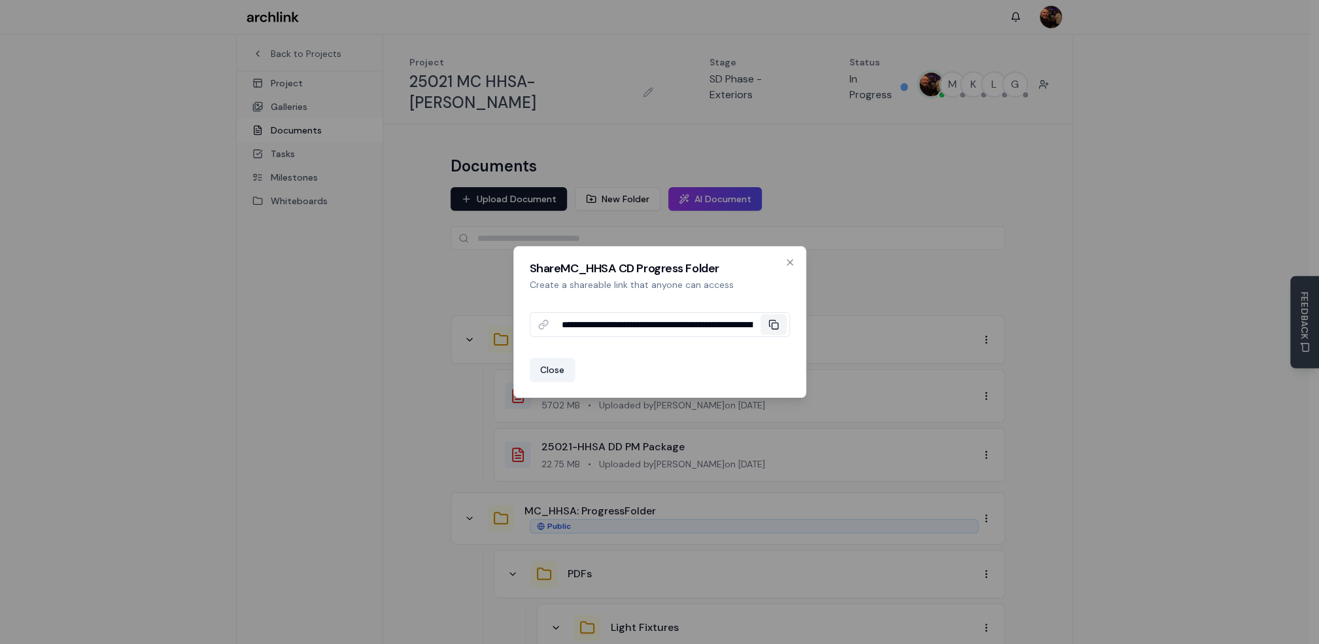
click at [774, 326] on icon at bounding box center [774, 324] width 10 height 10
click at [790, 263] on icon "button" at bounding box center [789, 262] width 5 height 5
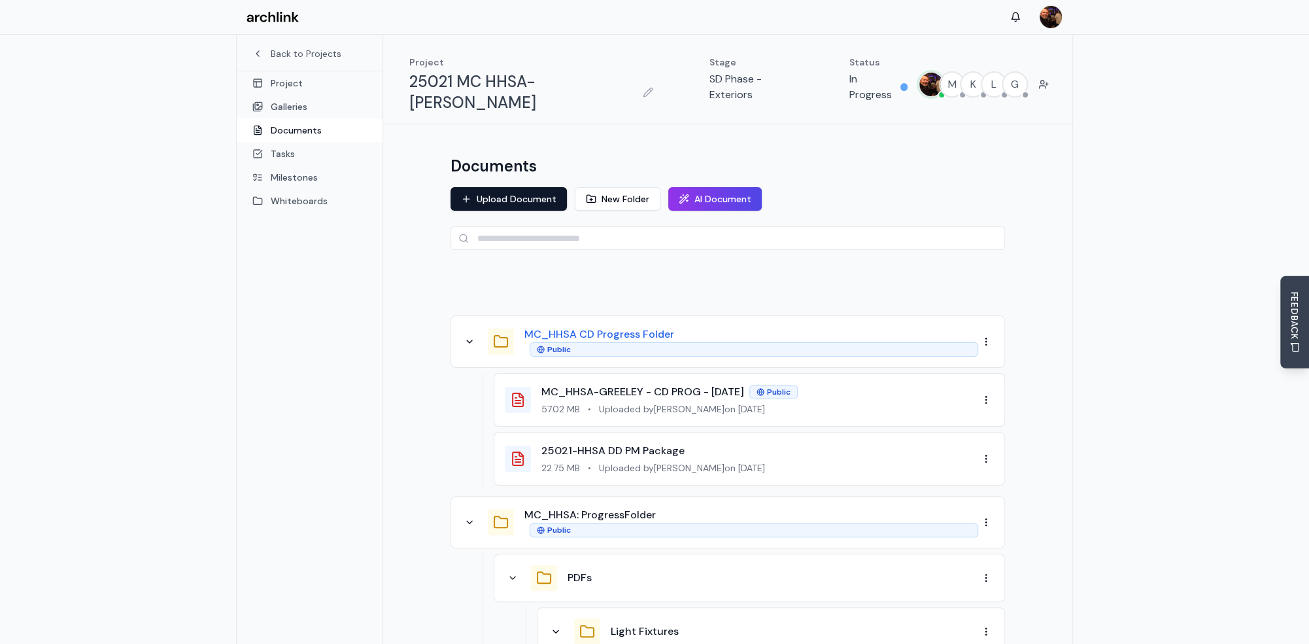
click at [532, 326] on button "MC_HHSA CD Progress Folder" at bounding box center [600, 334] width 150 height 16
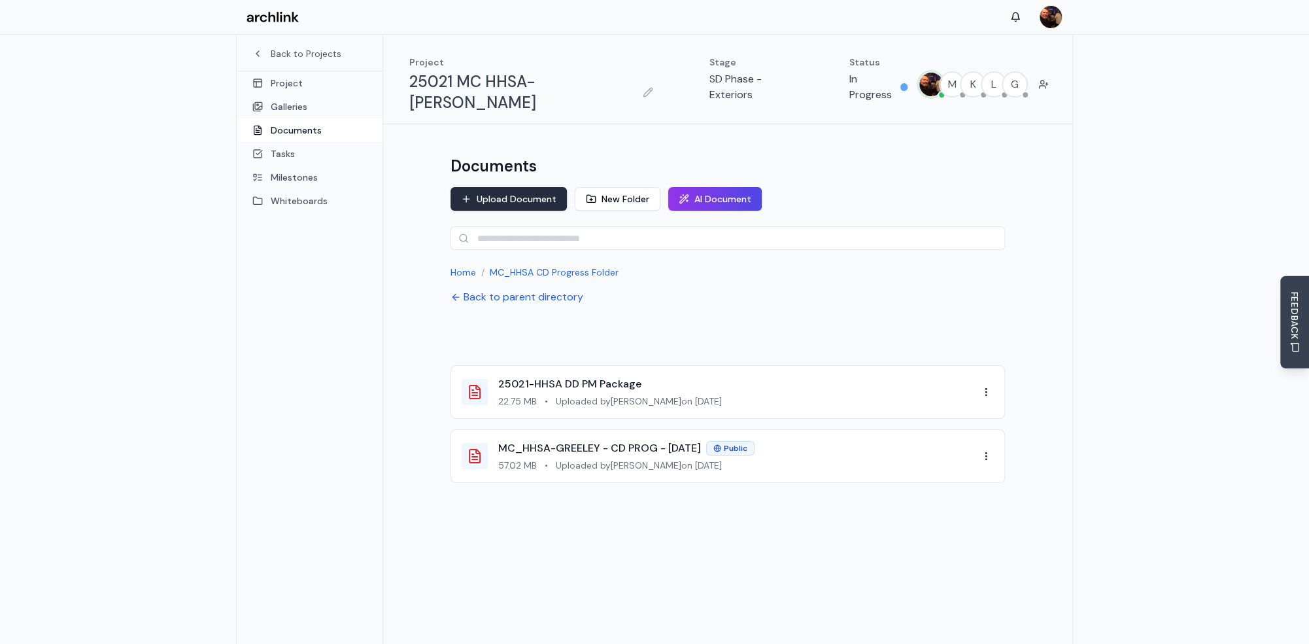
click at [521, 187] on button "Upload Document" at bounding box center [509, 199] width 116 height 24
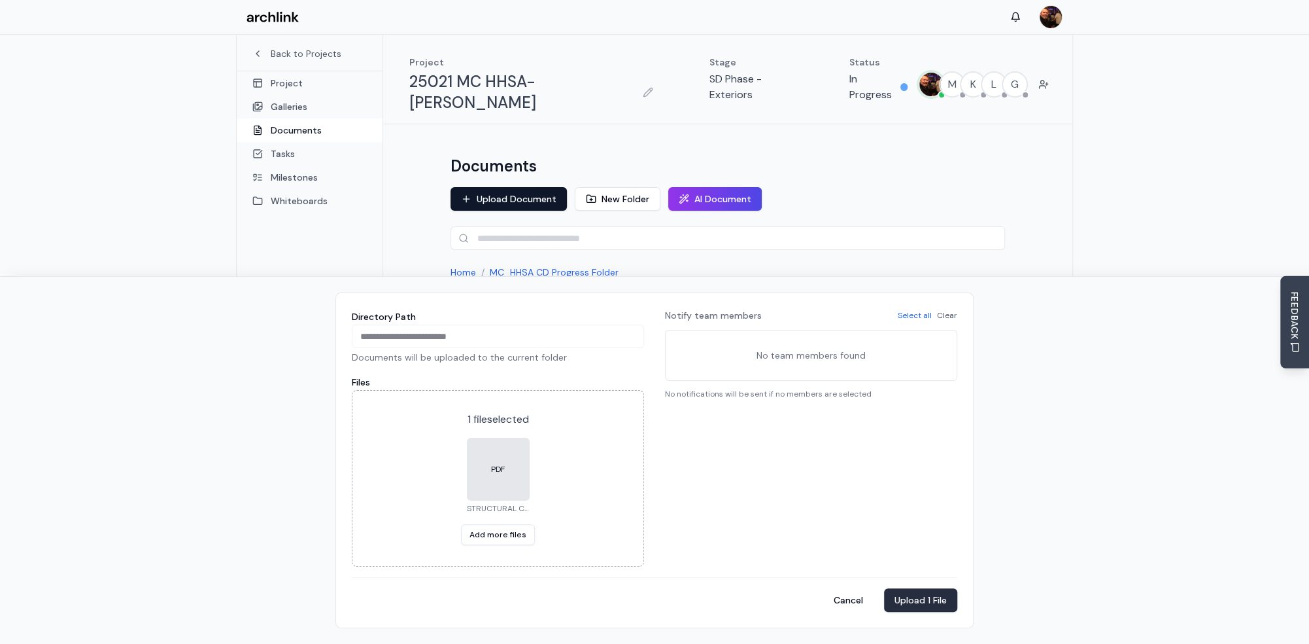
click at [924, 595] on button "Upload 1 File" at bounding box center [920, 600] width 73 height 24
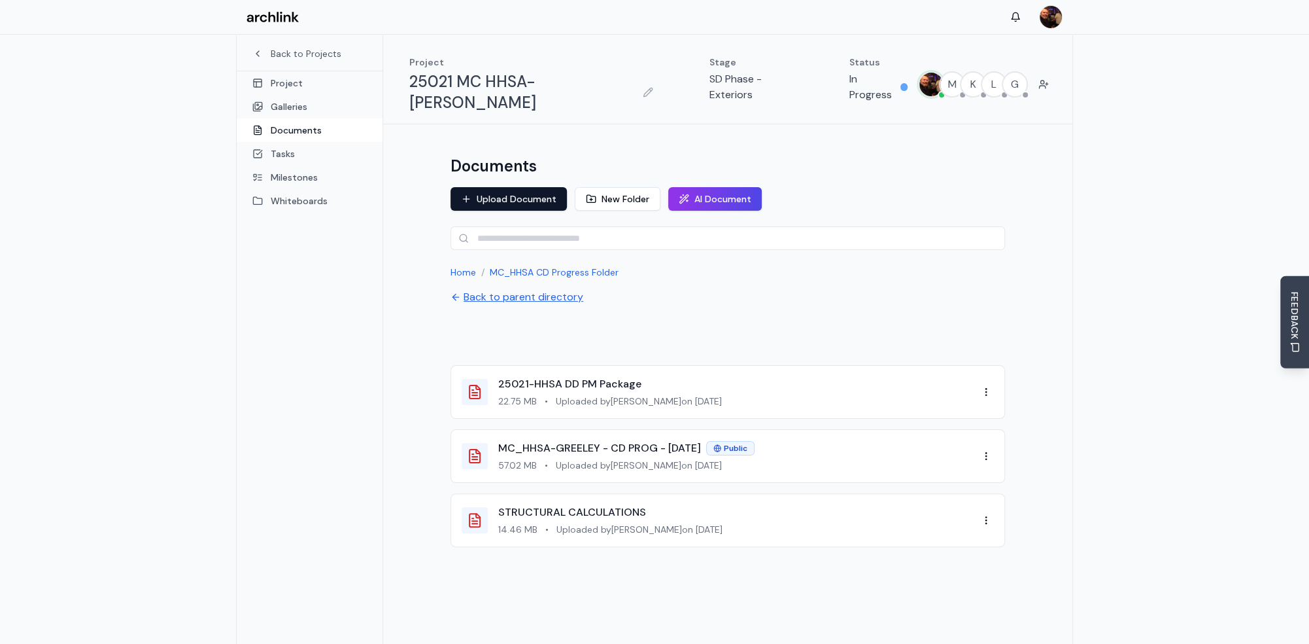
click at [530, 289] on button "Back to parent directory" at bounding box center [517, 297] width 133 height 16
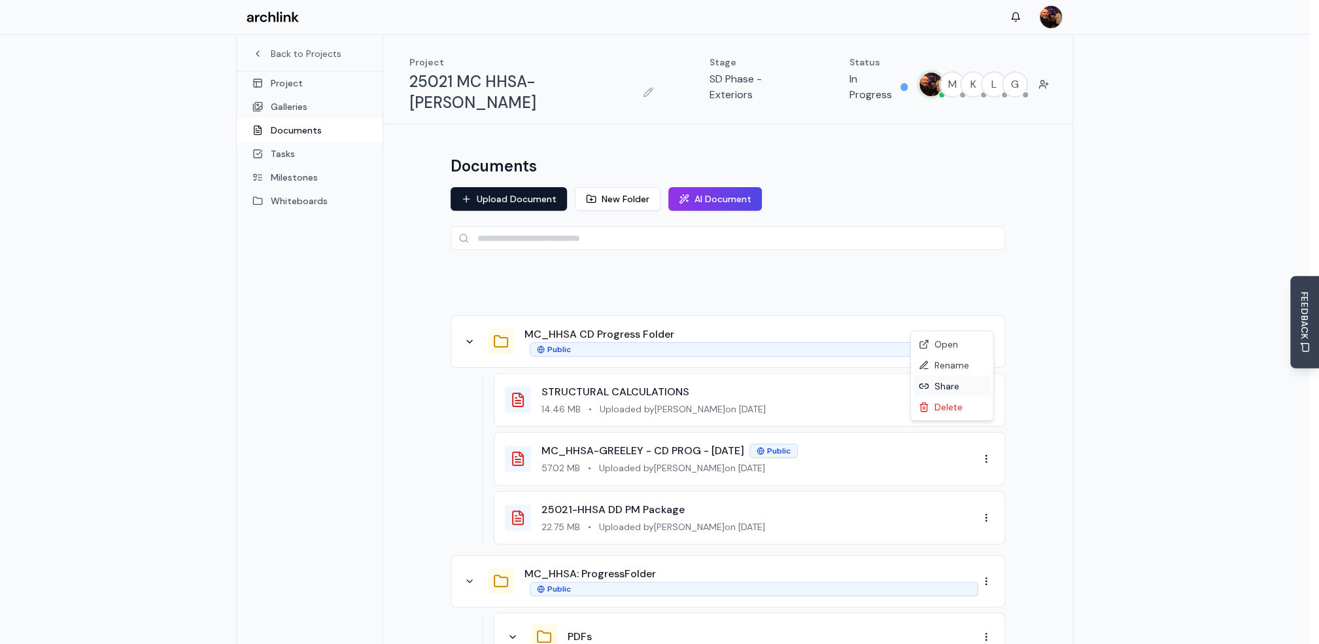
click at [956, 387] on div "Share" at bounding box center [952, 385] width 77 height 21
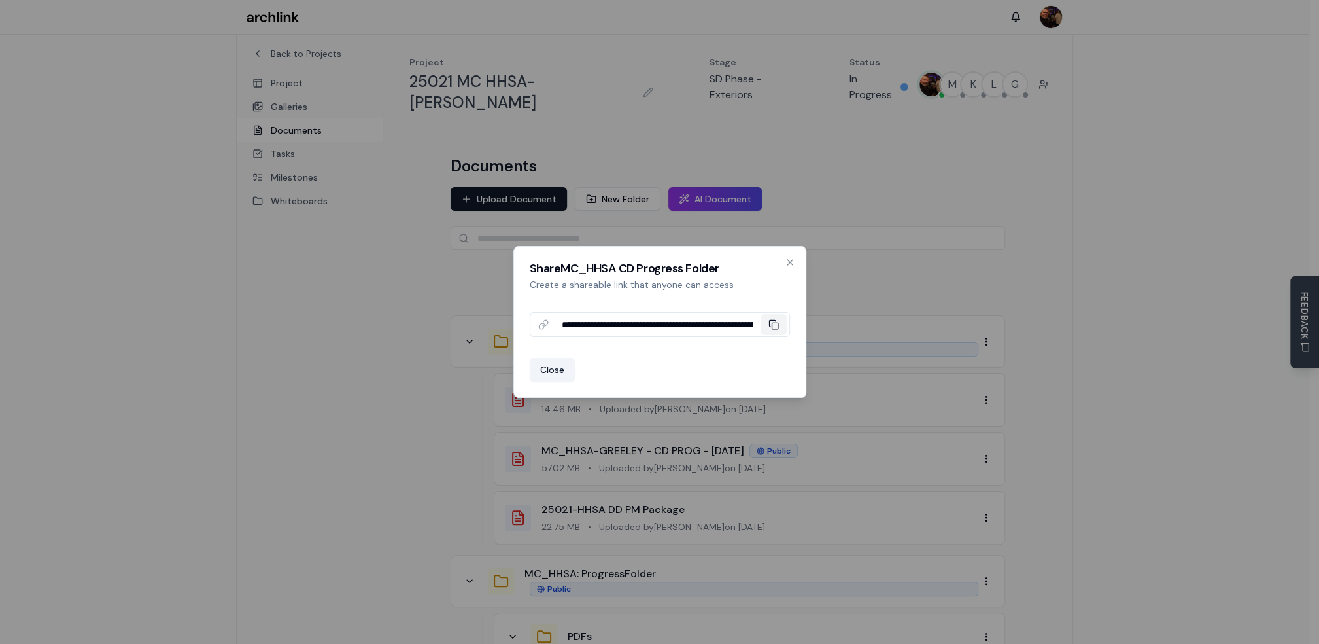
click at [775, 324] on icon at bounding box center [774, 324] width 10 height 10
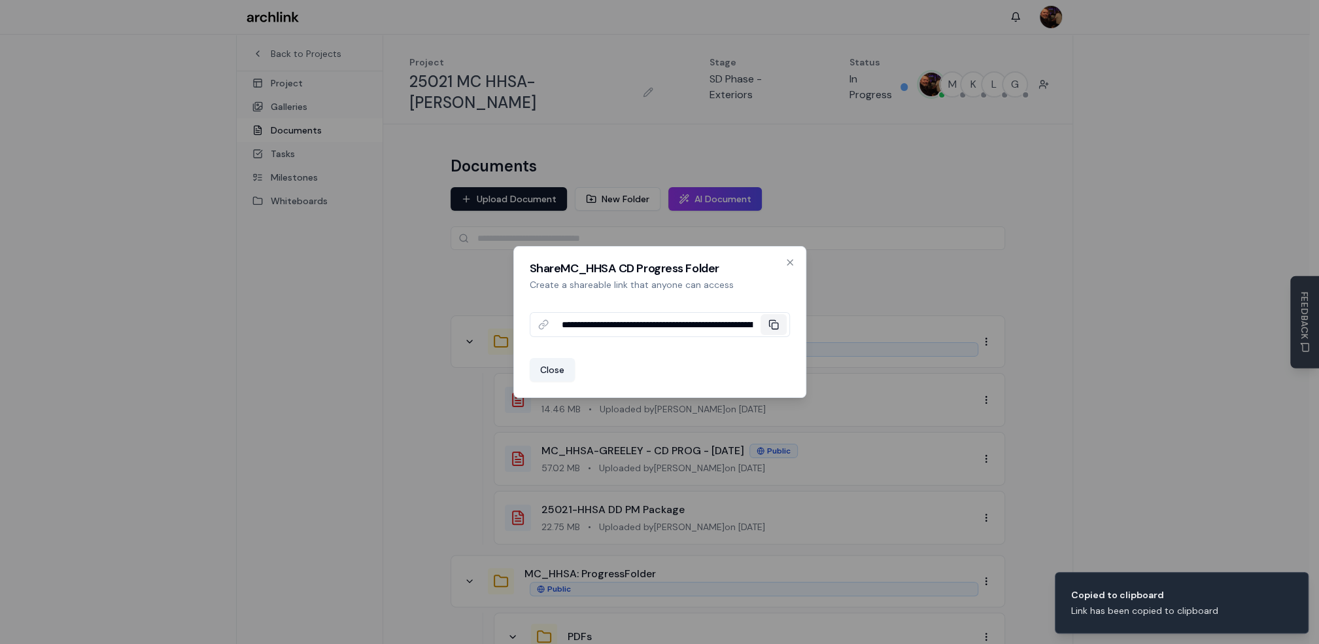
click at [740, 323] on input "**********" at bounding box center [657, 325] width 207 height 24
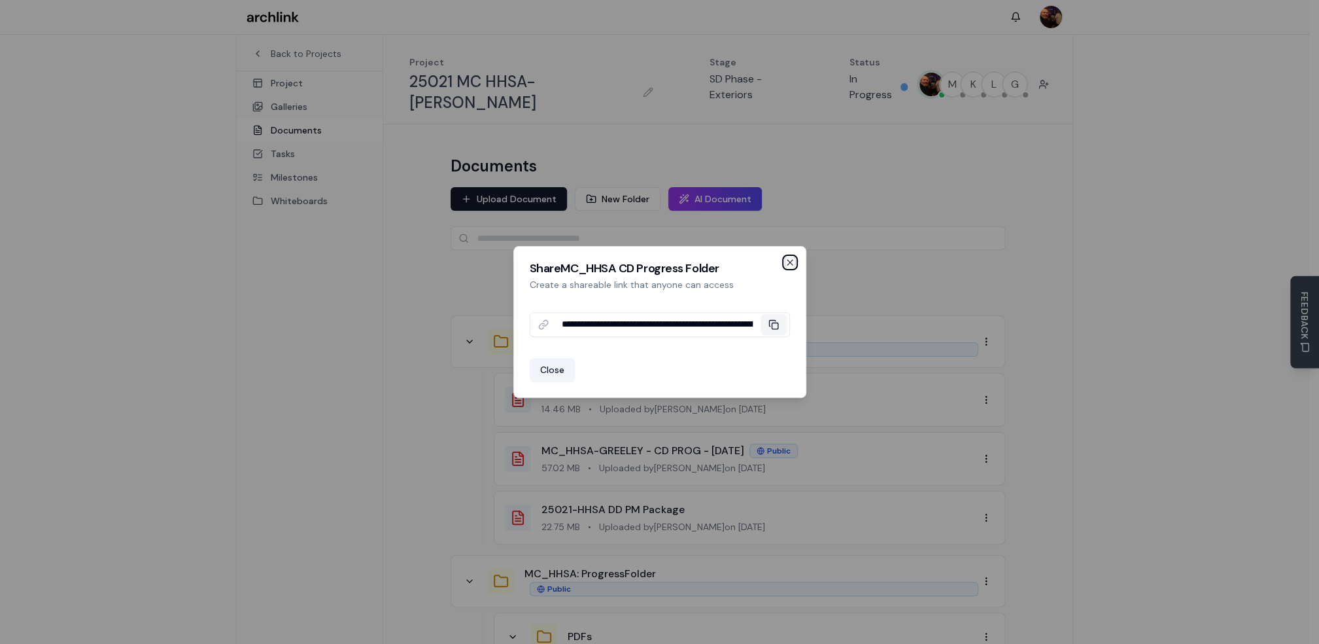
click at [790, 262] on icon "button" at bounding box center [789, 262] width 5 height 5
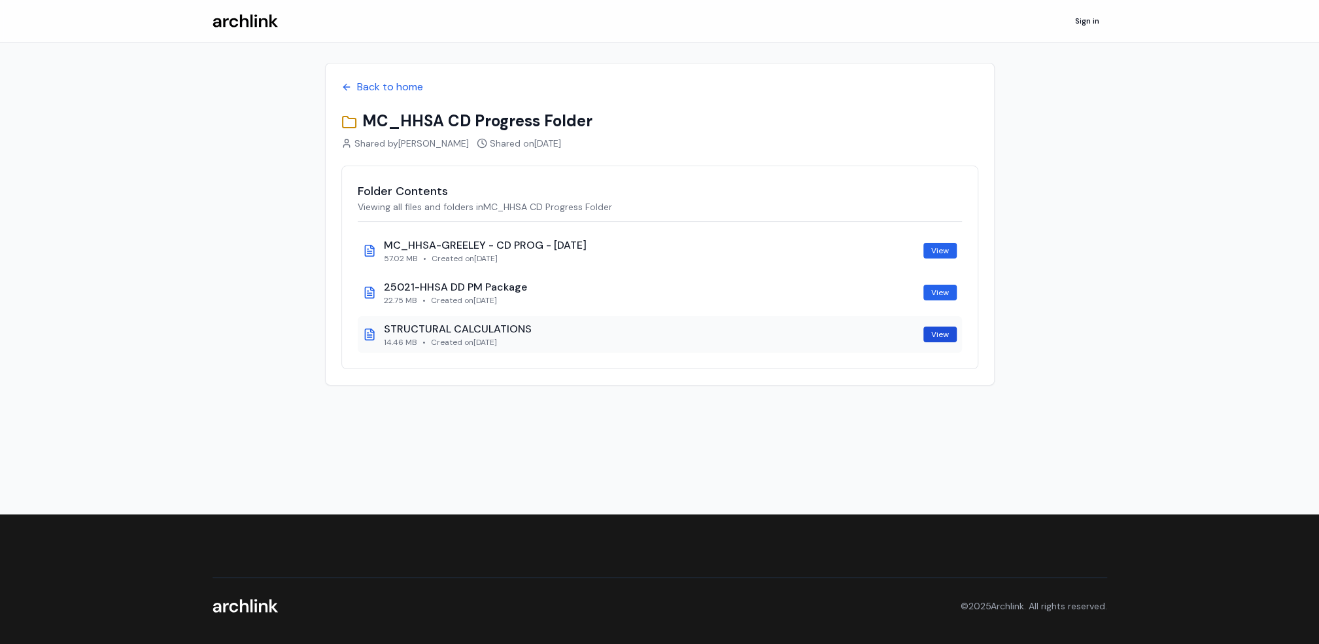
click at [933, 336] on link "View" at bounding box center [940, 334] width 33 height 16
click at [939, 290] on link "View" at bounding box center [940, 293] width 33 height 16
